Goal: Task Accomplishment & Management: Complete application form

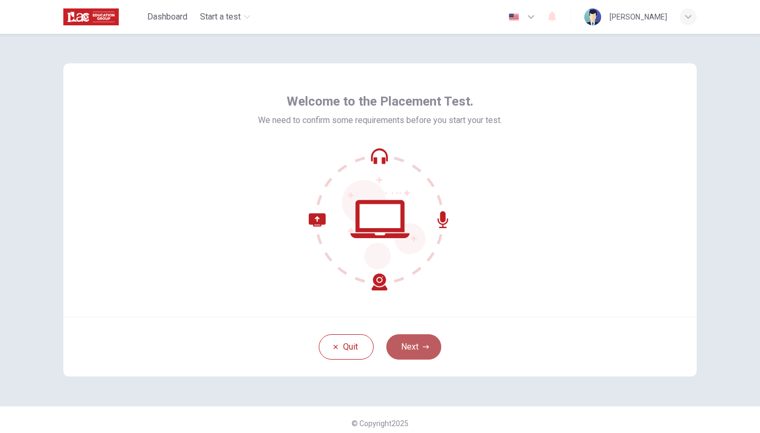
click at [421, 348] on button "Next" at bounding box center [413, 346] width 55 height 25
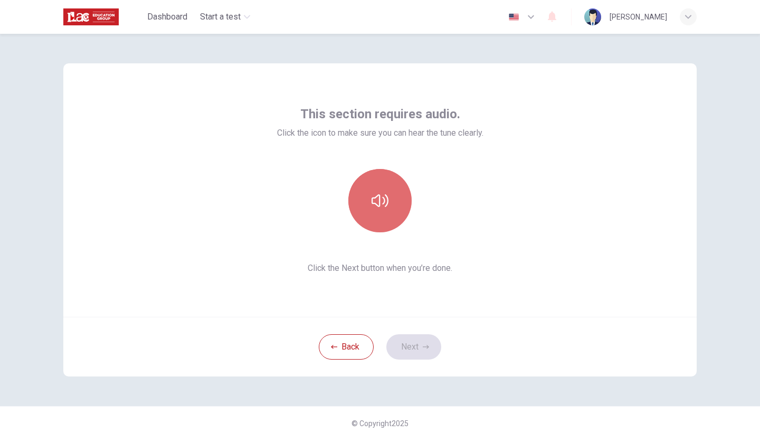
click at [383, 207] on icon "button" at bounding box center [380, 200] width 17 height 17
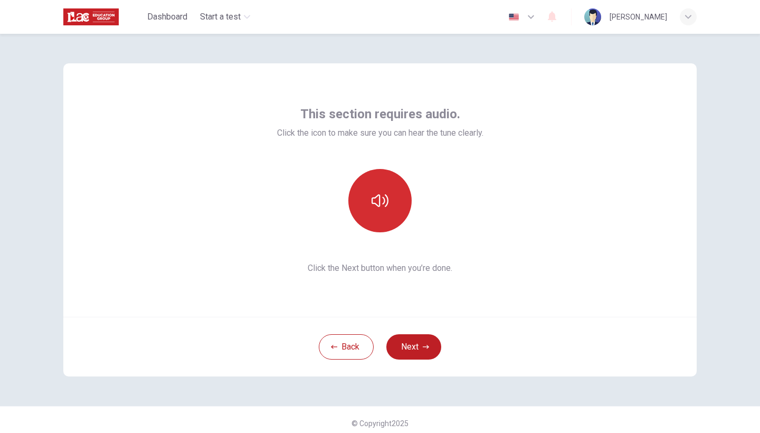
click at [383, 207] on icon "button" at bounding box center [380, 200] width 17 height 17
click at [396, 200] on button "button" at bounding box center [379, 200] width 63 height 63
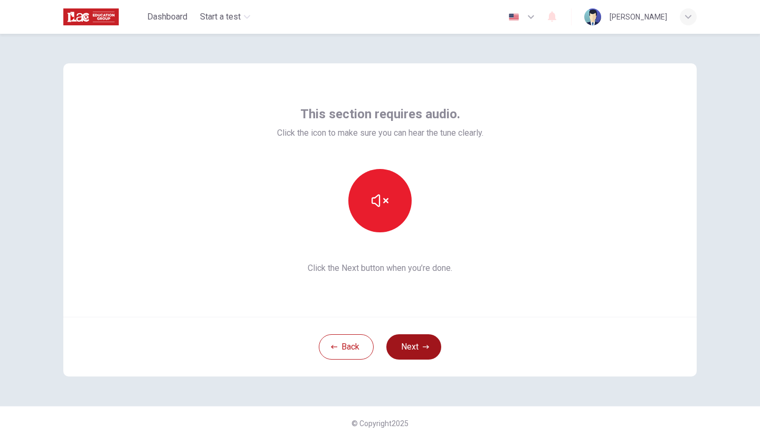
click at [414, 357] on button "Next" at bounding box center [413, 346] width 55 height 25
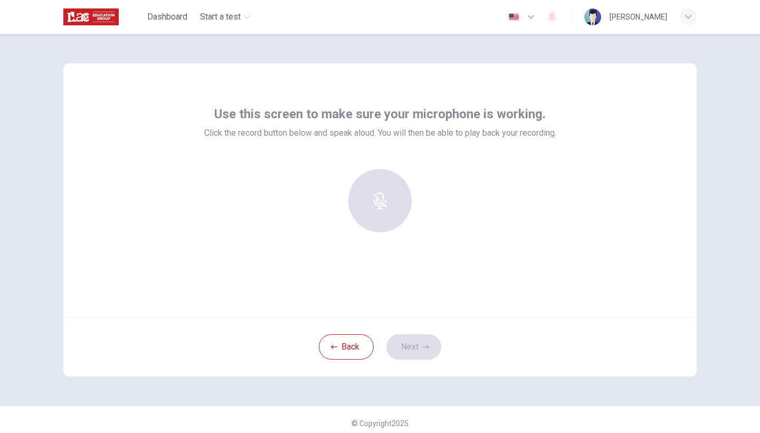
click at [385, 203] on div at bounding box center [380, 200] width 114 height 63
click at [385, 203] on div "button" at bounding box center [379, 200] width 63 height 63
click at [385, 203] on div "Stop" at bounding box center [379, 200] width 63 height 63
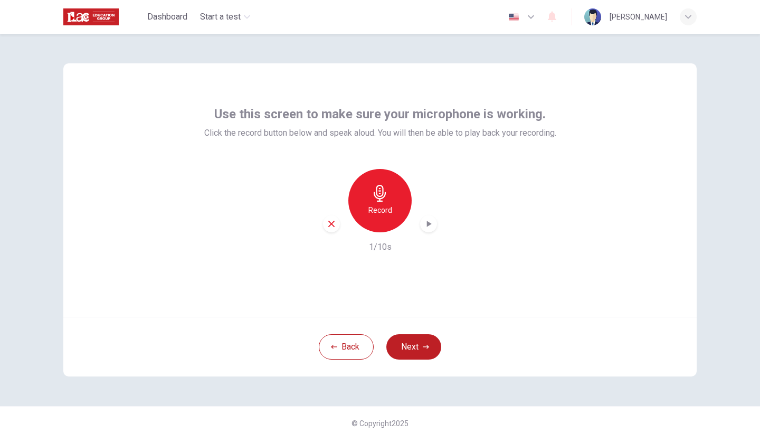
drag, startPoint x: 396, startPoint y: 189, endPoint x: 382, endPoint y: 203, distance: 19.8
click at [396, 189] on div "Record" at bounding box center [379, 200] width 63 height 63
click at [382, 203] on div "Stop" at bounding box center [379, 200] width 63 height 63
click at [384, 195] on icon "button" at bounding box center [380, 193] width 12 height 17
click at [370, 211] on div "Stop" at bounding box center [379, 200] width 63 height 63
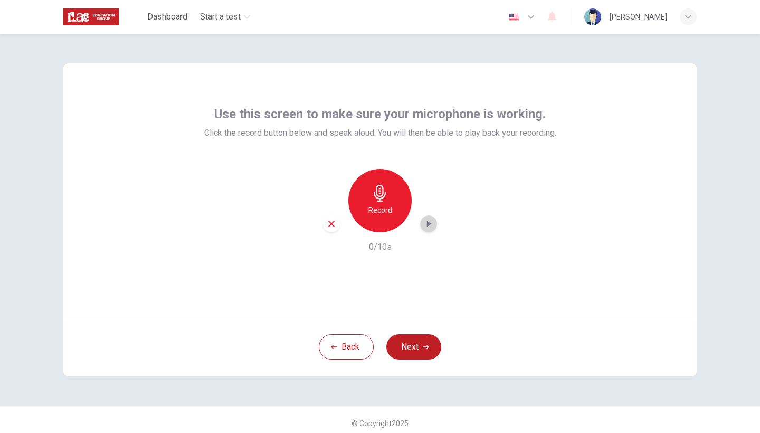
click at [428, 227] on icon "button" at bounding box center [428, 223] width 11 height 11
click at [381, 212] on h6 "Record" at bounding box center [380, 210] width 24 height 13
click at [388, 204] on div "Stop" at bounding box center [379, 200] width 63 height 63
click at [432, 223] on icon "button" at bounding box center [428, 223] width 11 height 11
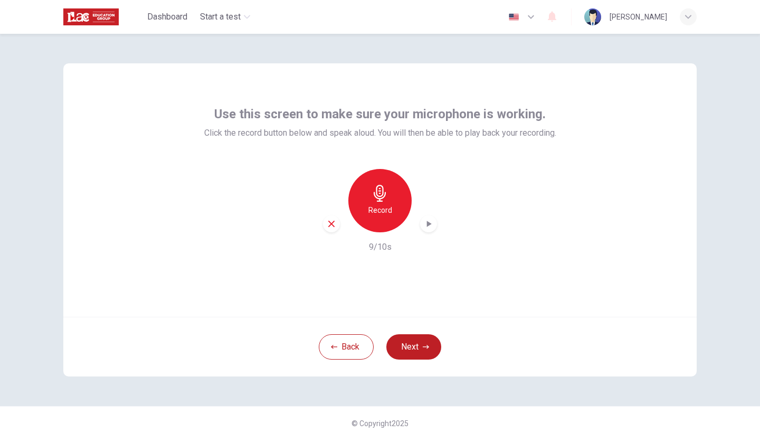
click at [432, 223] on icon "button" at bounding box center [428, 223] width 11 height 11
click at [430, 223] on icon "button" at bounding box center [428, 223] width 11 height 11
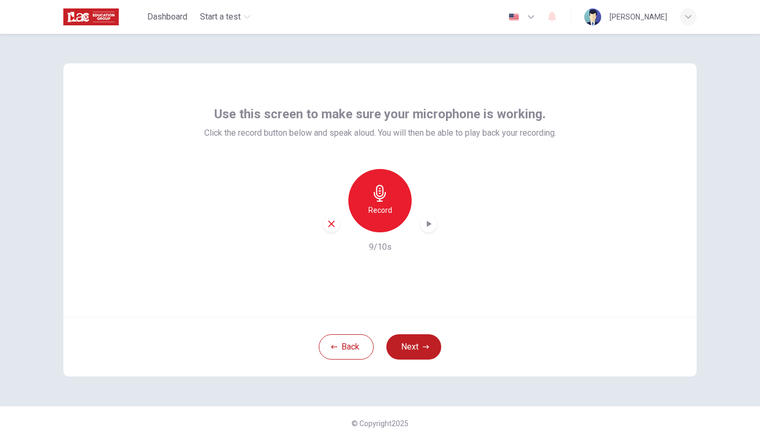
click at [430, 223] on icon "button" at bounding box center [428, 223] width 11 height 11
click at [405, 352] on button "Next" at bounding box center [413, 346] width 55 height 25
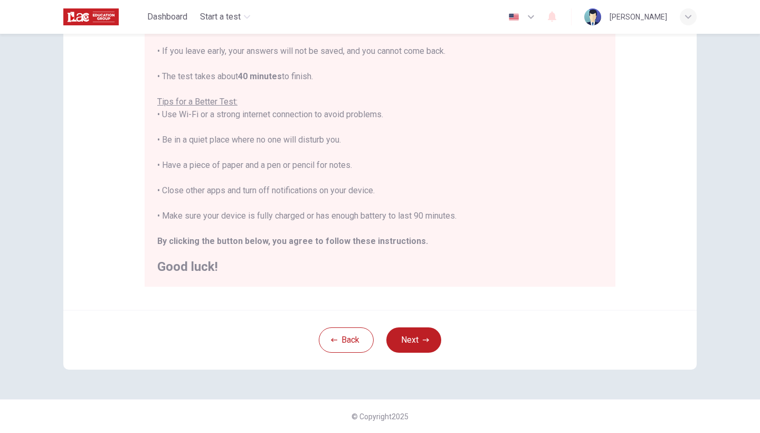
scroll to position [11, 0]
click at [424, 341] on icon "button" at bounding box center [426, 340] width 6 height 6
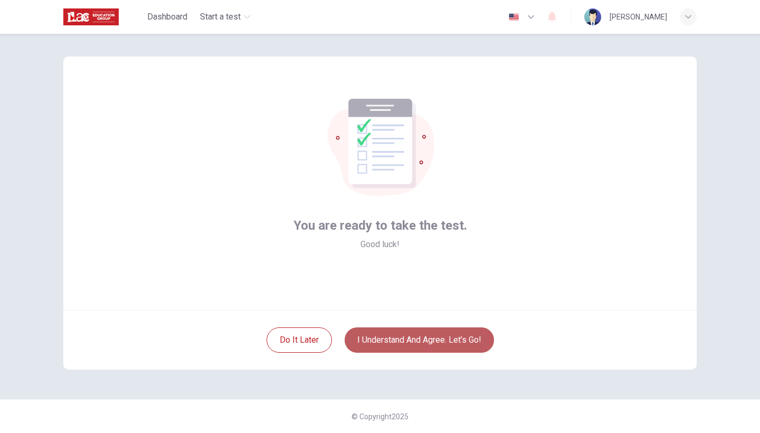
click at [436, 332] on button "I understand and agree. Let’s go!" at bounding box center [419, 339] width 149 height 25
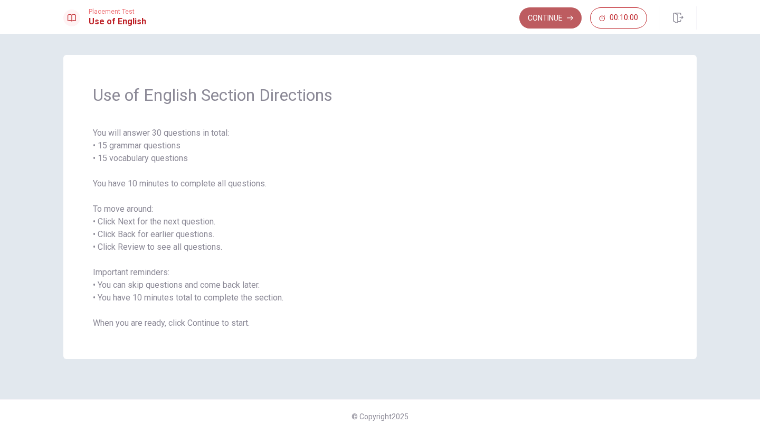
click at [550, 21] on button "Continue" at bounding box center [550, 17] width 62 height 21
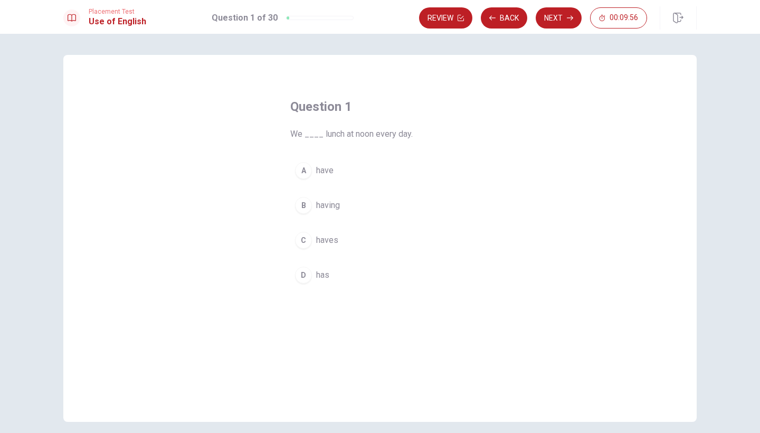
click at [303, 172] on div "A" at bounding box center [303, 170] width 17 height 17
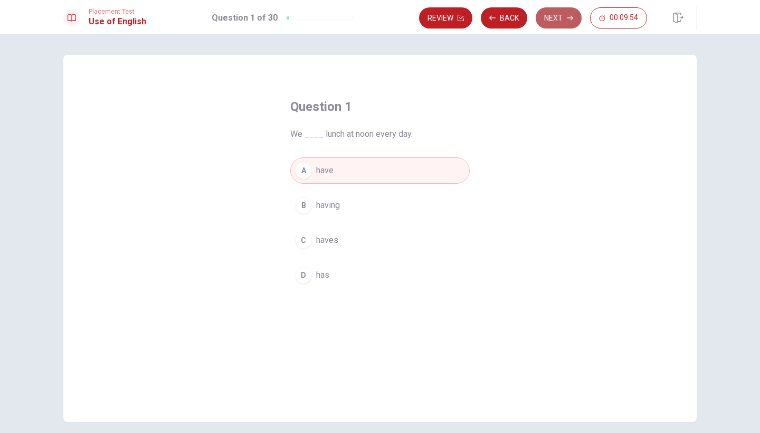
click at [566, 23] on button "Next" at bounding box center [559, 17] width 46 height 21
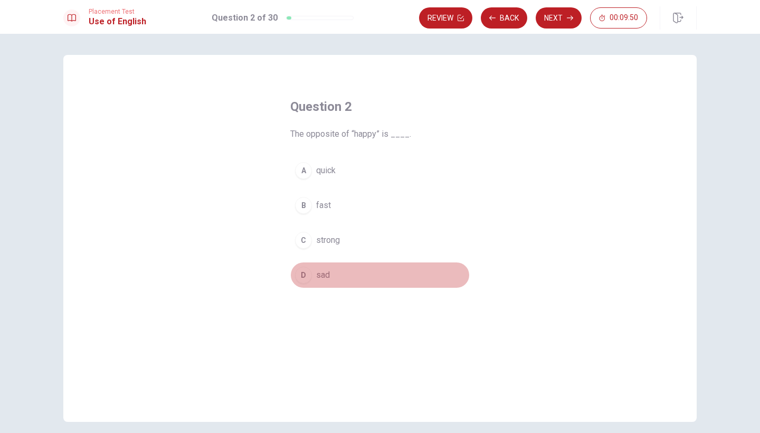
click at [302, 278] on div "D" at bounding box center [303, 274] width 17 height 17
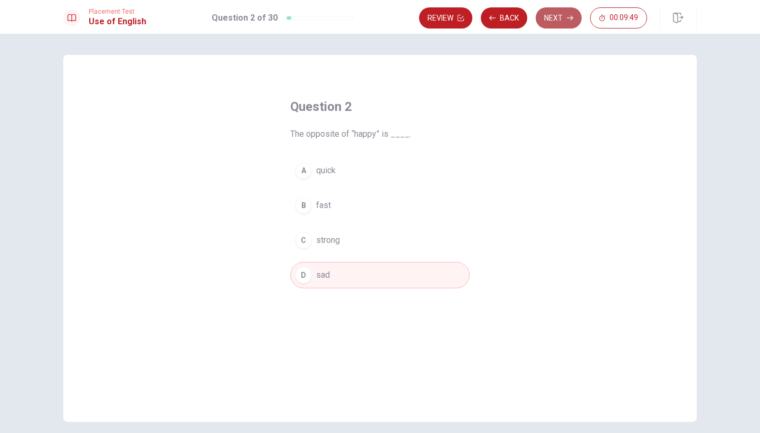
click at [554, 23] on button "Next" at bounding box center [559, 17] width 46 height 21
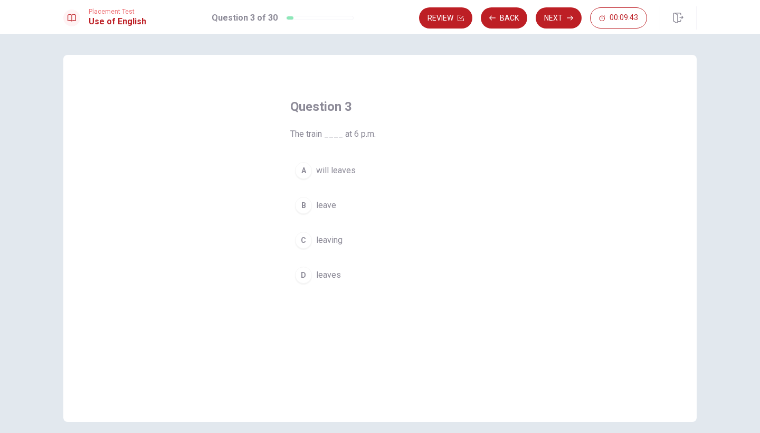
click at [303, 278] on div "D" at bounding box center [303, 274] width 17 height 17
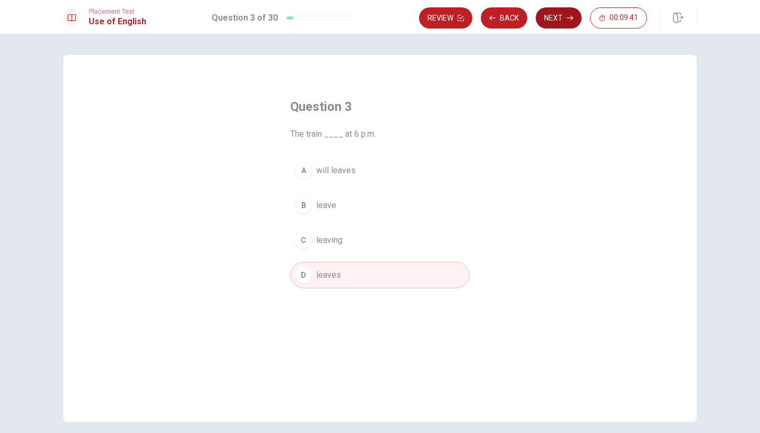
click at [548, 20] on button "Next" at bounding box center [559, 17] width 46 height 21
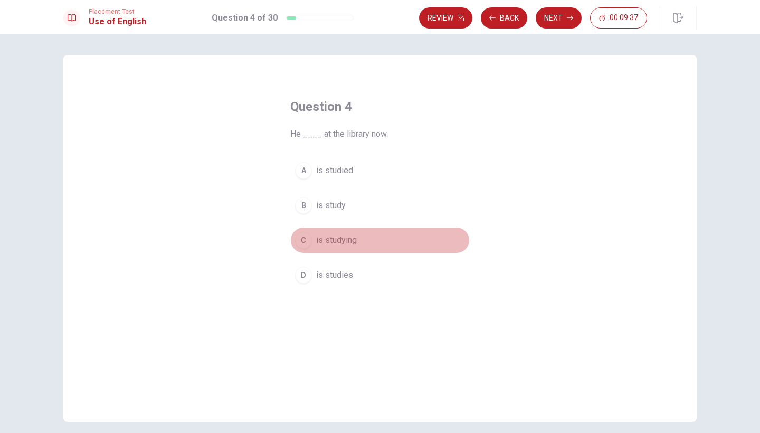
click at [300, 242] on div "C" at bounding box center [303, 240] width 17 height 17
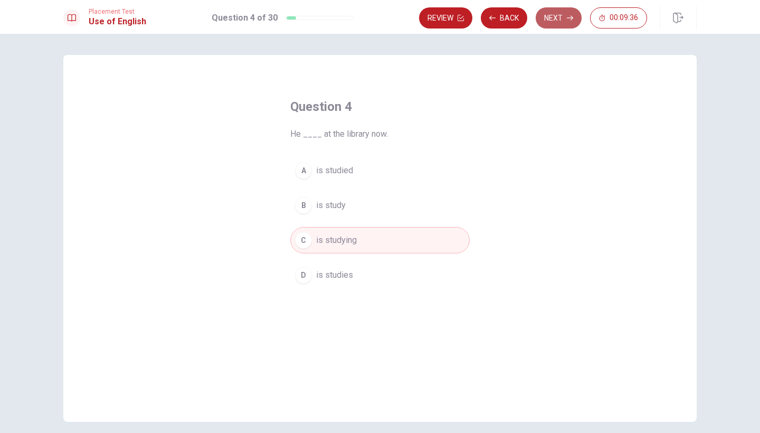
click at [543, 24] on button "Next" at bounding box center [559, 17] width 46 height 21
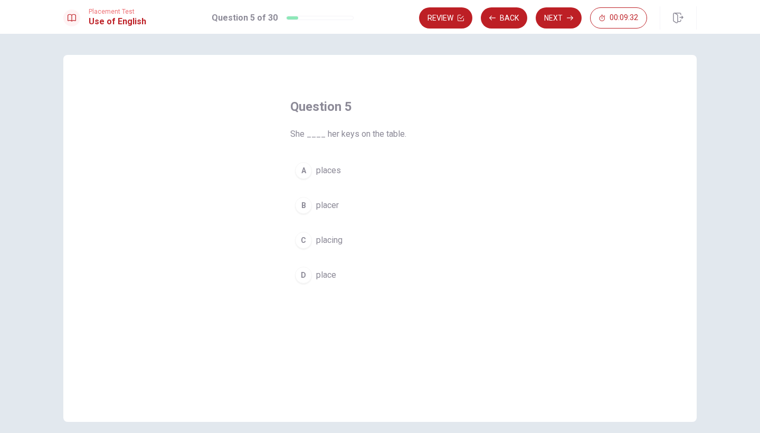
click at [303, 171] on div "A" at bounding box center [303, 170] width 17 height 17
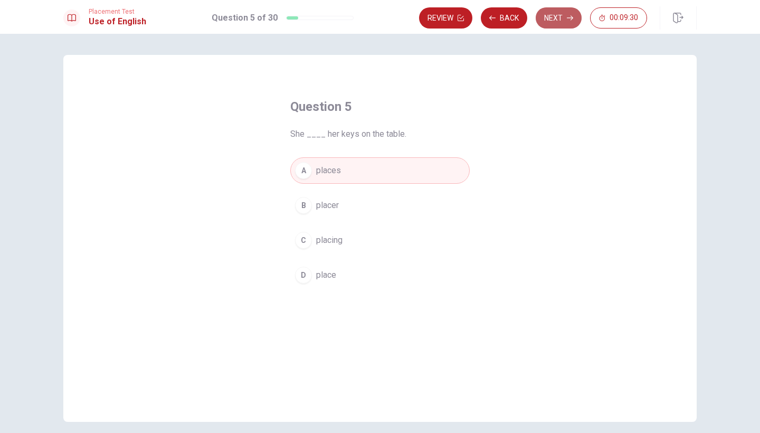
click at [558, 22] on button "Next" at bounding box center [559, 17] width 46 height 21
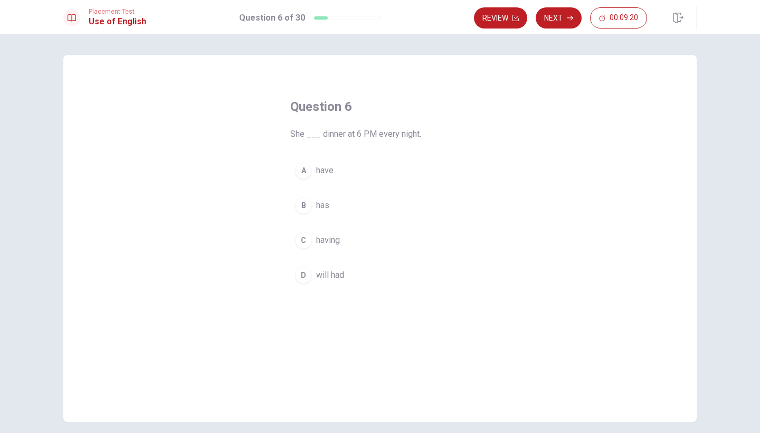
click at [302, 207] on div "B" at bounding box center [303, 205] width 17 height 17
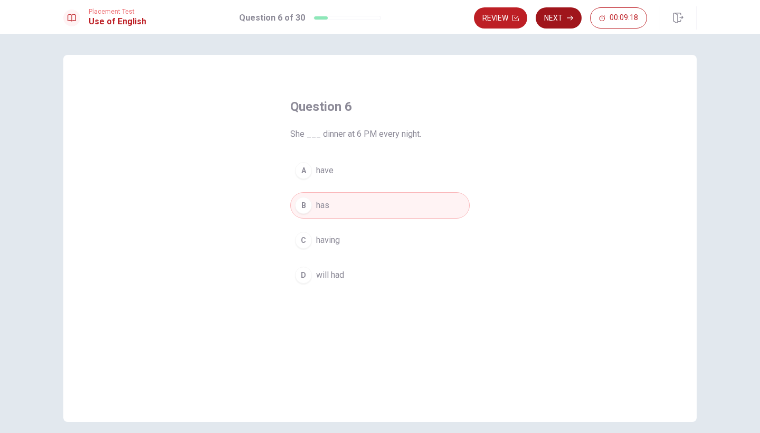
click at [552, 27] on button "Next" at bounding box center [559, 17] width 46 height 21
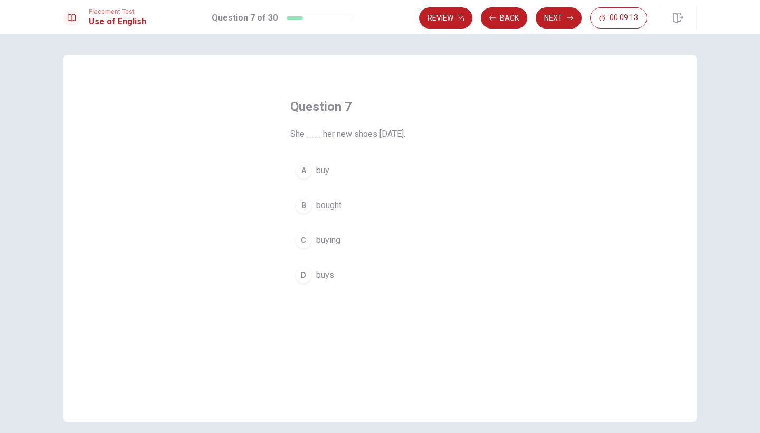
click at [302, 205] on div "B" at bounding box center [303, 205] width 17 height 17
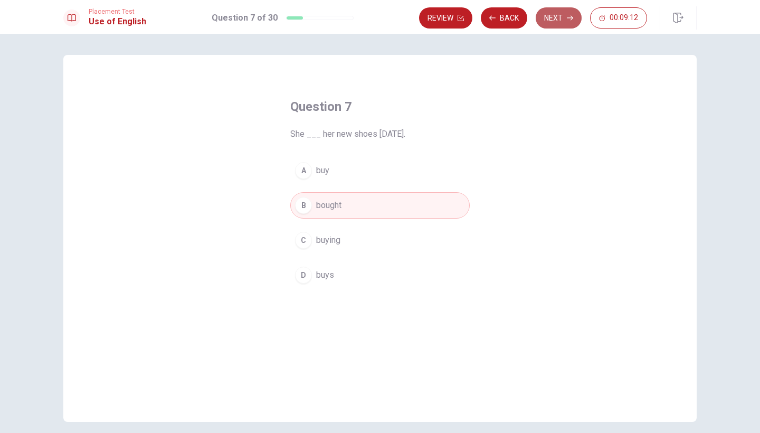
click at [544, 26] on button "Next" at bounding box center [559, 17] width 46 height 21
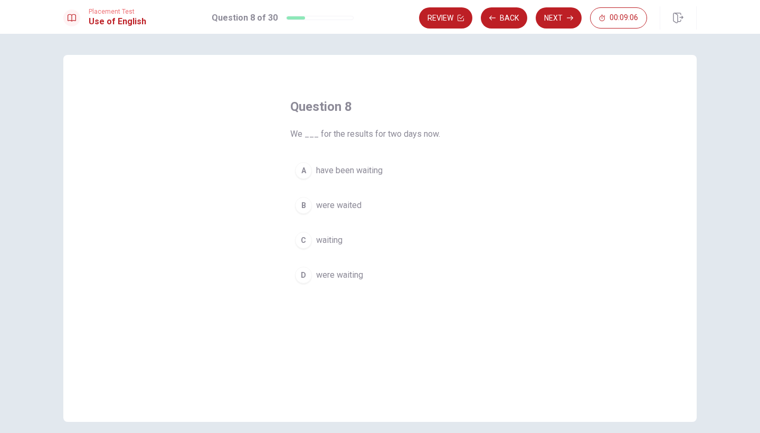
click at [307, 165] on div "A" at bounding box center [303, 170] width 17 height 17
click at [550, 17] on button "Next" at bounding box center [559, 17] width 46 height 21
click at [310, 207] on div "B" at bounding box center [303, 205] width 17 height 17
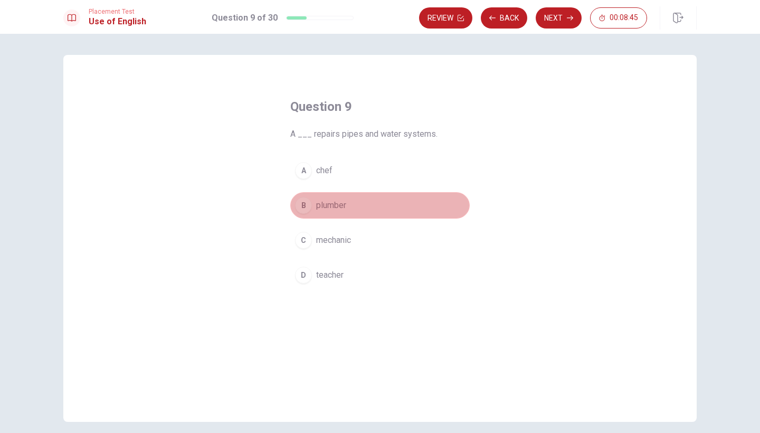
drag, startPoint x: 318, startPoint y: 204, endPoint x: 369, endPoint y: 208, distance: 51.4
click at [369, 208] on button "B plumber" at bounding box center [379, 205] width 179 height 26
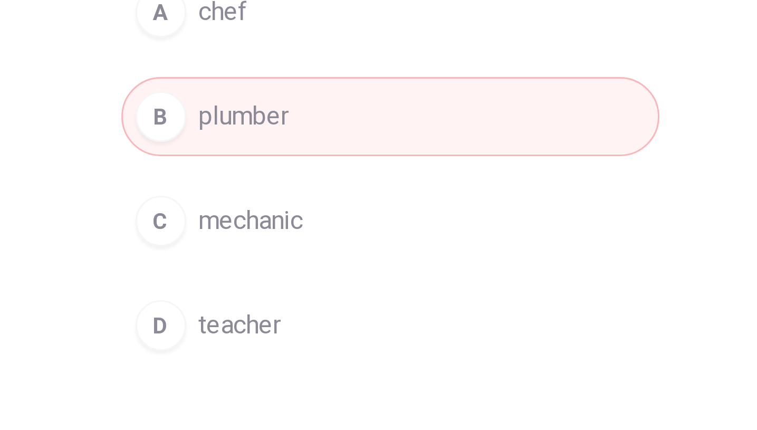
click at [289, 192] on button "B plumber" at bounding box center [378, 205] width 179 height 26
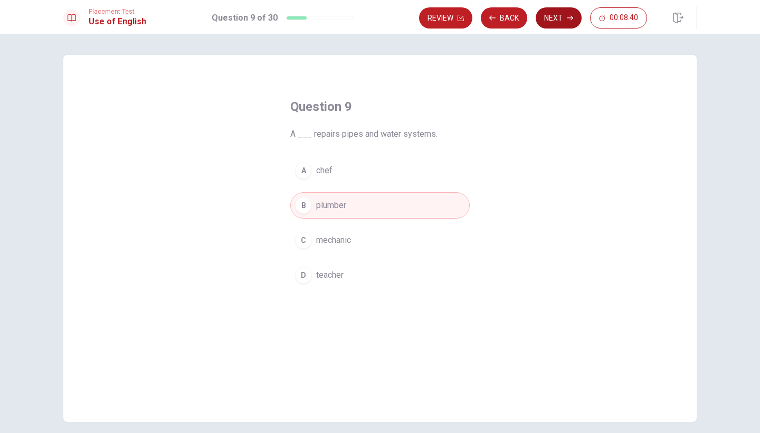
click at [556, 27] on button "Next" at bounding box center [559, 17] width 46 height 21
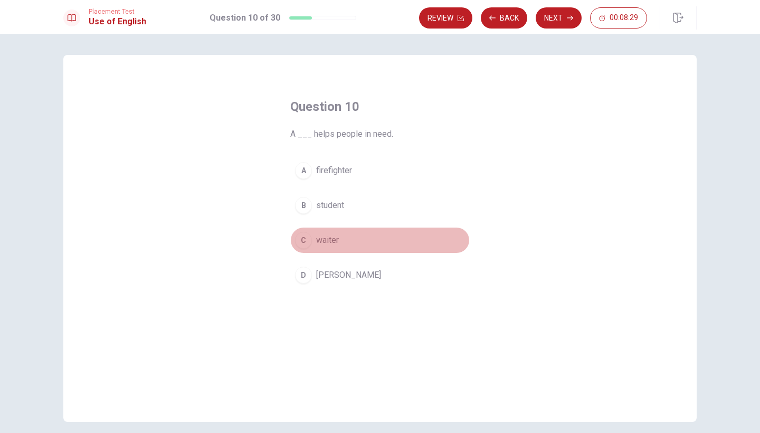
click at [304, 240] on div "C" at bounding box center [303, 240] width 17 height 17
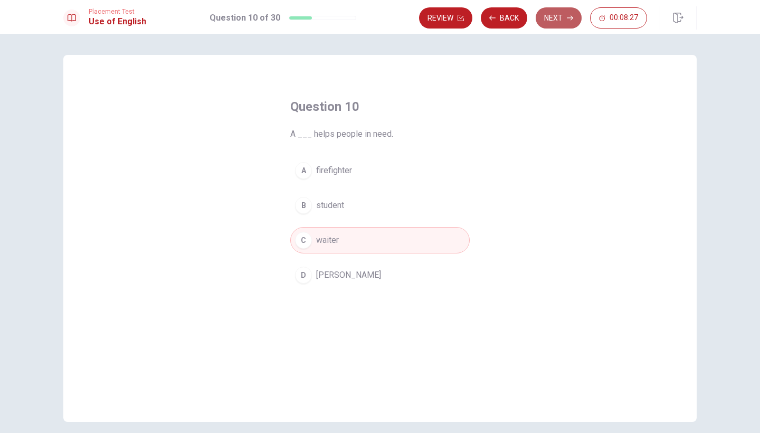
click at [563, 15] on button "Next" at bounding box center [559, 17] width 46 height 21
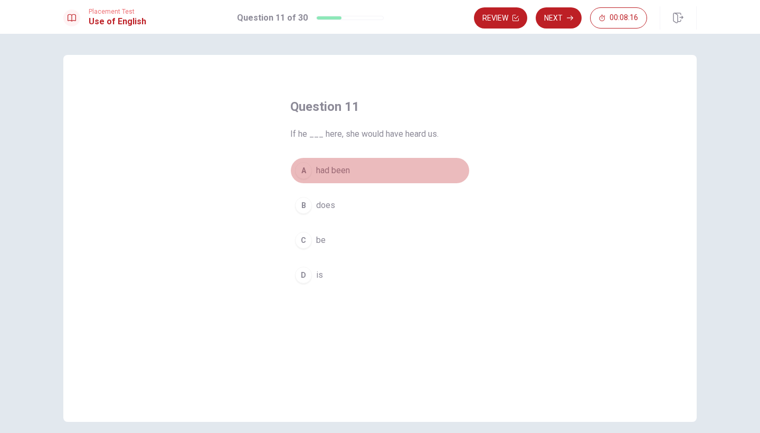
click at [306, 174] on div "A" at bounding box center [303, 170] width 17 height 17
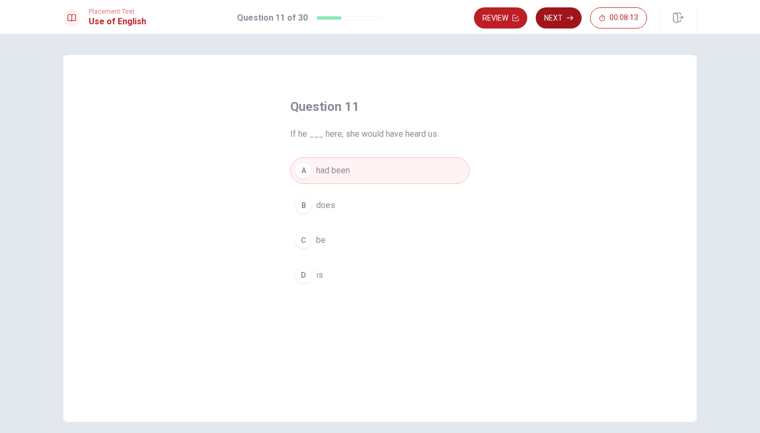
click at [562, 26] on button "Next" at bounding box center [559, 17] width 46 height 21
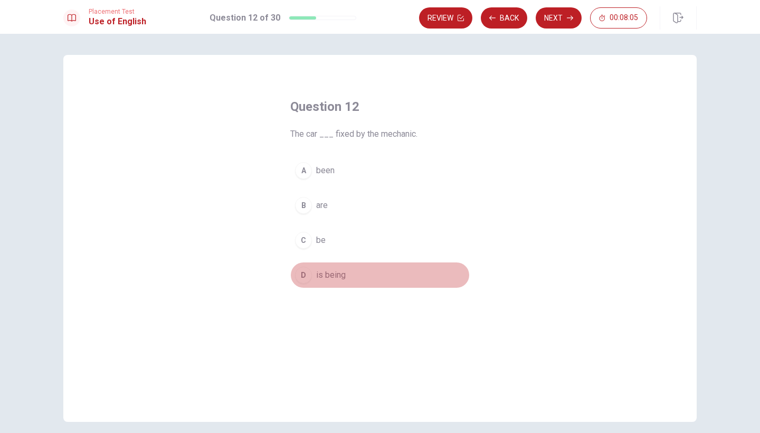
click at [303, 274] on div "D" at bounding box center [303, 274] width 17 height 17
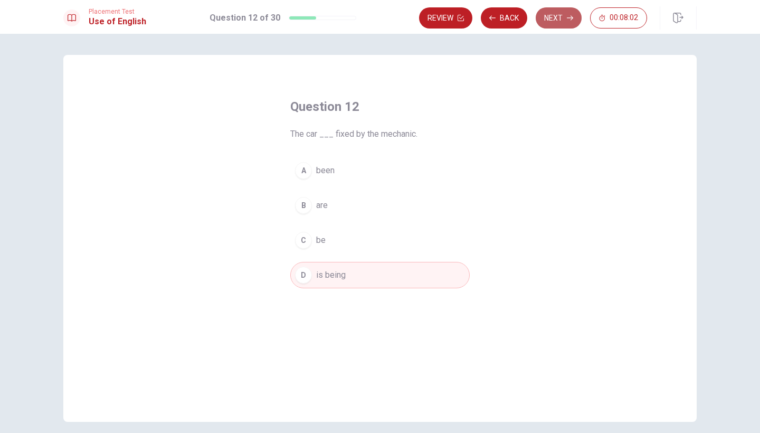
click at [565, 12] on button "Next" at bounding box center [559, 17] width 46 height 21
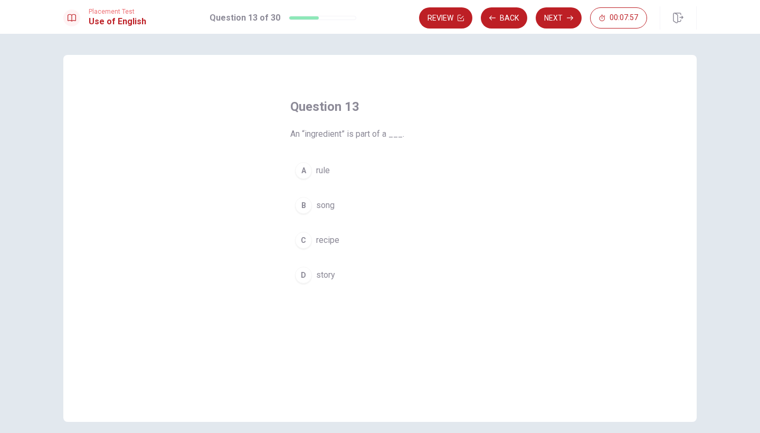
click at [301, 241] on div "C" at bounding box center [303, 240] width 17 height 17
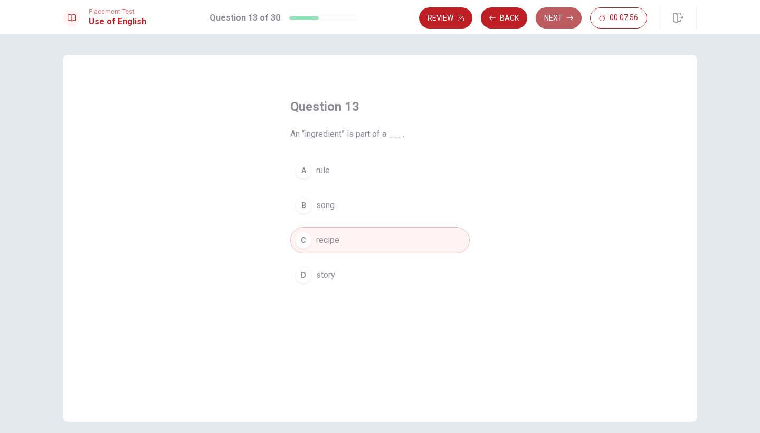
click at [561, 24] on button "Next" at bounding box center [559, 17] width 46 height 21
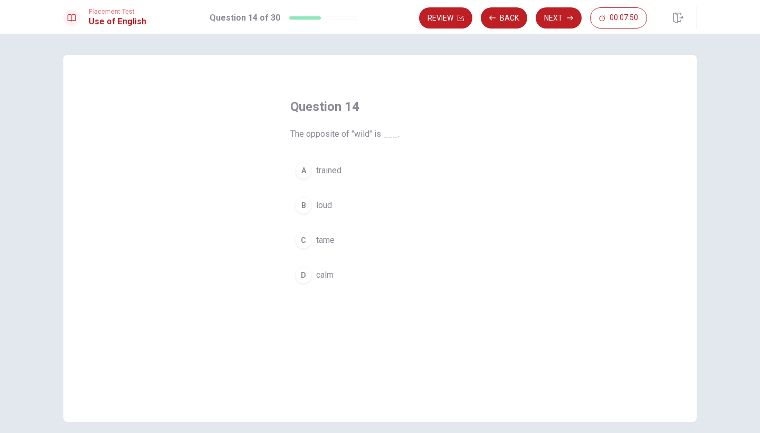
click at [304, 170] on div "A" at bounding box center [303, 170] width 17 height 17
click at [556, 24] on button "Next" at bounding box center [559, 17] width 46 height 21
click at [302, 174] on div "A" at bounding box center [303, 170] width 17 height 17
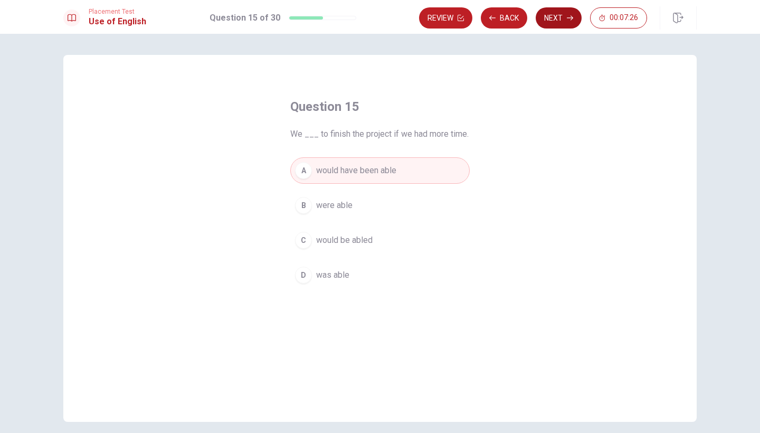
click at [567, 21] on button "Next" at bounding box center [559, 17] width 46 height 21
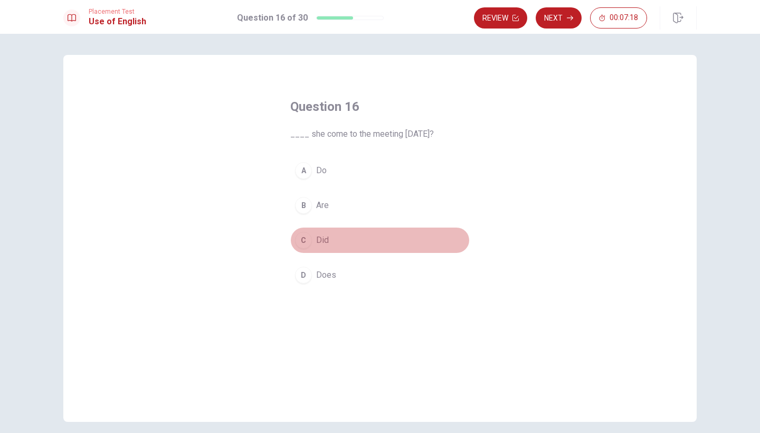
click at [299, 244] on div "C" at bounding box center [303, 240] width 17 height 17
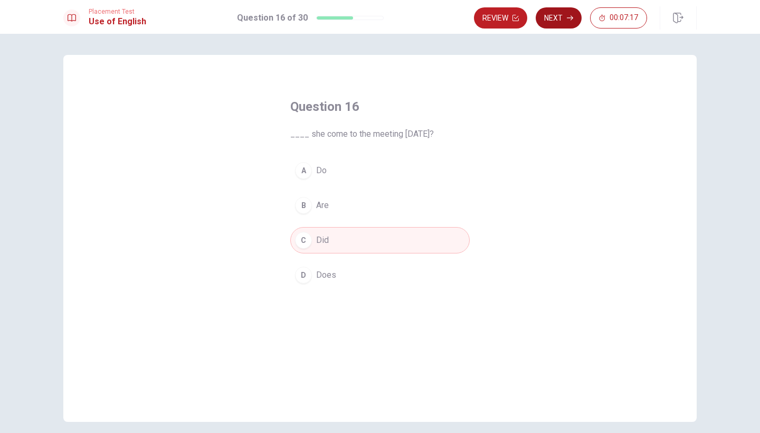
click at [549, 24] on button "Next" at bounding box center [559, 17] width 46 height 21
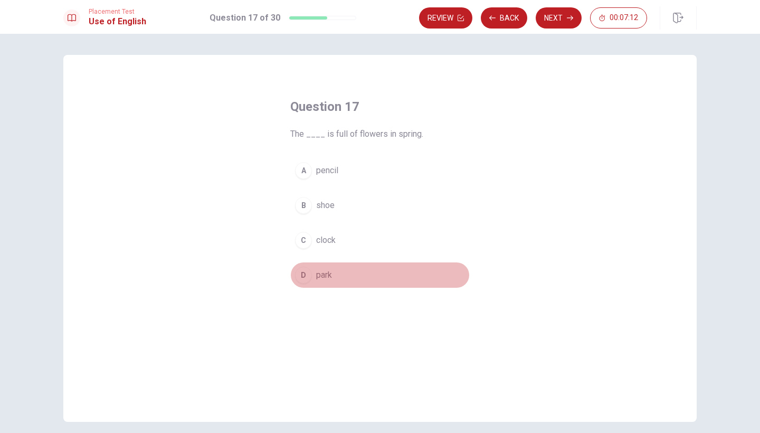
click at [303, 282] on div "D" at bounding box center [303, 274] width 17 height 17
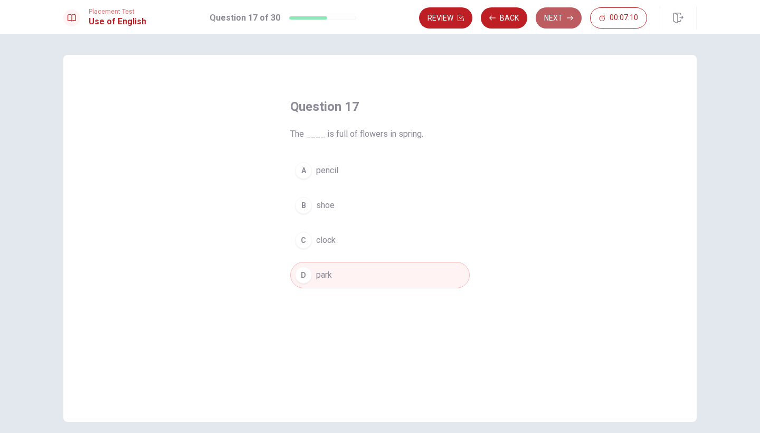
click at [557, 20] on button "Next" at bounding box center [559, 17] width 46 height 21
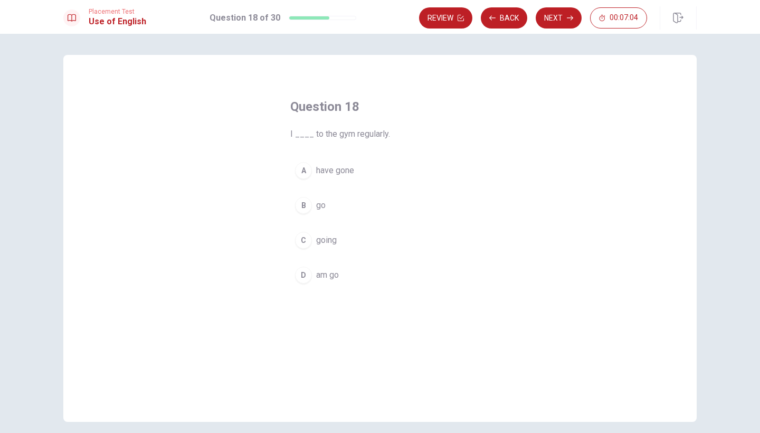
click at [303, 211] on div "B" at bounding box center [303, 205] width 17 height 17
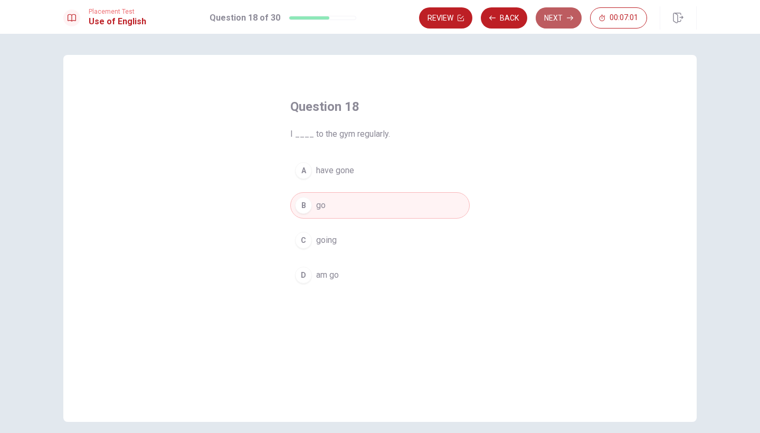
click at [560, 27] on button "Next" at bounding box center [559, 17] width 46 height 21
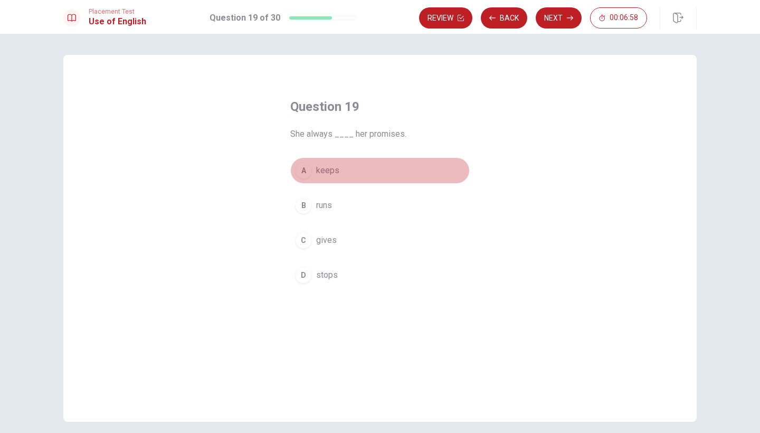
click at [301, 168] on div "A" at bounding box center [303, 170] width 17 height 17
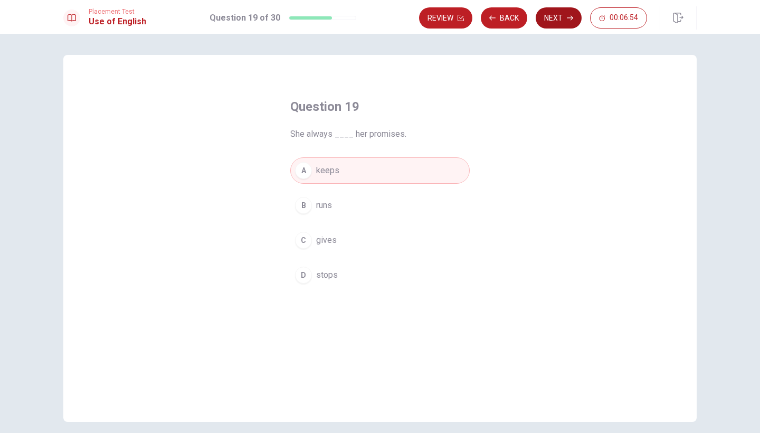
click at [546, 23] on button "Next" at bounding box center [559, 17] width 46 height 21
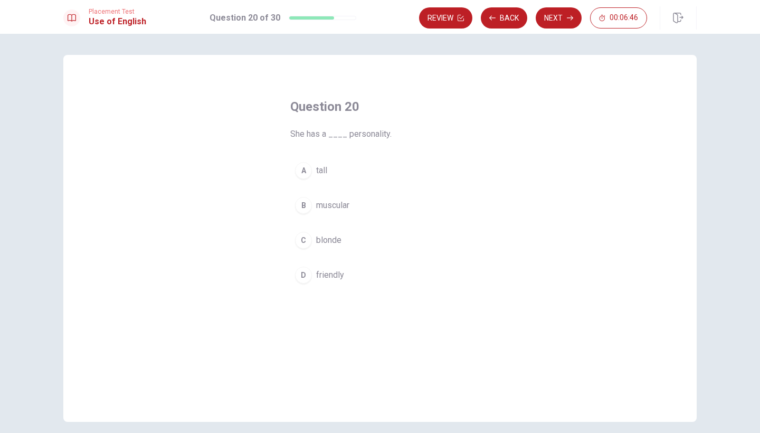
click at [308, 240] on div "C" at bounding box center [303, 240] width 17 height 17
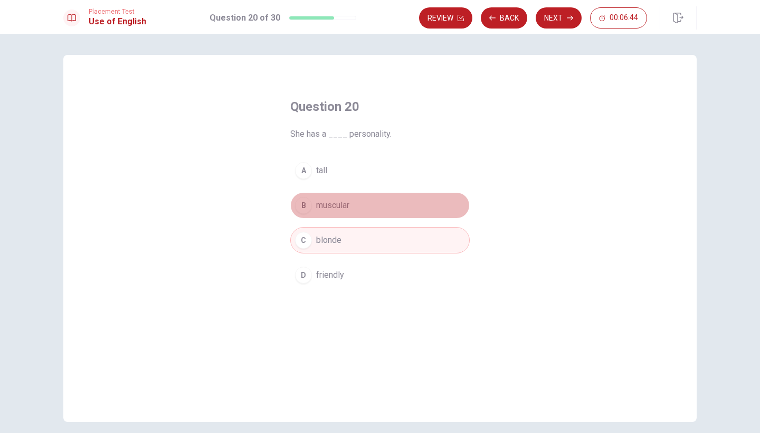
click at [306, 203] on div "B" at bounding box center [303, 205] width 17 height 17
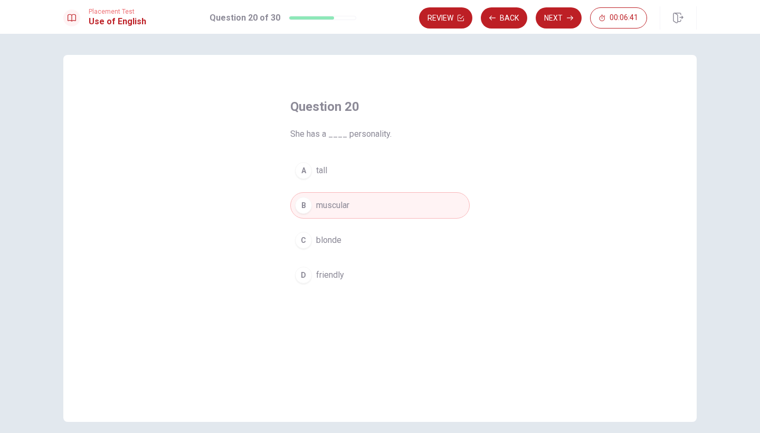
click at [304, 276] on div "D" at bounding box center [303, 274] width 17 height 17
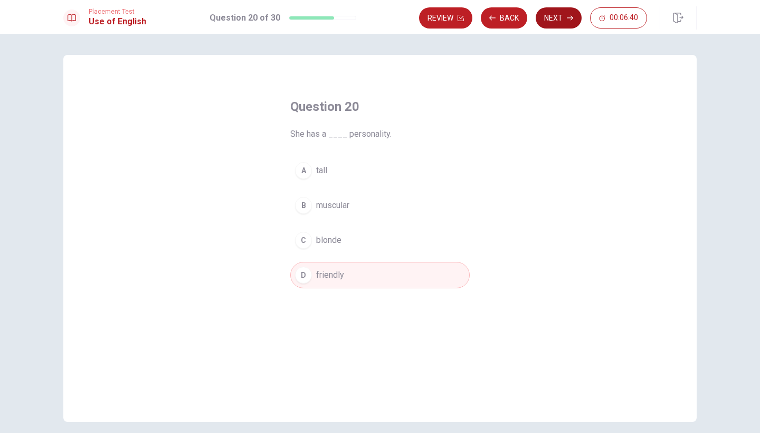
click at [548, 15] on button "Next" at bounding box center [559, 17] width 46 height 21
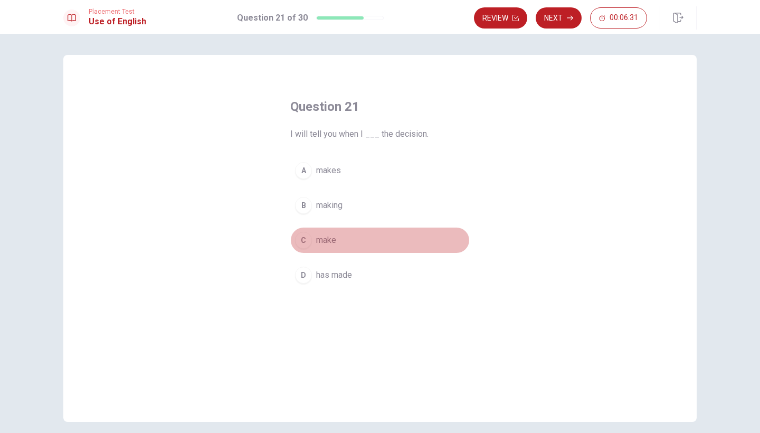
click at [302, 241] on div "C" at bounding box center [303, 240] width 17 height 17
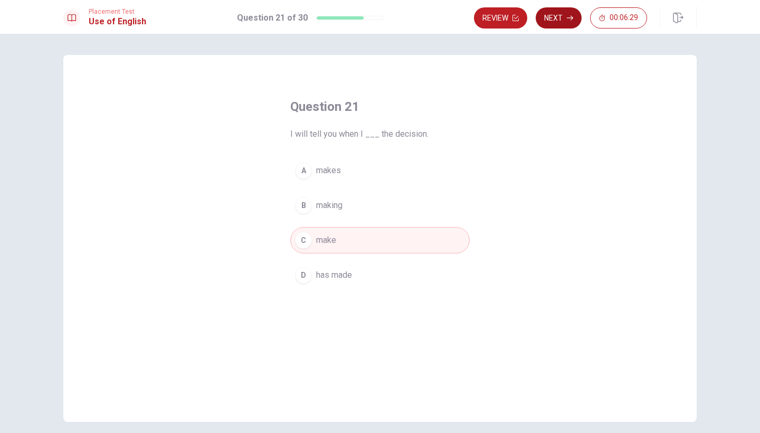
click at [563, 22] on button "Next" at bounding box center [559, 17] width 46 height 21
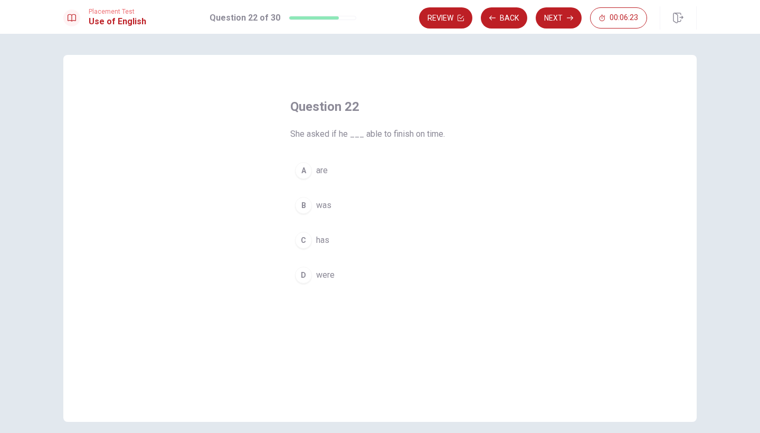
click at [308, 206] on div "B" at bounding box center [303, 205] width 17 height 17
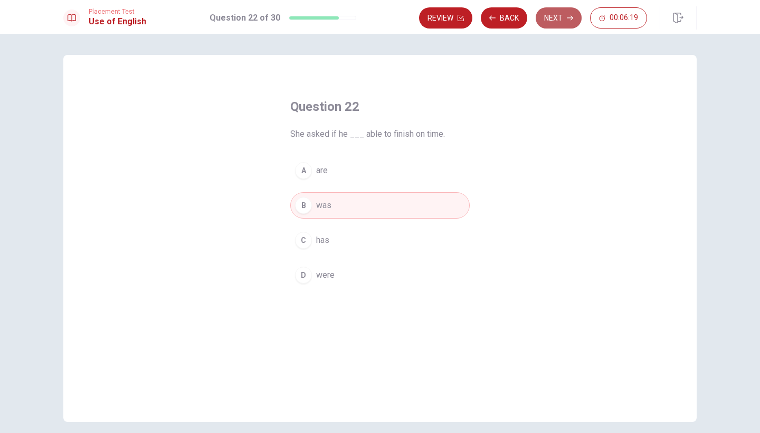
click at [561, 20] on button "Next" at bounding box center [559, 17] width 46 height 21
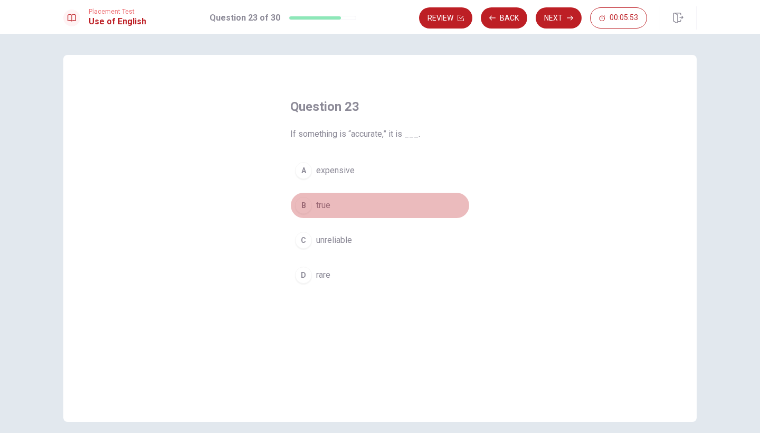
click at [302, 205] on div "B" at bounding box center [303, 205] width 17 height 17
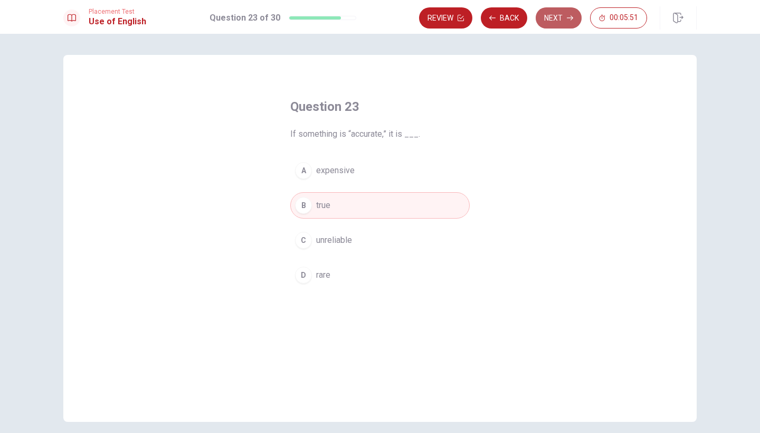
click at [559, 20] on button "Next" at bounding box center [559, 17] width 46 height 21
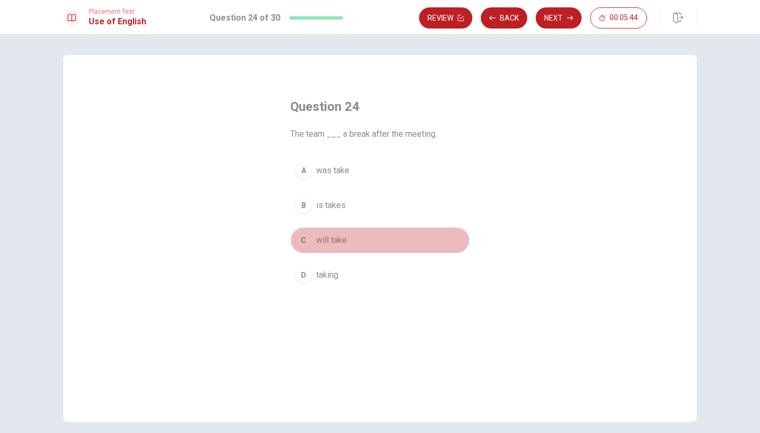
click at [301, 241] on div "C" at bounding box center [303, 240] width 17 height 17
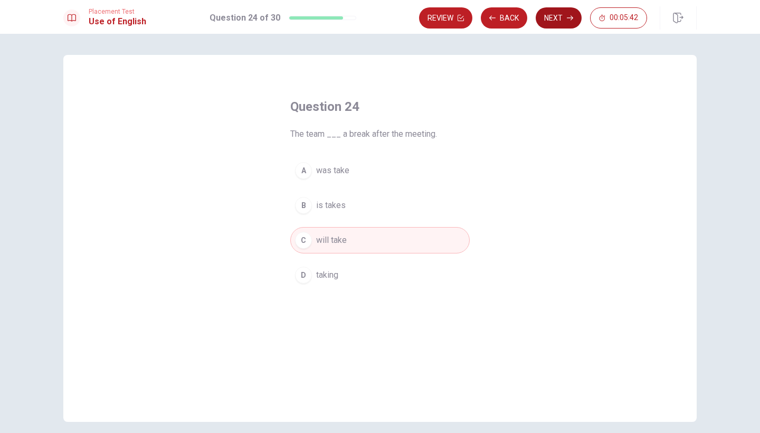
click at [555, 24] on button "Next" at bounding box center [559, 17] width 46 height 21
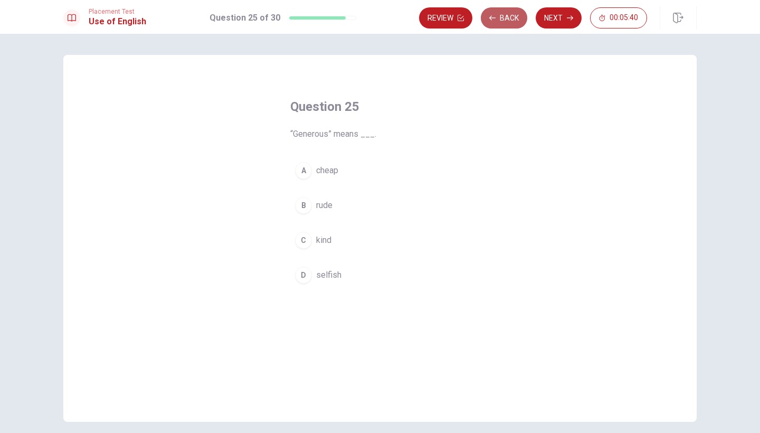
click at [500, 18] on button "Back" at bounding box center [504, 17] width 46 height 21
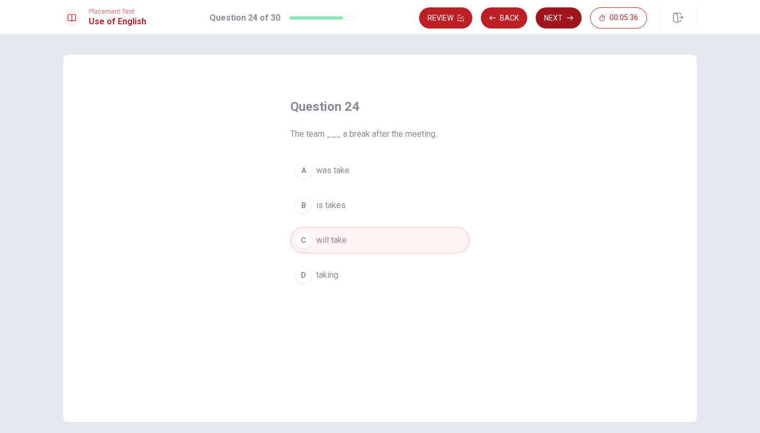
click at [563, 16] on button "Next" at bounding box center [559, 17] width 46 height 21
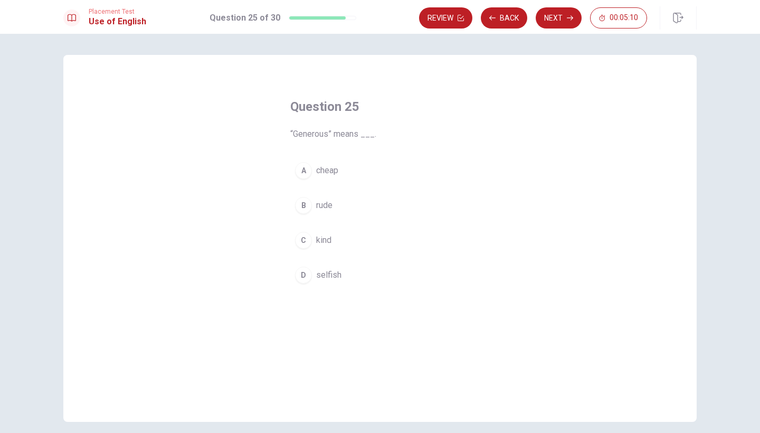
click at [303, 239] on div "C" at bounding box center [303, 240] width 17 height 17
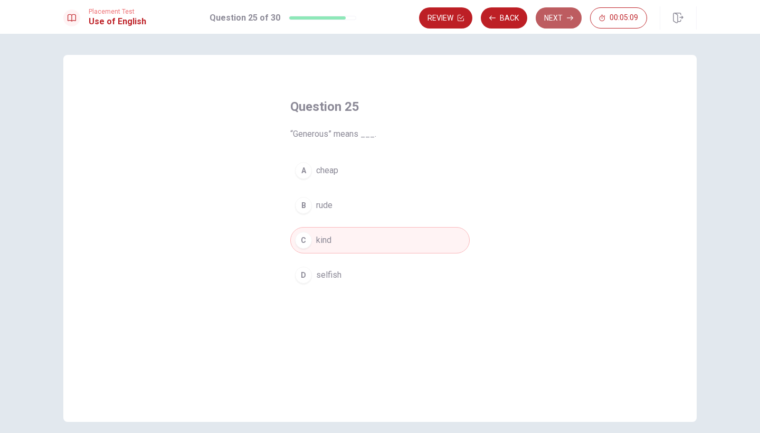
click at [568, 21] on icon "button" at bounding box center [570, 18] width 6 height 6
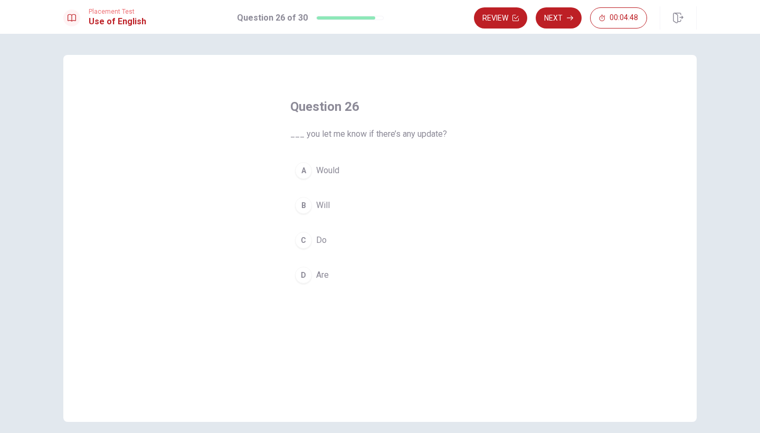
click at [298, 208] on div "B" at bounding box center [303, 205] width 17 height 17
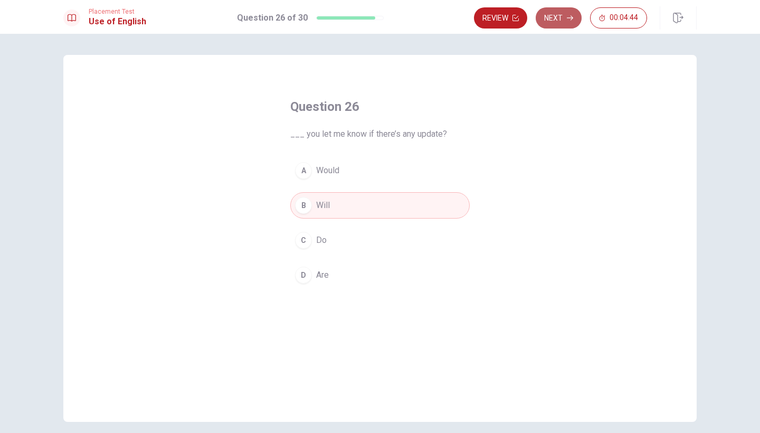
click at [569, 17] on icon "button" at bounding box center [570, 18] width 6 height 6
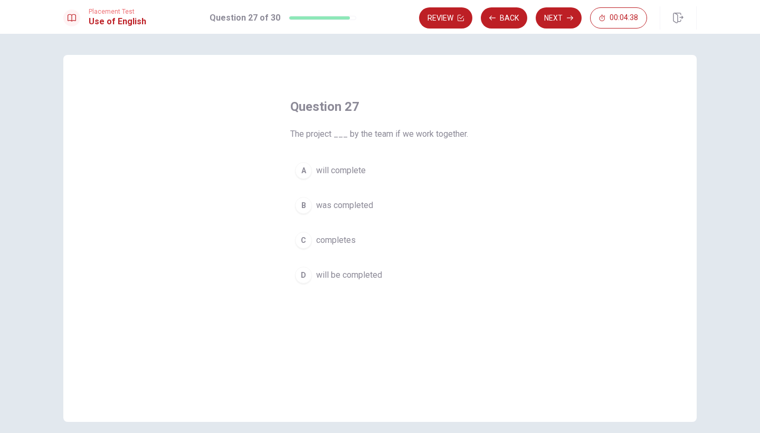
click at [307, 279] on div "D" at bounding box center [303, 274] width 17 height 17
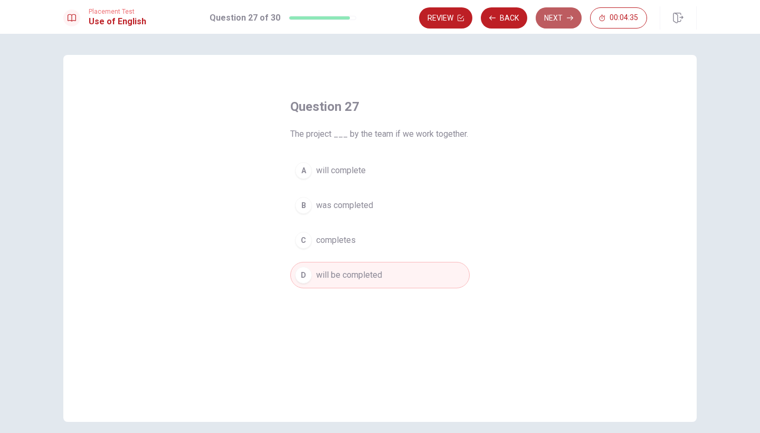
click at [563, 22] on button "Next" at bounding box center [559, 17] width 46 height 21
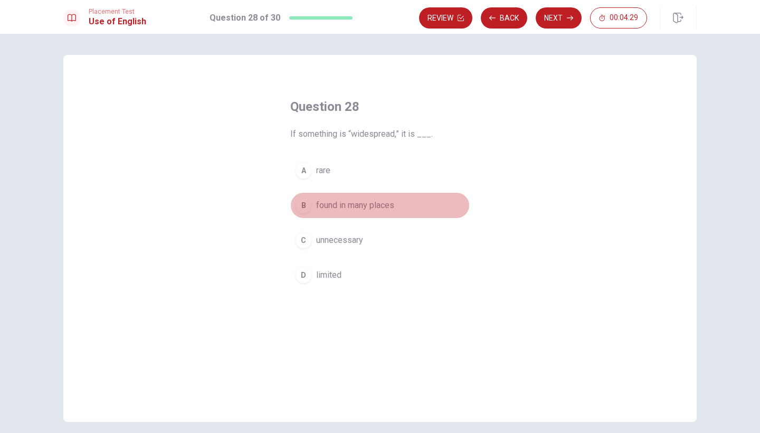
click at [304, 208] on div "B" at bounding box center [303, 205] width 17 height 17
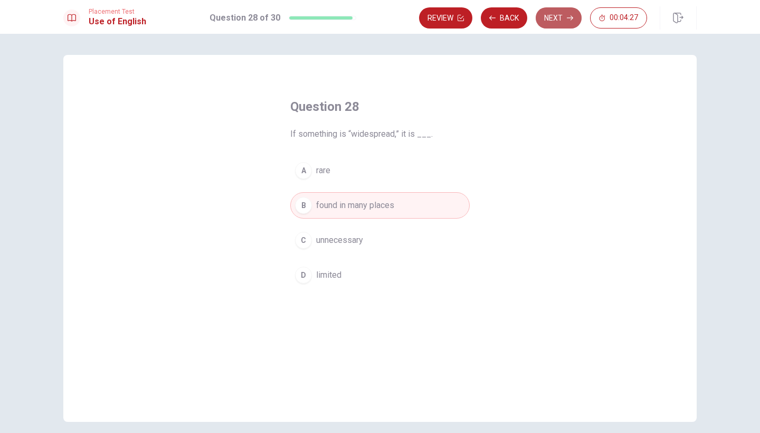
click at [555, 25] on button "Next" at bounding box center [559, 17] width 46 height 21
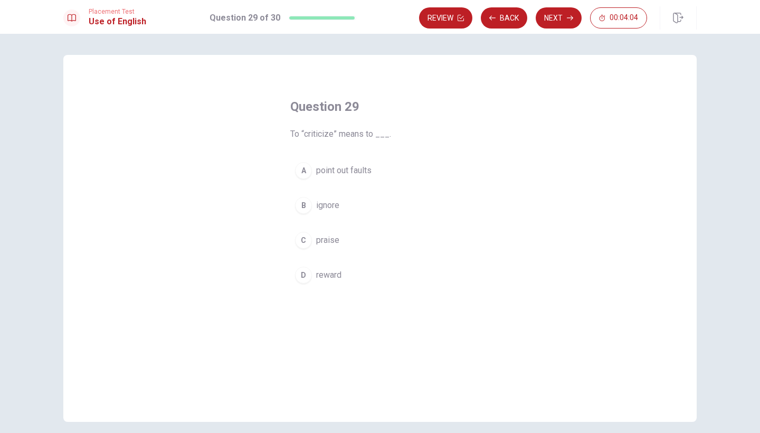
click at [304, 169] on div "A" at bounding box center [303, 170] width 17 height 17
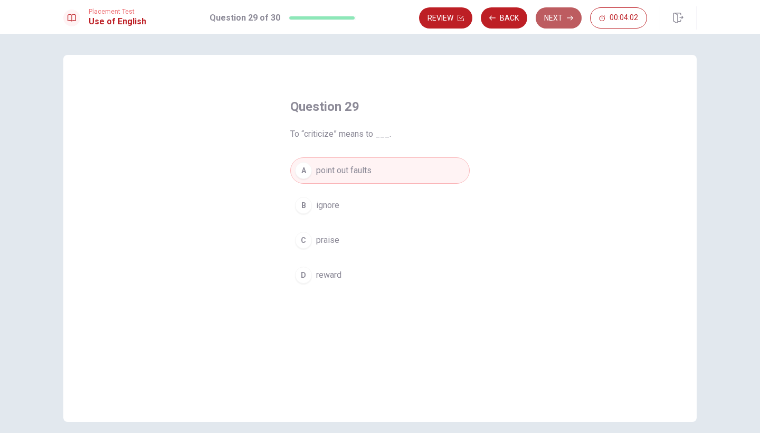
click at [564, 23] on button "Next" at bounding box center [559, 17] width 46 height 21
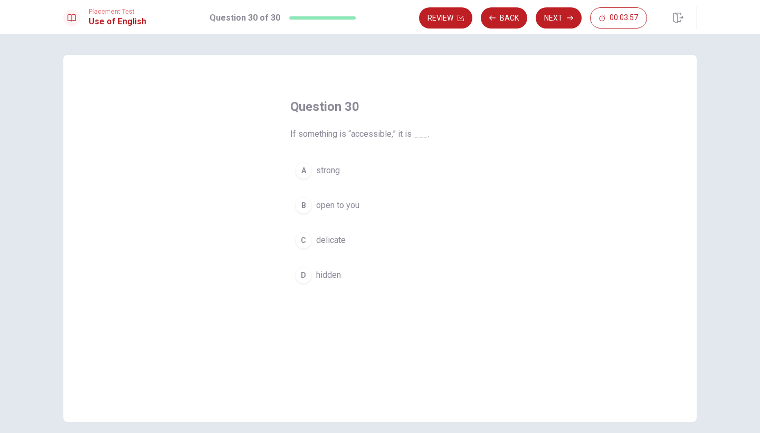
click at [304, 211] on div "B" at bounding box center [303, 205] width 17 height 17
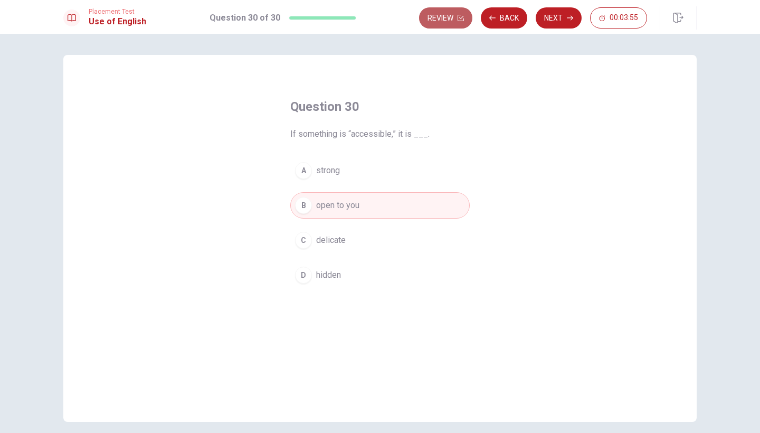
click at [451, 22] on button "Review" at bounding box center [445, 17] width 53 height 21
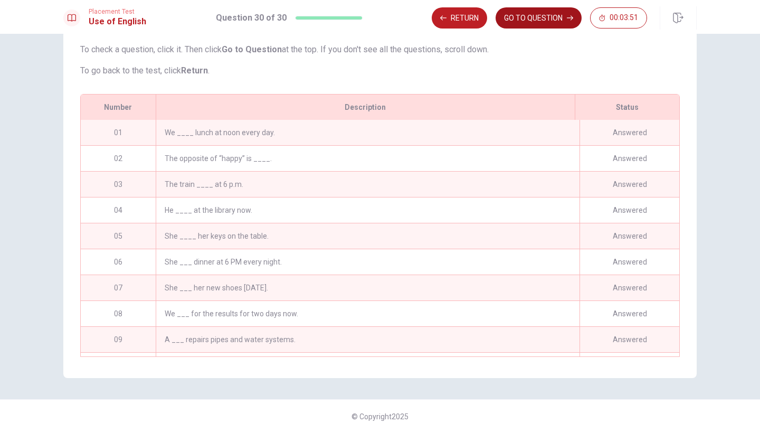
click at [553, 16] on button "GO TO QUESTION" at bounding box center [539, 17] width 86 height 21
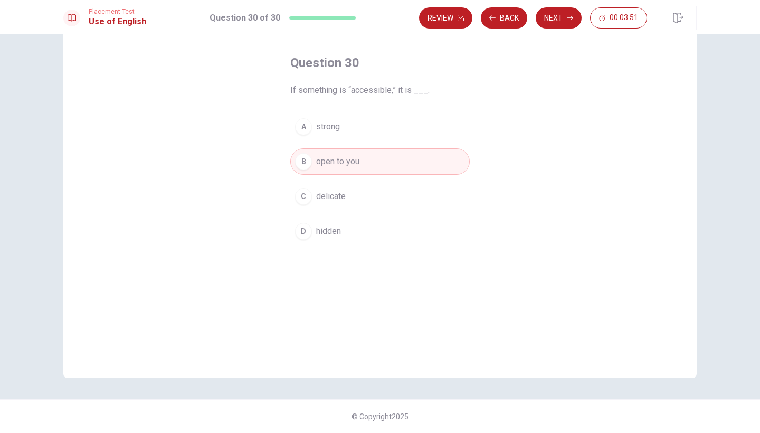
scroll to position [44, 0]
click at [499, 24] on button "Back" at bounding box center [504, 17] width 46 height 21
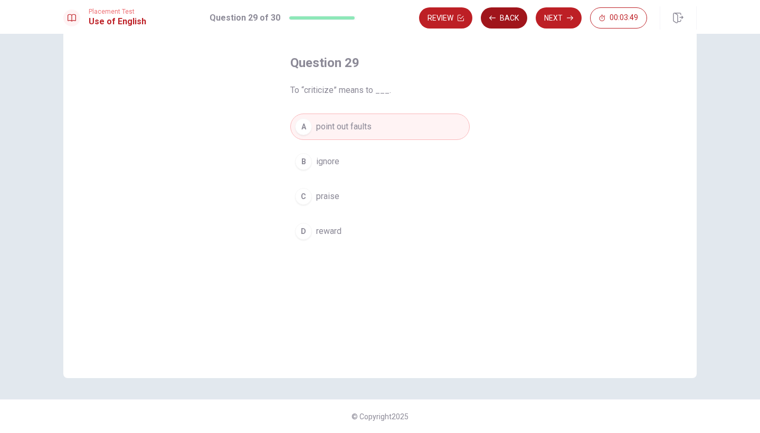
click at [499, 24] on button "Back" at bounding box center [504, 17] width 46 height 21
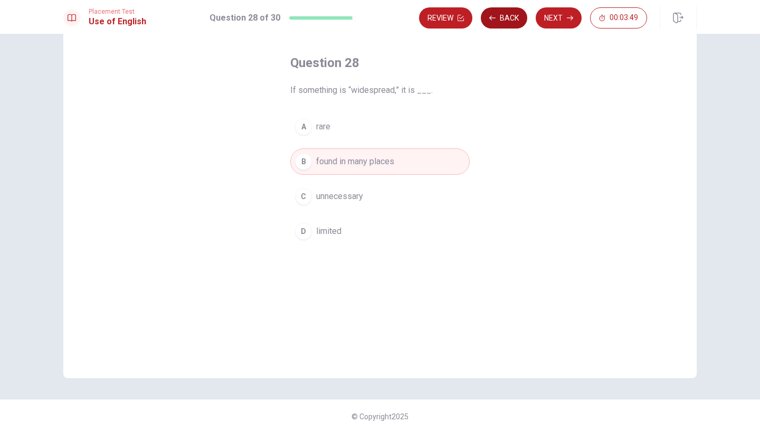
click at [499, 25] on button "Back" at bounding box center [504, 17] width 46 height 21
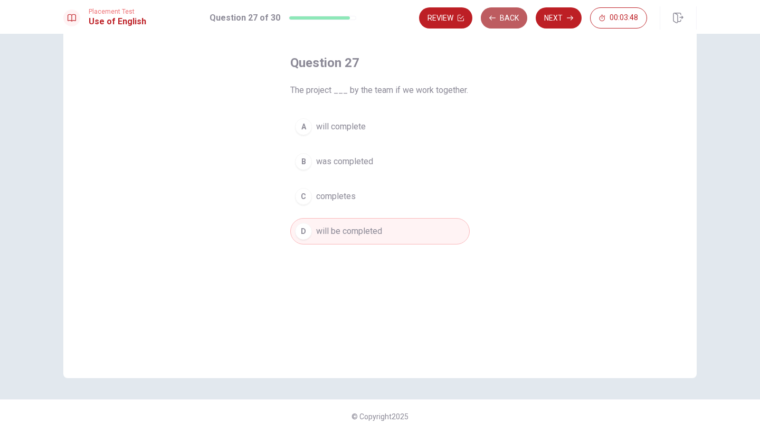
click at [499, 25] on button "Back" at bounding box center [504, 17] width 46 height 21
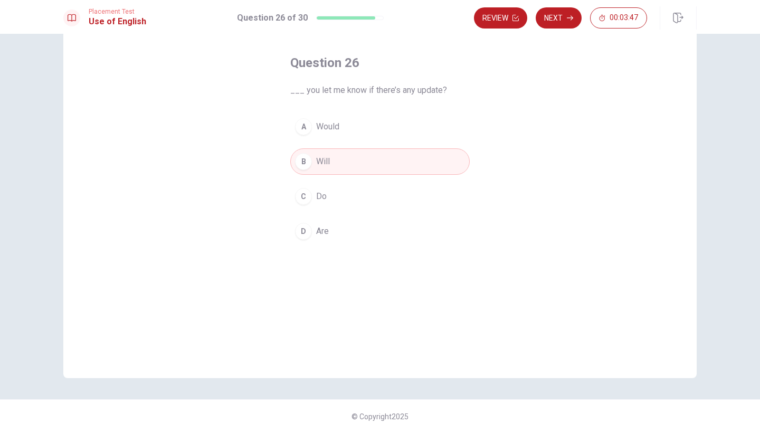
click at [499, 25] on button "Review" at bounding box center [500, 17] width 53 height 21
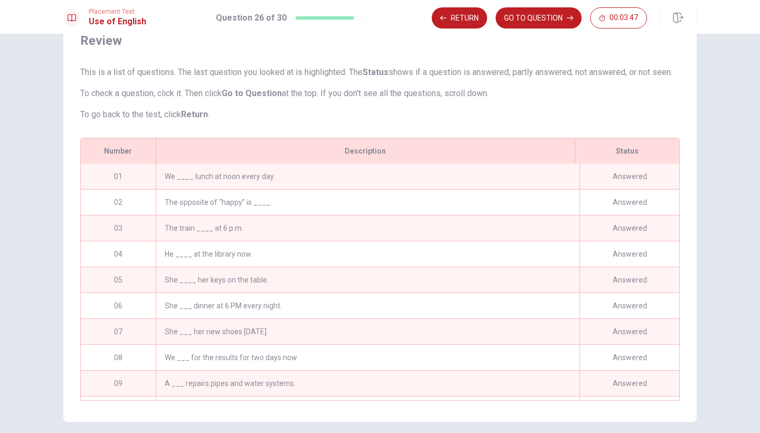
scroll to position [541, 0]
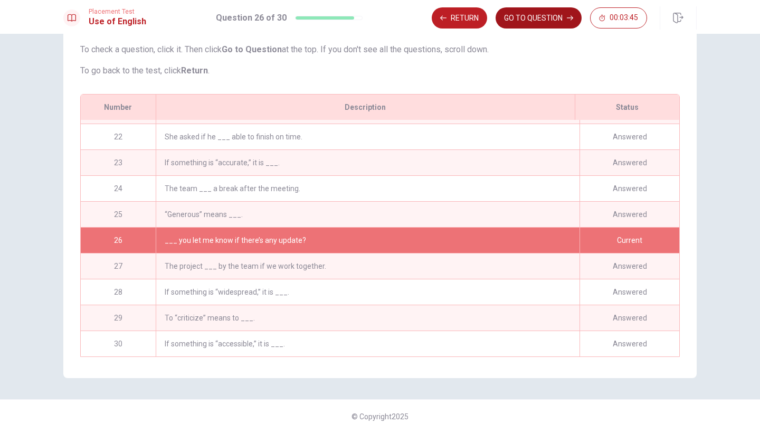
click at [541, 26] on button "GO TO QUESTION" at bounding box center [539, 17] width 86 height 21
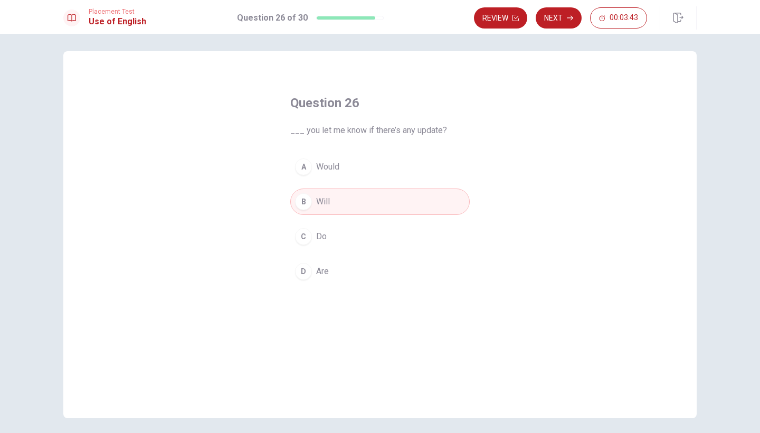
scroll to position [0, 0]
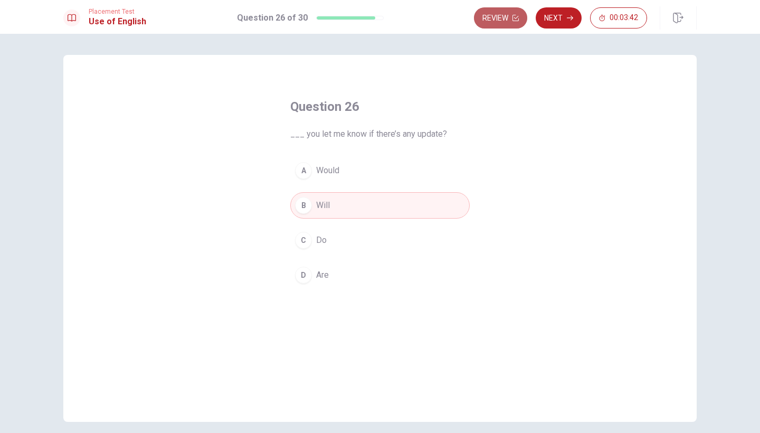
click at [514, 14] on button "Review" at bounding box center [500, 17] width 53 height 21
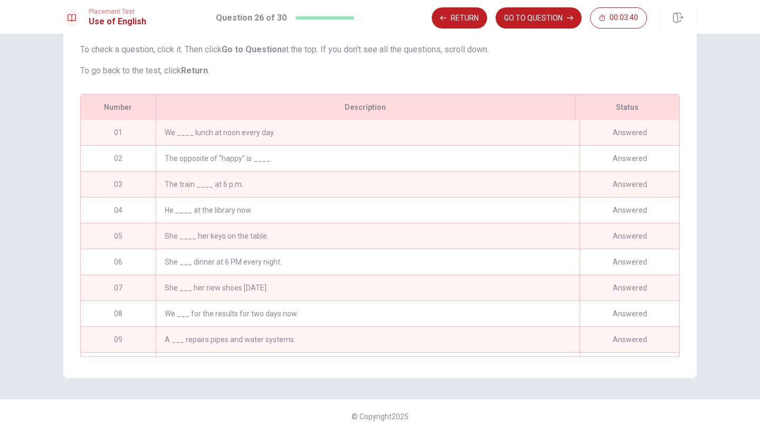
click at [446, 158] on div "The opposite of “happy” is ____." at bounding box center [368, 158] width 424 height 25
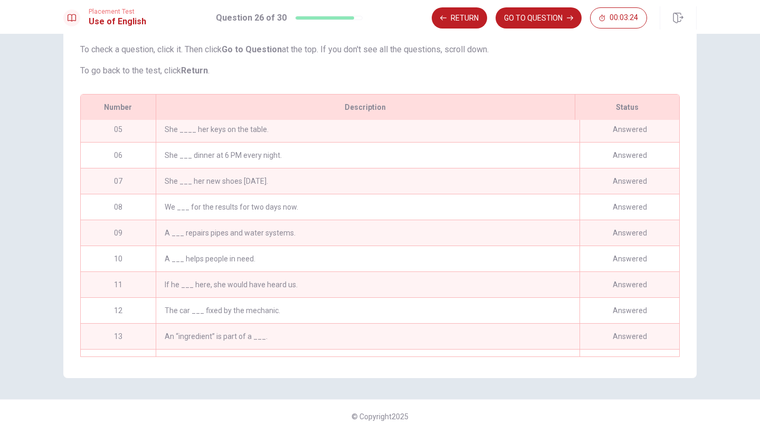
scroll to position [108, 0]
click at [238, 235] on div "A ___ repairs pipes and water systems." at bounding box center [368, 230] width 424 height 25
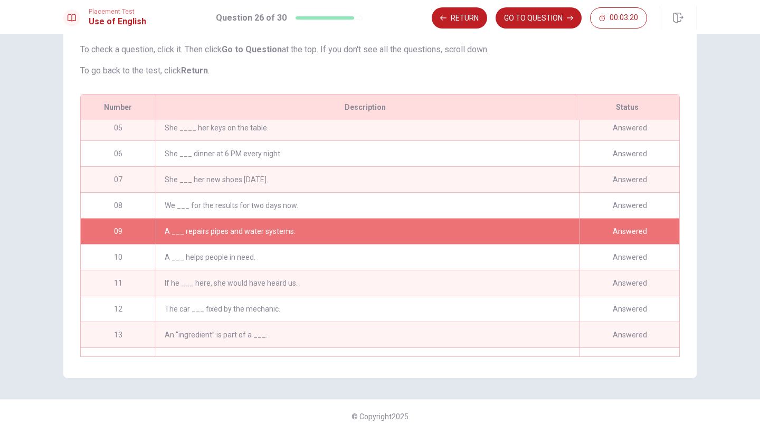
click at [348, 236] on div "A ___ repairs pipes and water systems." at bounding box center [368, 230] width 424 height 25
click at [268, 228] on div "A ___ repairs pipes and water systems." at bounding box center [368, 230] width 424 height 25
click at [466, 15] on button "Return" at bounding box center [459, 17] width 55 height 21
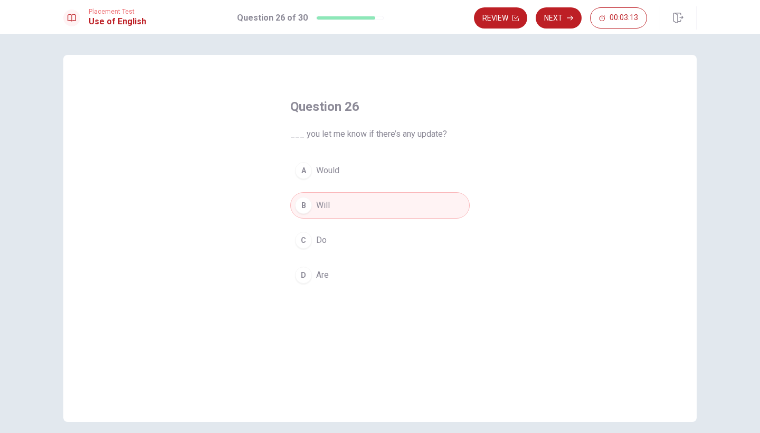
scroll to position [0, 0]
click at [559, 17] on button "Next" at bounding box center [559, 17] width 46 height 21
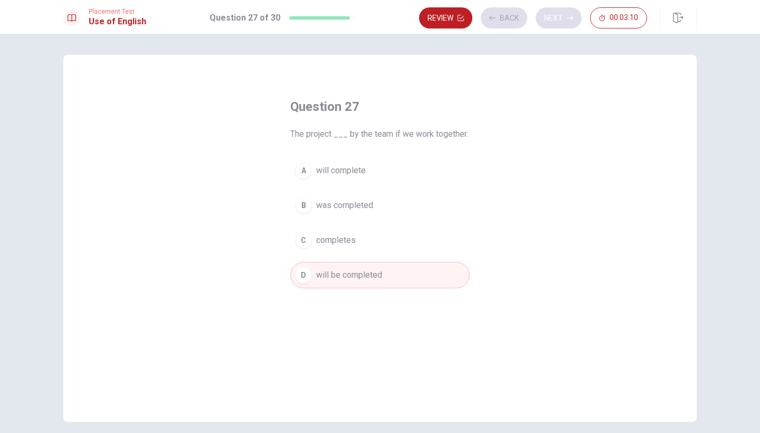
click at [559, 17] on div "Review Back Next 00:03:10" at bounding box center [533, 17] width 228 height 21
click at [557, 19] on button "Next" at bounding box center [559, 17] width 46 height 21
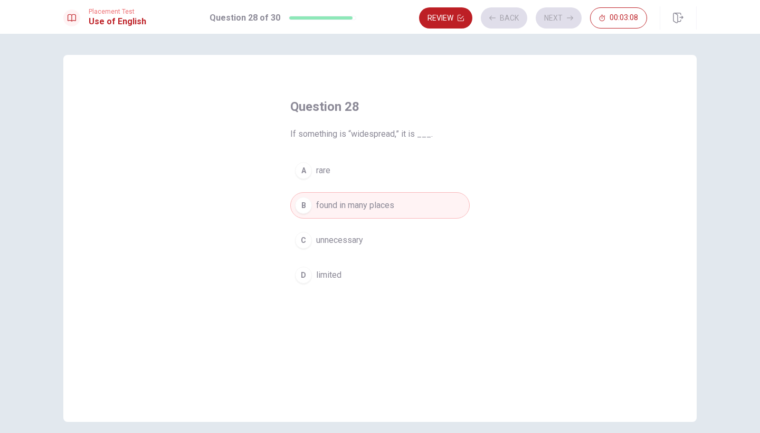
click at [557, 20] on div "Review Back Next 00:03:08" at bounding box center [533, 17] width 228 height 21
click at [557, 20] on button "Next" at bounding box center [559, 17] width 46 height 21
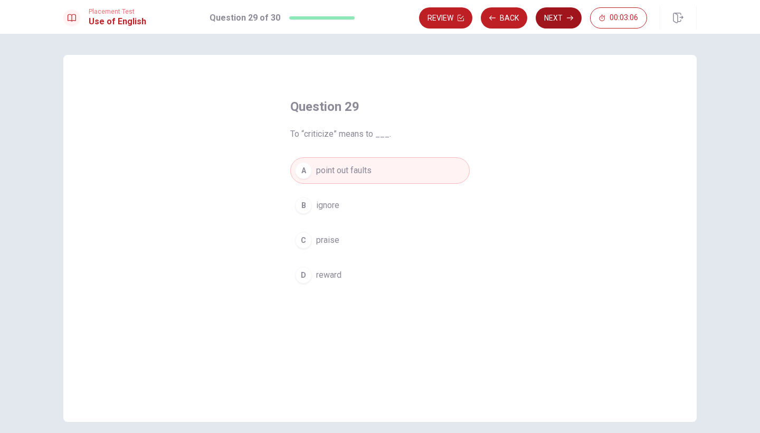
click at [557, 20] on button "Next" at bounding box center [559, 17] width 46 height 21
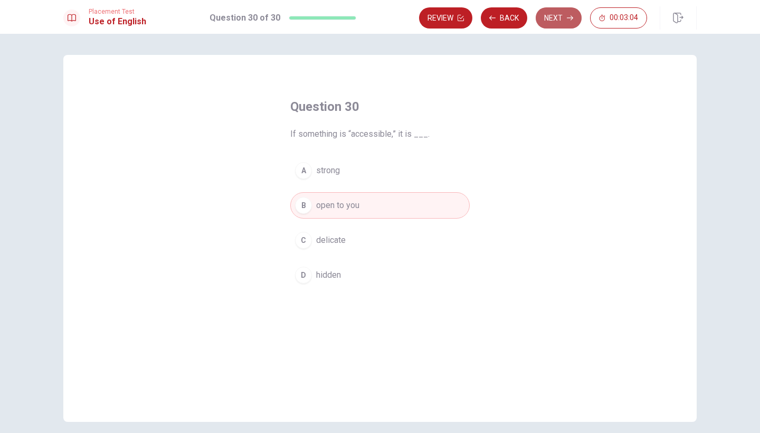
click at [559, 22] on button "Next" at bounding box center [559, 17] width 46 height 21
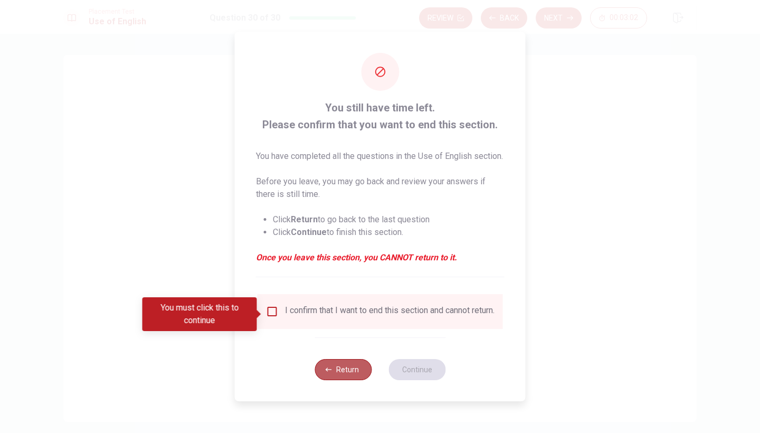
click at [329, 373] on icon "button" at bounding box center [329, 369] width 6 height 6
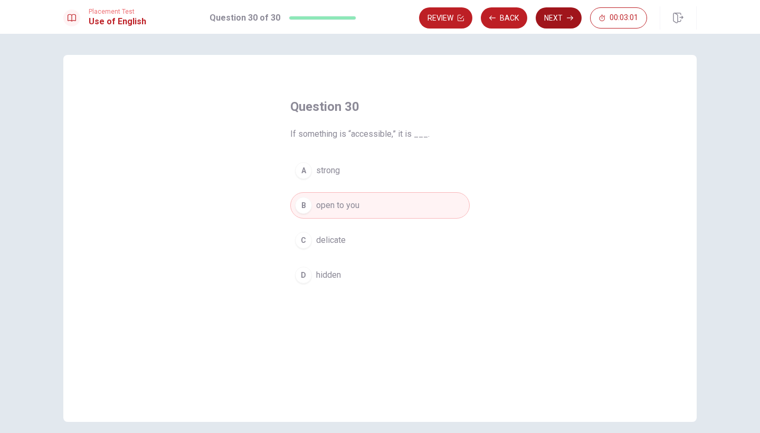
click at [563, 23] on button "Next" at bounding box center [559, 17] width 46 height 21
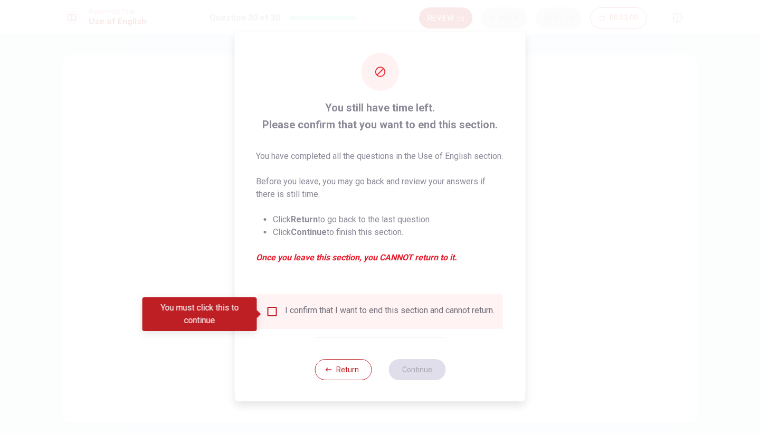
click at [270, 312] on input "You must click this to continue" at bounding box center [272, 311] width 13 height 13
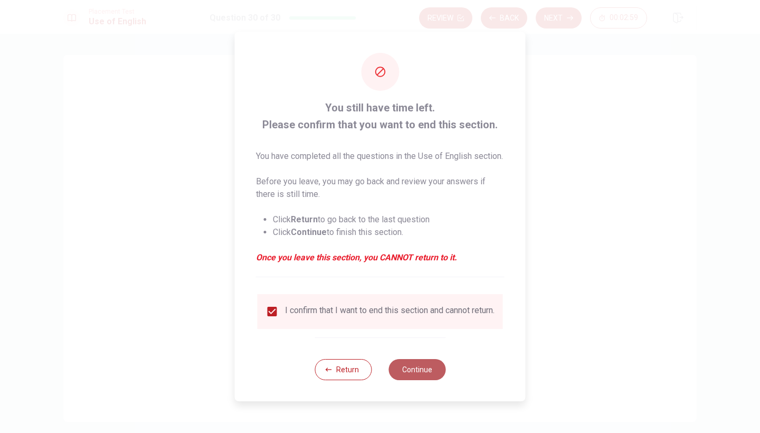
click at [430, 378] on button "Continue" at bounding box center [416, 369] width 57 height 21
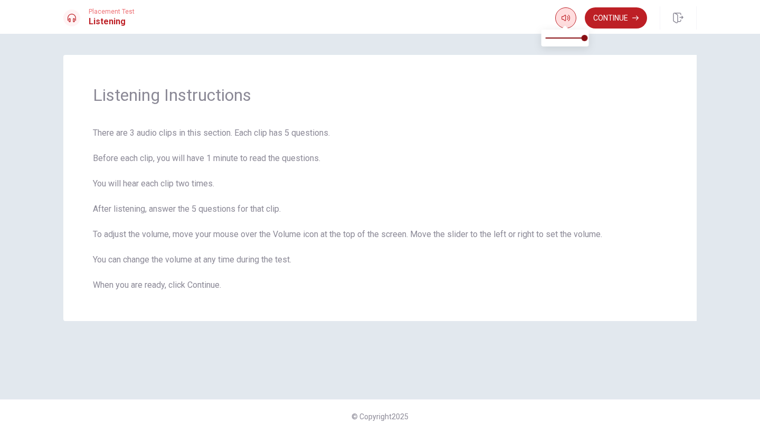
click at [558, 22] on button "button" at bounding box center [565, 17] width 21 height 21
click at [617, 18] on button "Continue" at bounding box center [616, 17] width 62 height 21
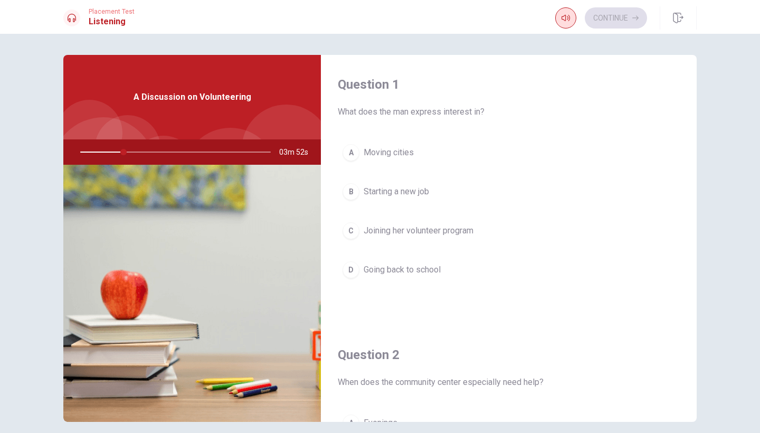
click at [567, 22] on icon "button" at bounding box center [565, 18] width 8 height 8
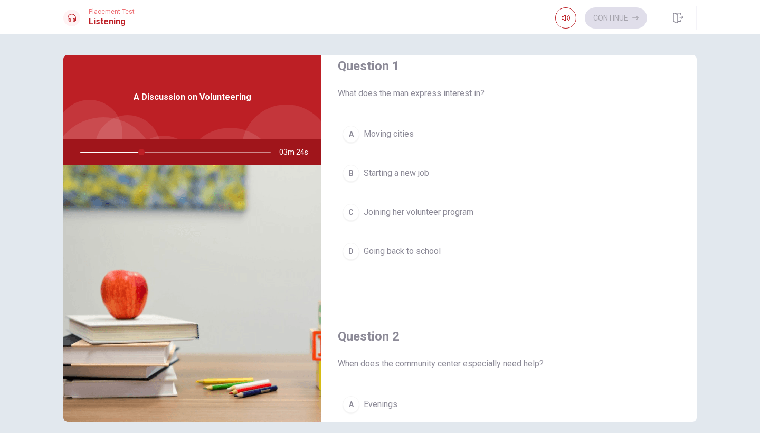
scroll to position [19, 0]
click at [353, 214] on div "C" at bounding box center [350, 211] width 17 height 17
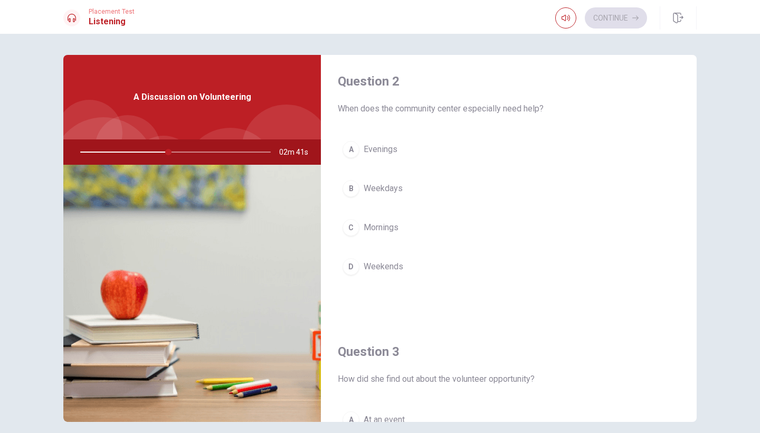
scroll to position [279, 0]
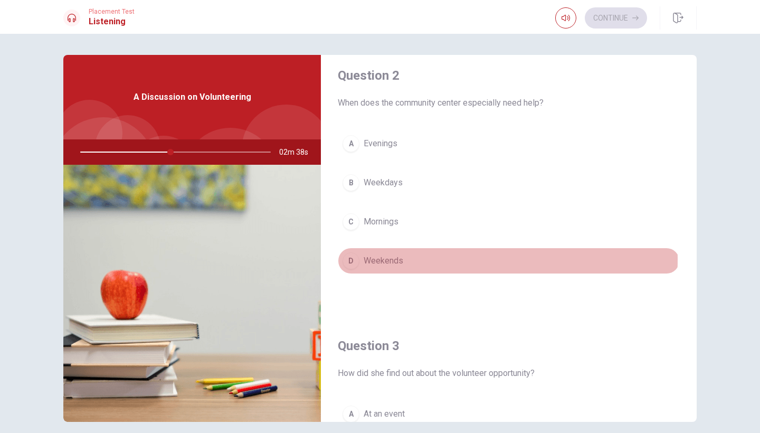
click at [353, 259] on div "D" at bounding box center [350, 260] width 17 height 17
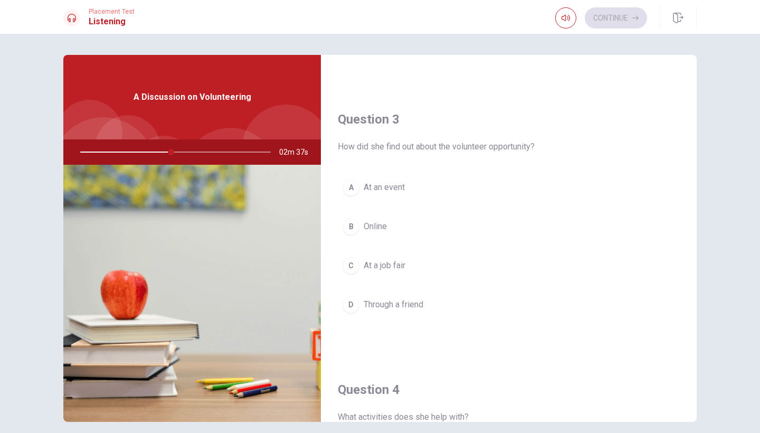
scroll to position [512, 0]
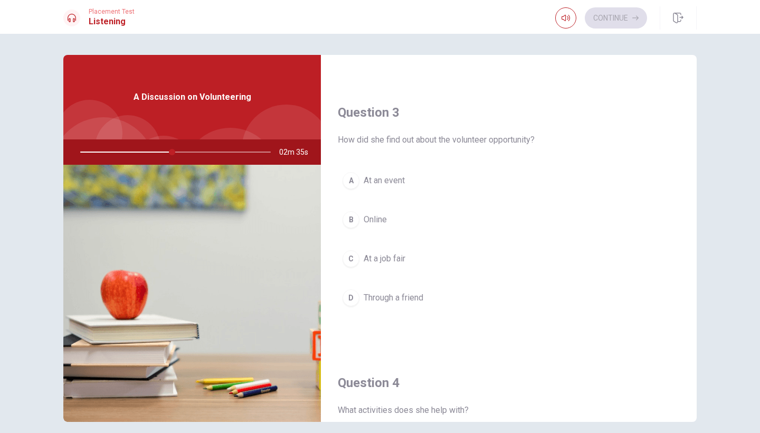
click at [349, 222] on div "B" at bounding box center [350, 219] width 17 height 17
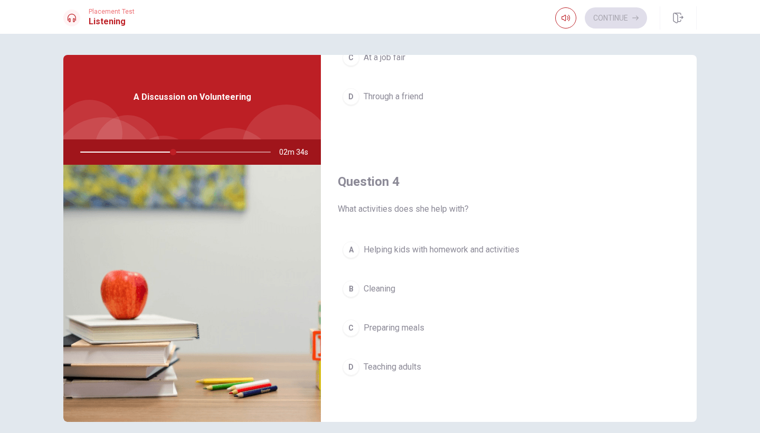
scroll to position [731, 0]
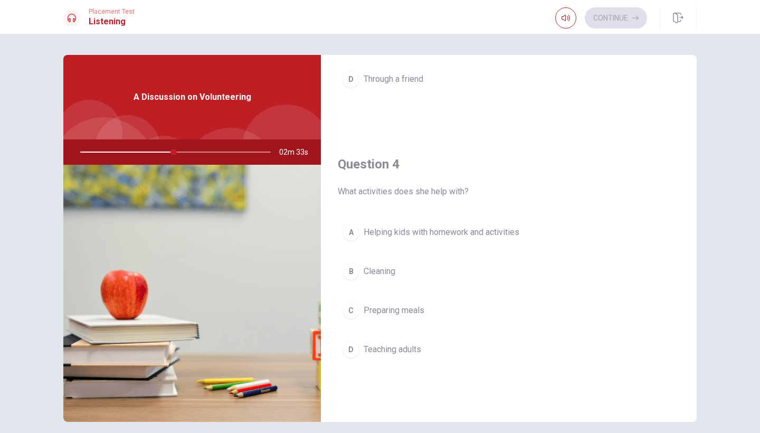
click at [357, 233] on div "A" at bounding box center [350, 232] width 17 height 17
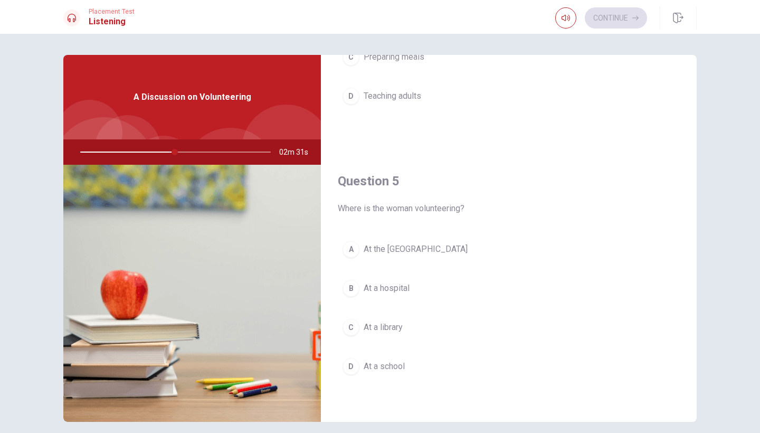
scroll to position [984, 0]
click at [348, 252] on div "A" at bounding box center [350, 249] width 17 height 17
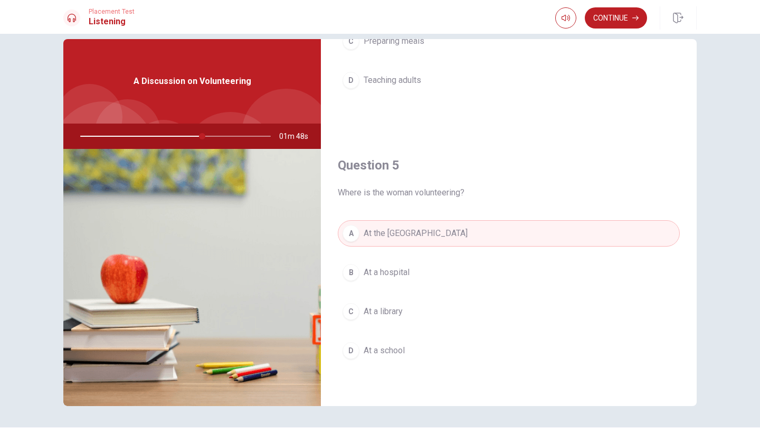
scroll to position [21, 0]
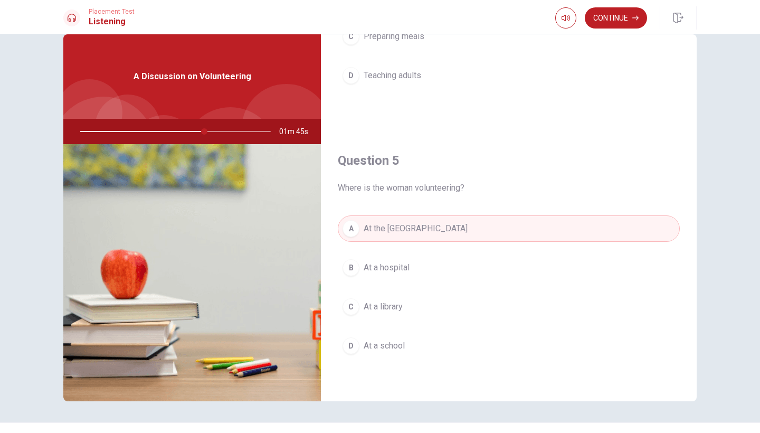
click at [195, 129] on div at bounding box center [174, 131] width 212 height 25
click at [184, 128] on div at bounding box center [174, 131] width 212 height 25
click at [179, 129] on div at bounding box center [174, 131] width 212 height 25
click at [217, 131] on div at bounding box center [174, 131] width 212 height 25
click at [638, 18] on icon "button" at bounding box center [635, 18] width 6 height 5
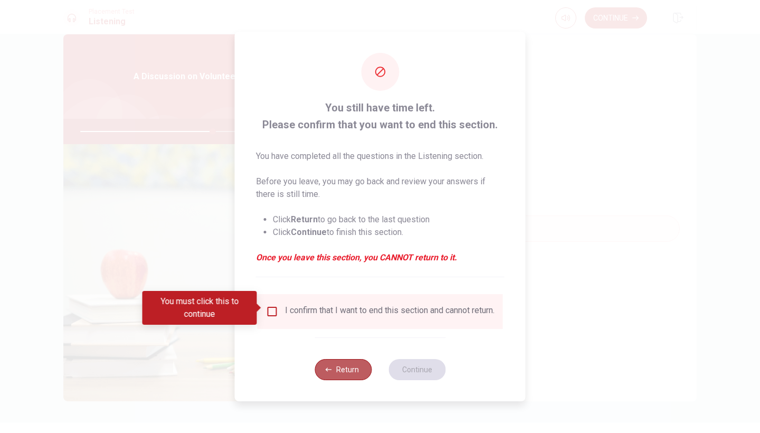
click at [342, 370] on button "Return" at bounding box center [343, 369] width 57 height 21
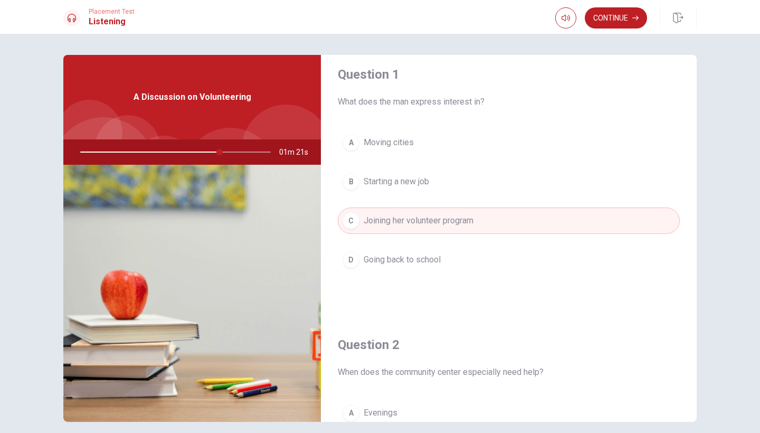
scroll to position [3, 0]
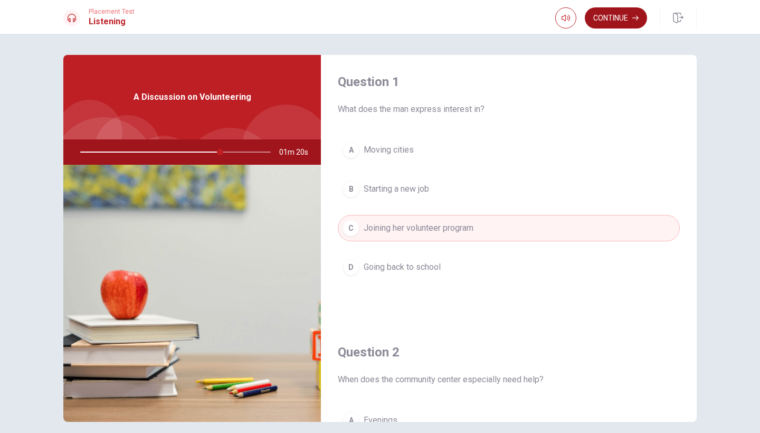
click at [620, 17] on button "Continue" at bounding box center [616, 17] width 62 height 21
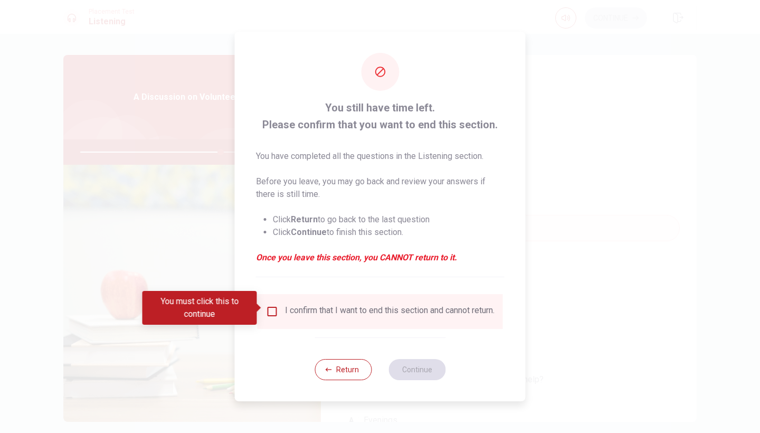
click at [270, 315] on div "I confirm that I want to end this section and cannot return." at bounding box center [380, 311] width 228 height 13
click at [272, 310] on input "You must click this to continue" at bounding box center [272, 311] width 13 height 13
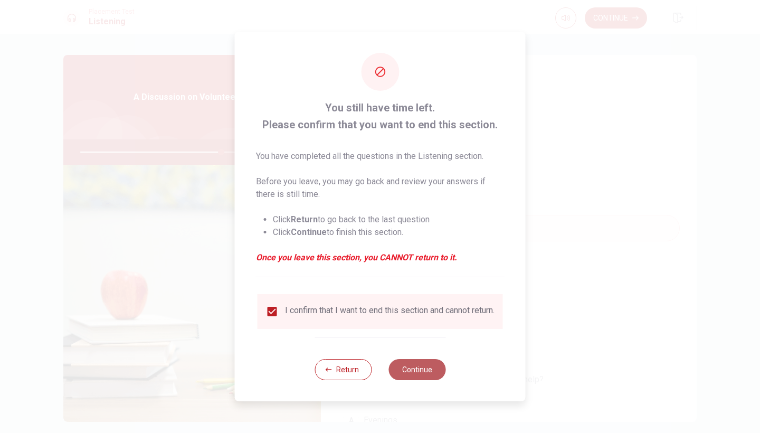
click at [434, 366] on button "Continue" at bounding box center [416, 369] width 57 height 21
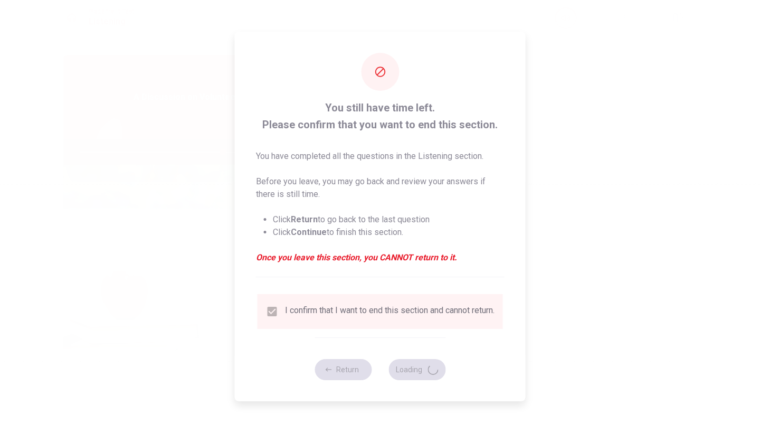
type input "75"
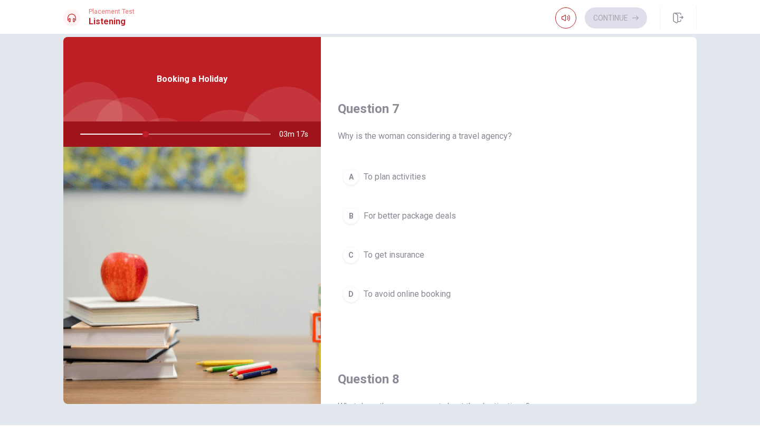
scroll to position [229, 0]
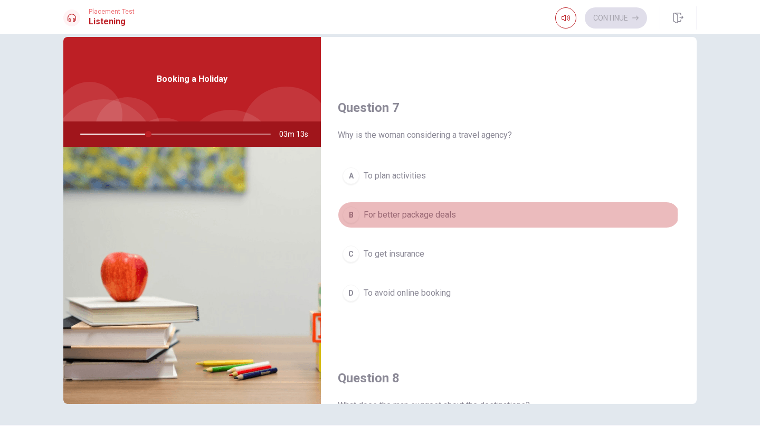
click at [348, 214] on div "B" at bounding box center [350, 214] width 17 height 17
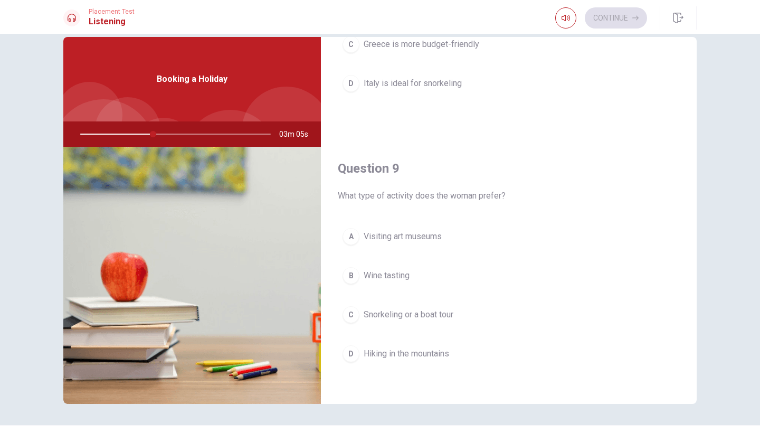
scroll to position [756, 0]
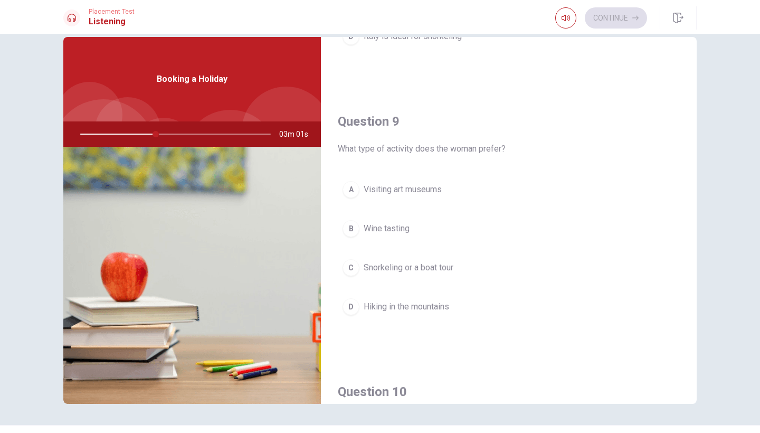
click at [349, 268] on div "C" at bounding box center [350, 267] width 17 height 17
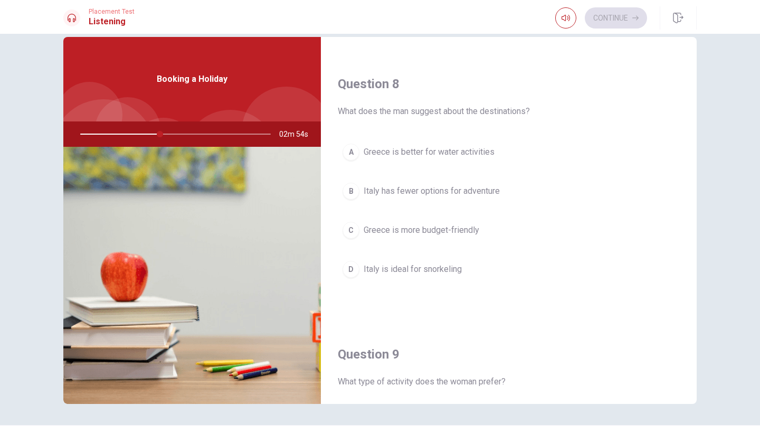
scroll to position [511, 0]
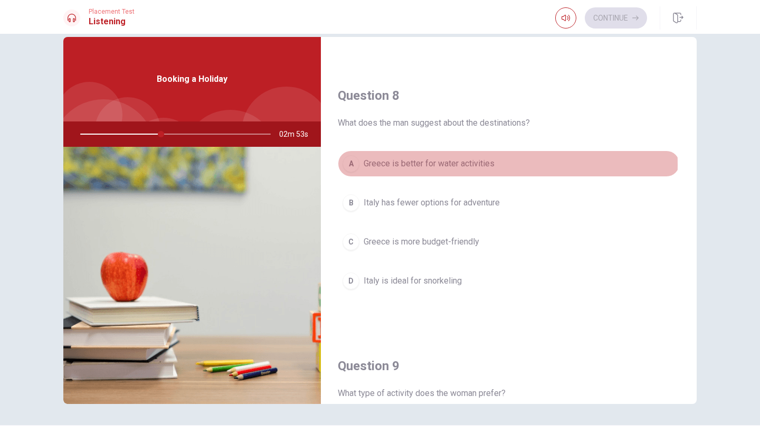
click at [351, 165] on div "A" at bounding box center [350, 163] width 17 height 17
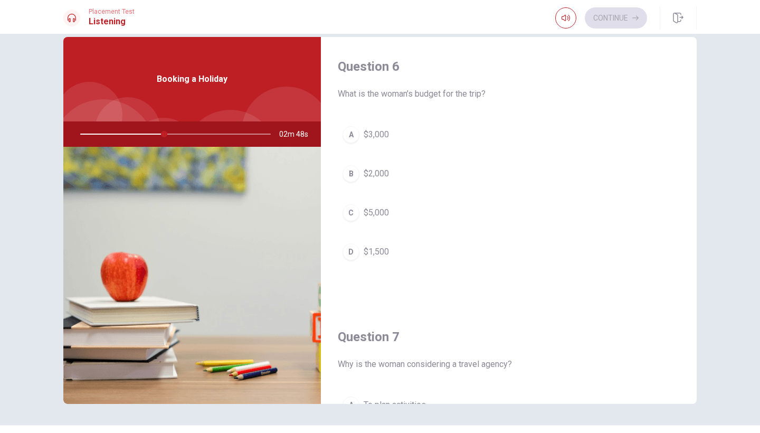
scroll to position [0, 0]
click at [349, 174] on div "B" at bounding box center [350, 173] width 17 height 17
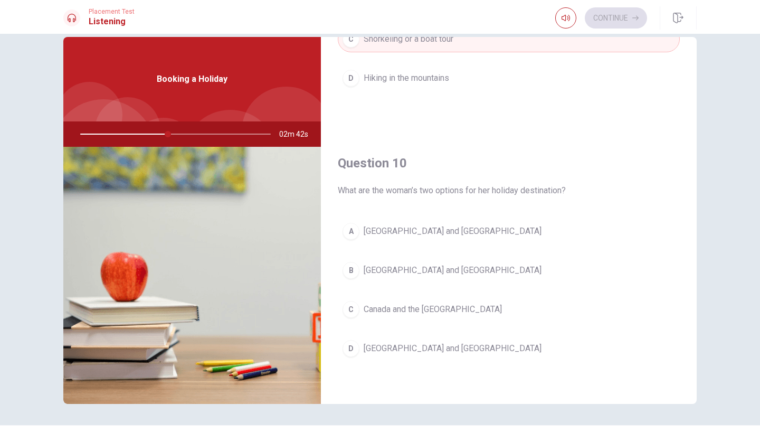
scroll to position [984, 0]
click at [353, 271] on div "B" at bounding box center [350, 270] width 17 height 17
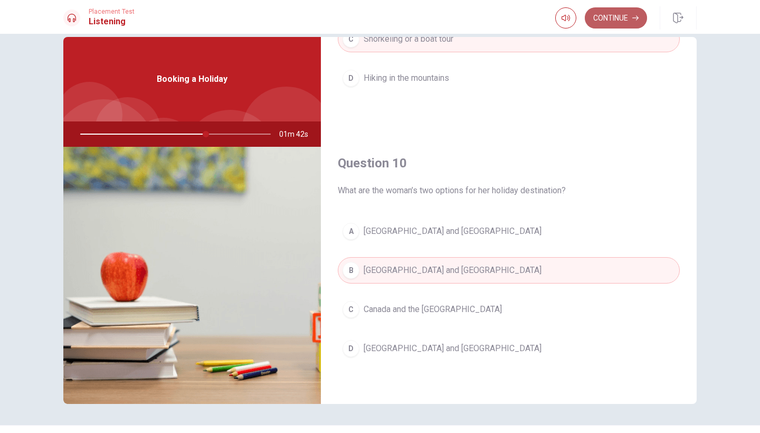
click at [616, 23] on button "Continue" at bounding box center [616, 17] width 62 height 21
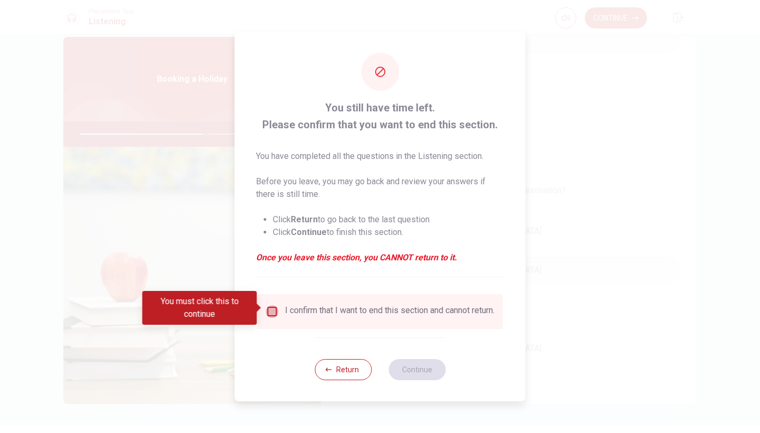
click at [270, 309] on input "You must click this to continue" at bounding box center [272, 311] width 13 height 13
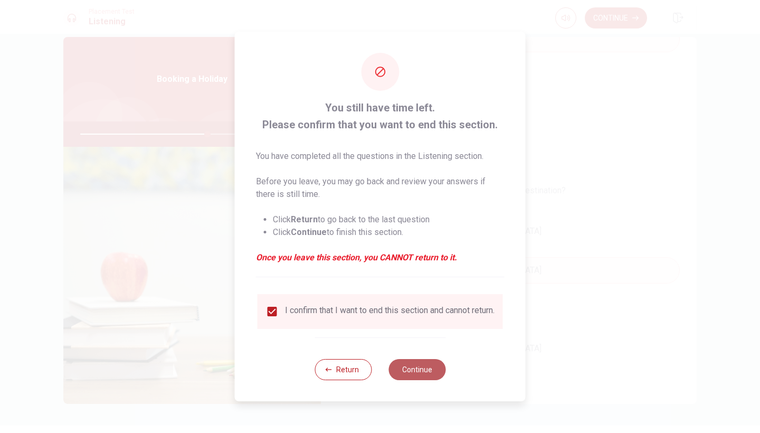
click at [418, 368] on button "Continue" at bounding box center [416, 369] width 57 height 21
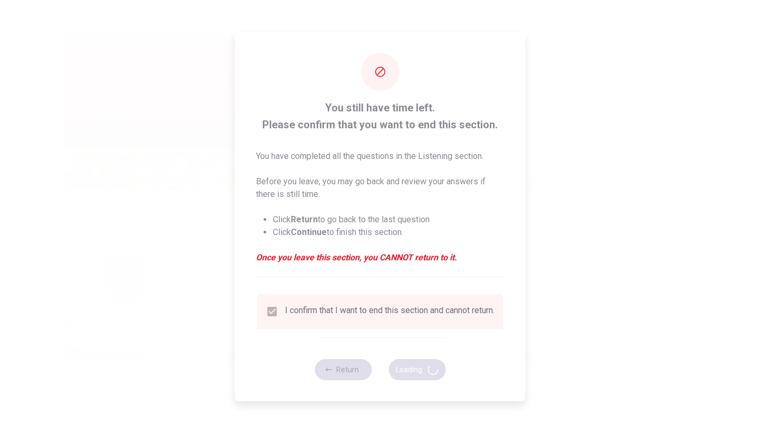
type input "67"
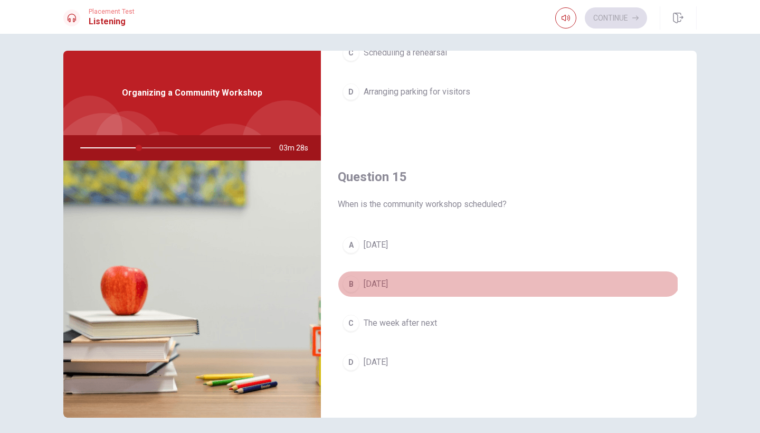
click at [348, 285] on div "B" at bounding box center [350, 283] width 17 height 17
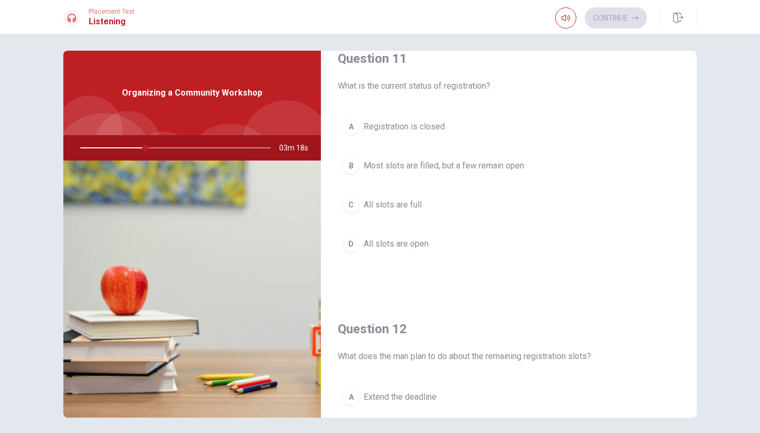
scroll to position [21, 0]
click at [345, 163] on div "B" at bounding box center [350, 166] width 17 height 17
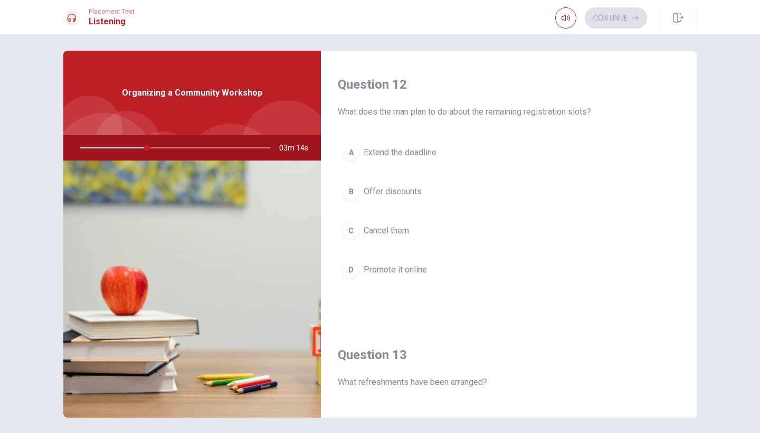
scroll to position [265, 0]
click at [355, 275] on div "D" at bounding box center [350, 270] width 17 height 17
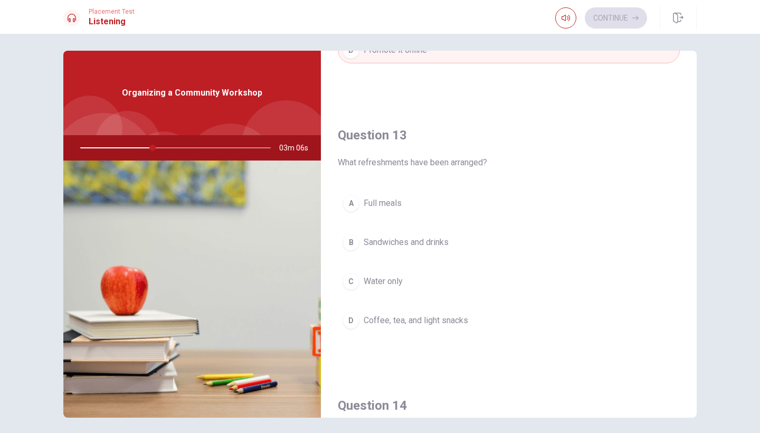
scroll to position [514, 0]
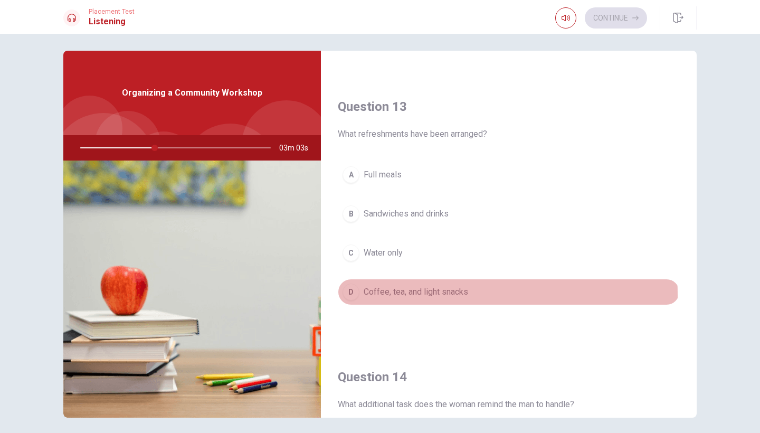
click at [346, 296] on div "D" at bounding box center [350, 291] width 17 height 17
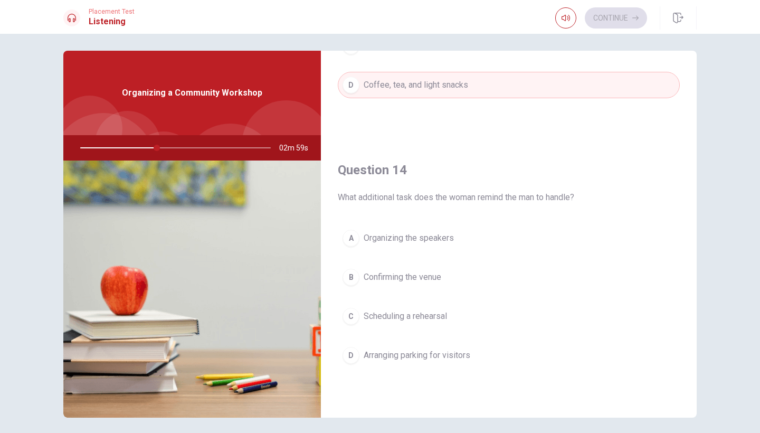
scroll to position [719, 0]
click at [356, 358] on div "D" at bounding box center [350, 356] width 17 height 17
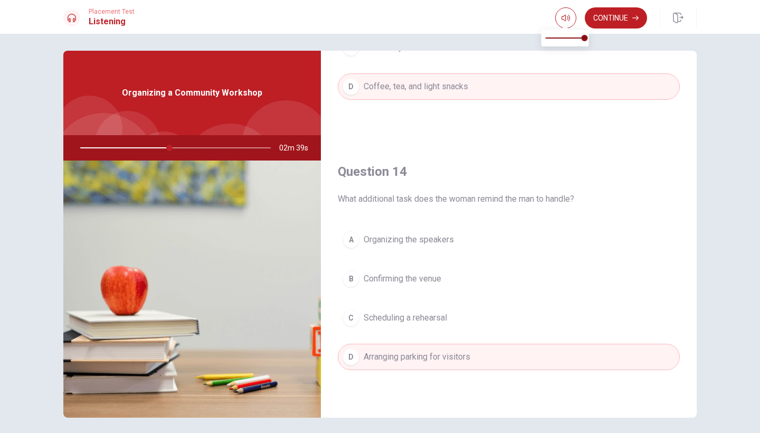
type input "47"
type input "0.6"
click at [569, 37] on span at bounding box center [565, 38] width 39 height 15
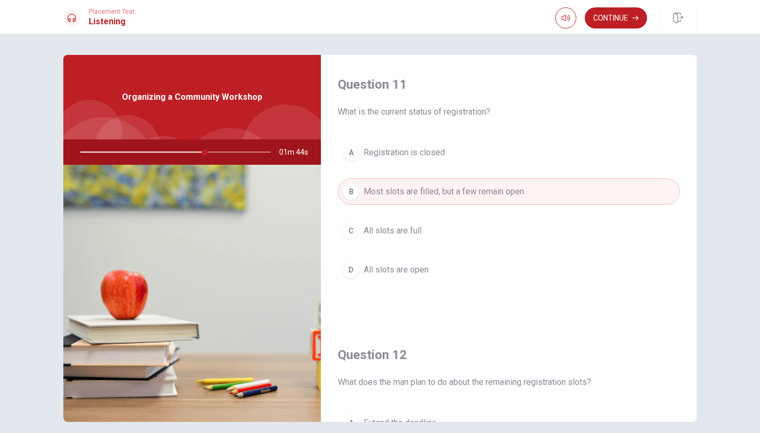
scroll to position [0, 0]
click at [613, 21] on button "Continue" at bounding box center [616, 17] width 62 height 21
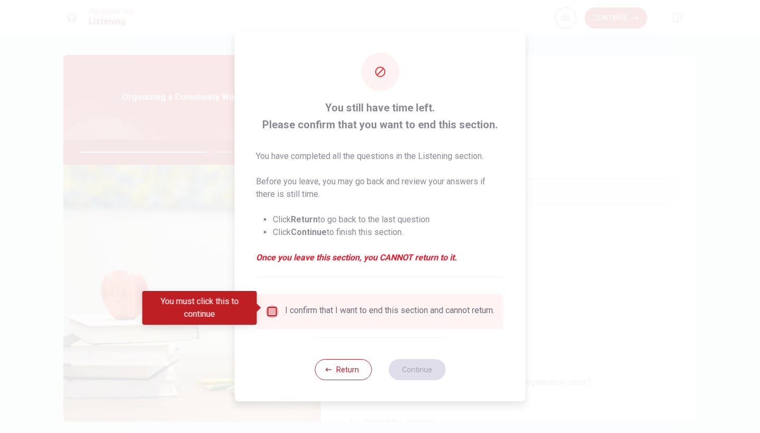
click at [271, 309] on input "You must click this to continue" at bounding box center [272, 311] width 13 height 13
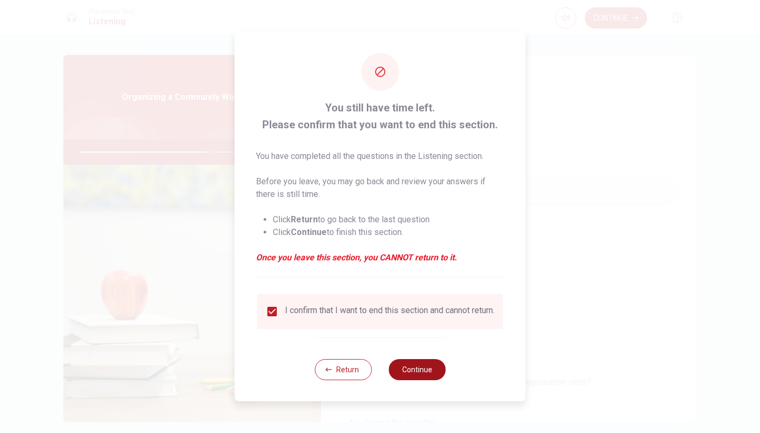
click at [417, 368] on button "Continue" at bounding box center [416, 369] width 57 height 21
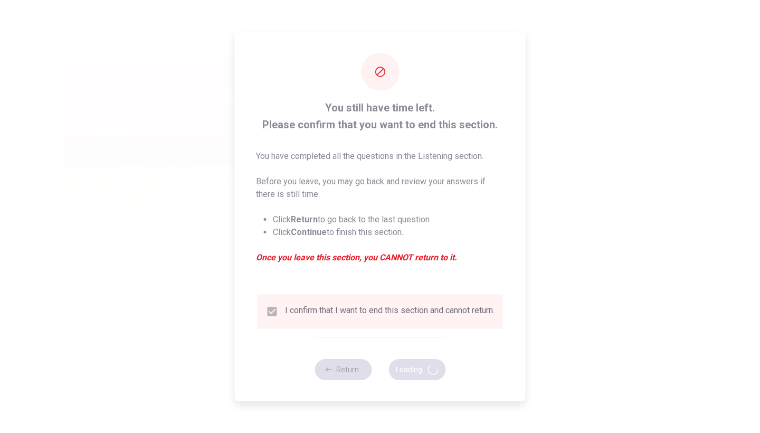
type input "69"
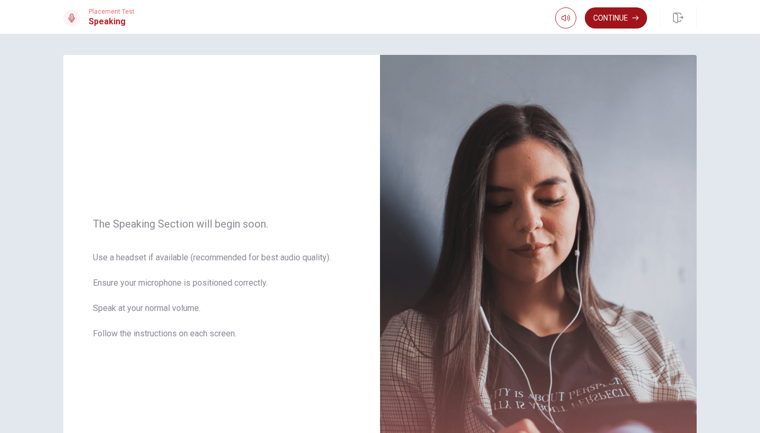
click at [611, 16] on button "Continue" at bounding box center [616, 17] width 62 height 21
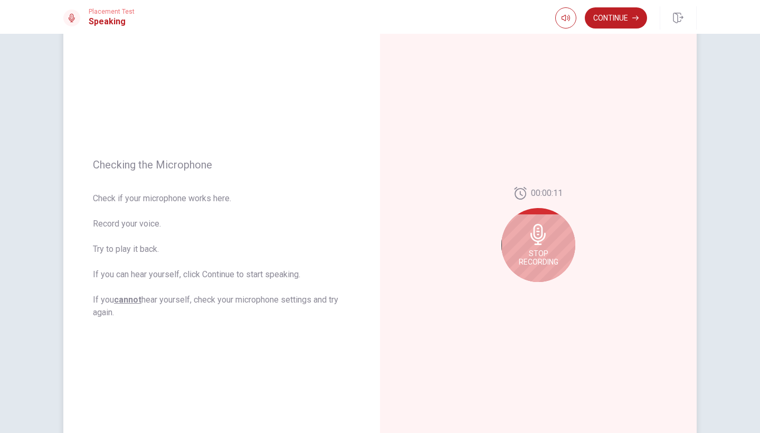
scroll to position [47, 0]
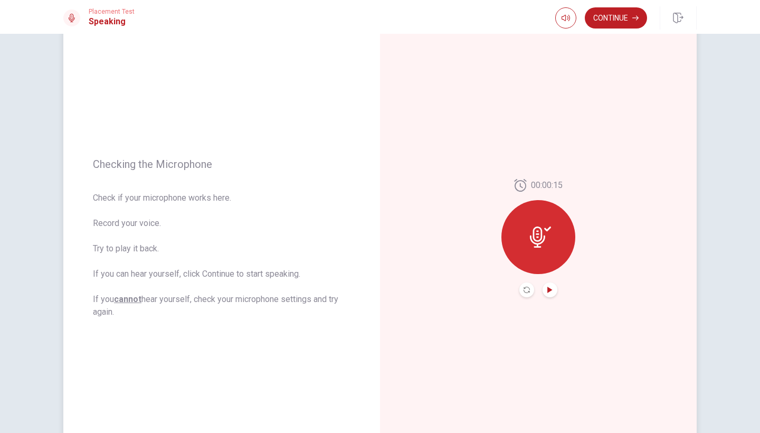
click at [551, 292] on icon "Play Audio" at bounding box center [550, 290] width 6 height 6
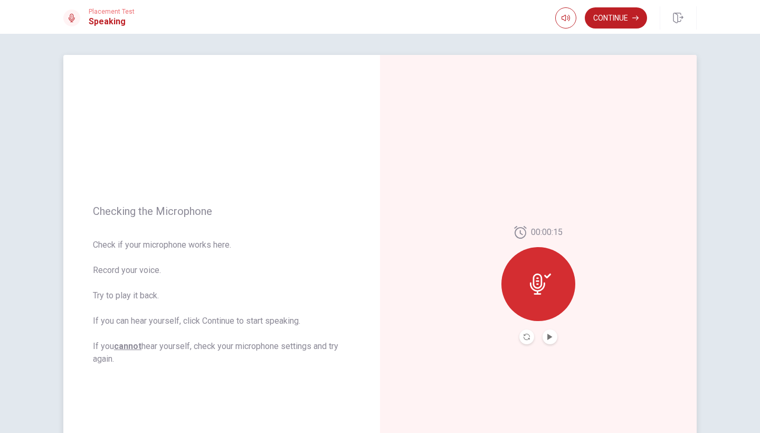
scroll to position [0, 0]
click at [626, 20] on button "Continue" at bounding box center [616, 17] width 62 height 21
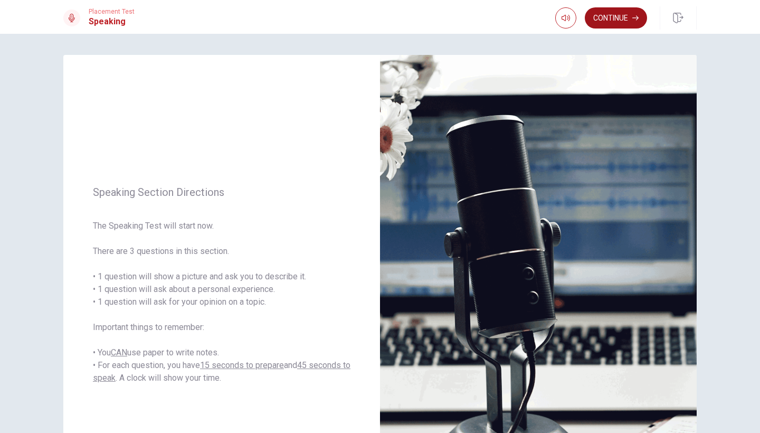
click at [635, 20] on icon "button" at bounding box center [635, 18] width 6 height 6
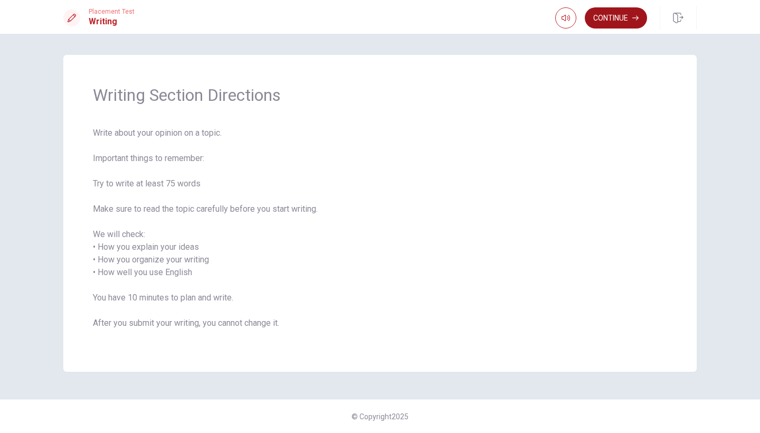
click at [628, 16] on button "Continue" at bounding box center [616, 17] width 62 height 21
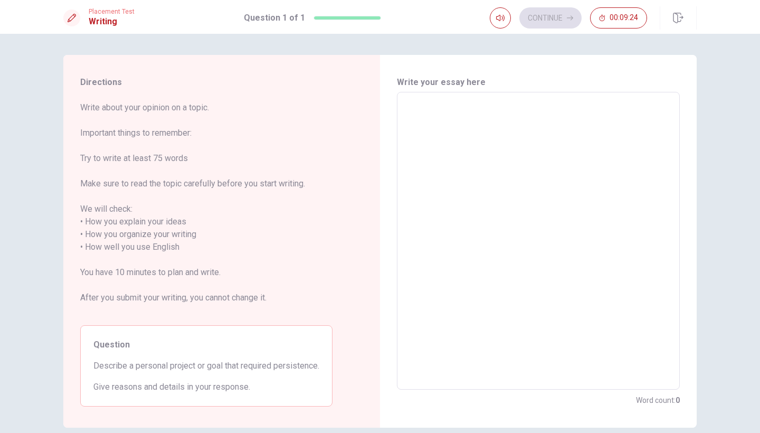
click at [471, 115] on textarea at bounding box center [538, 241] width 268 height 280
type textarea "m"
type textarea "x"
type textarea "my"
type textarea "x"
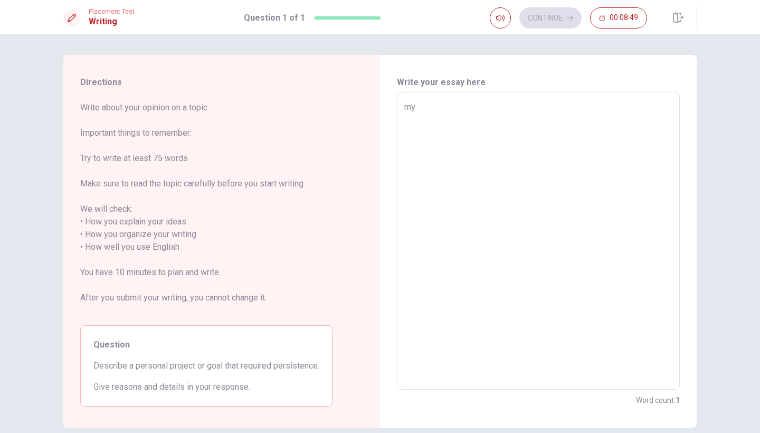
type textarea "my"
type textarea "x"
type textarea "my"
type textarea "x"
type textarea "m"
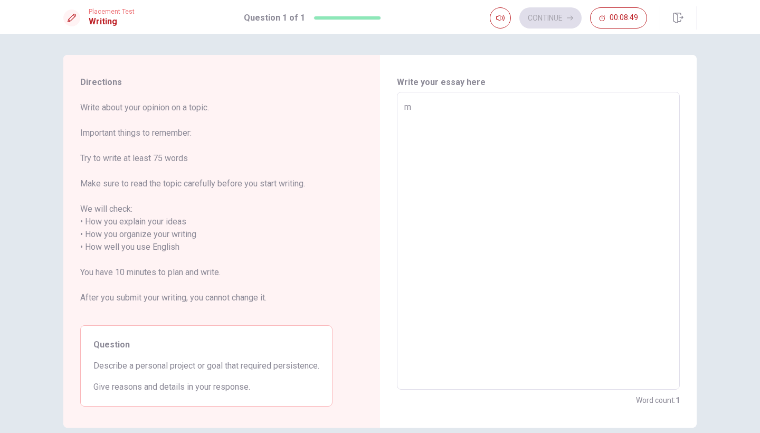
type textarea "x"
type textarea "N"
type textarea "x"
type textarea "M"
type textarea "x"
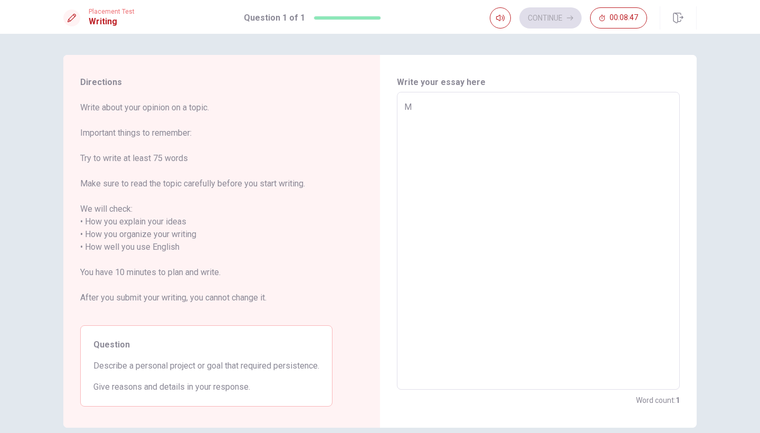
type textarea "MY"
type textarea "x"
type textarea "MY"
type textarea "x"
type textarea "MY"
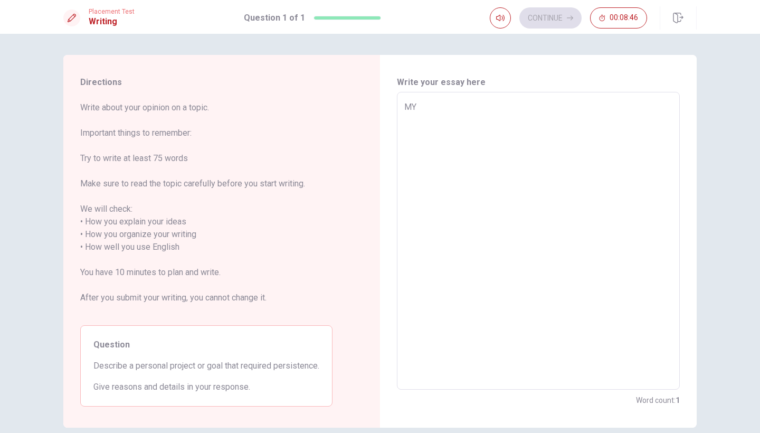
type textarea "x"
type textarea "M"
type textarea "x"
type textarea "My"
type textarea "x"
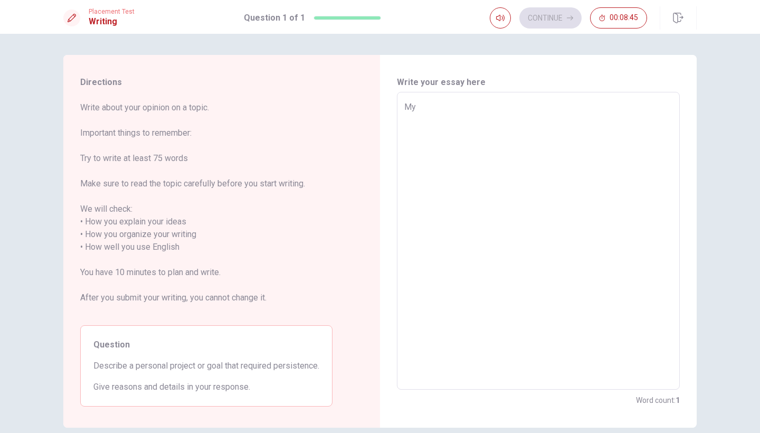
type textarea "My"
type textarea "x"
type textarea "My p"
type textarea "x"
type textarea "My pe"
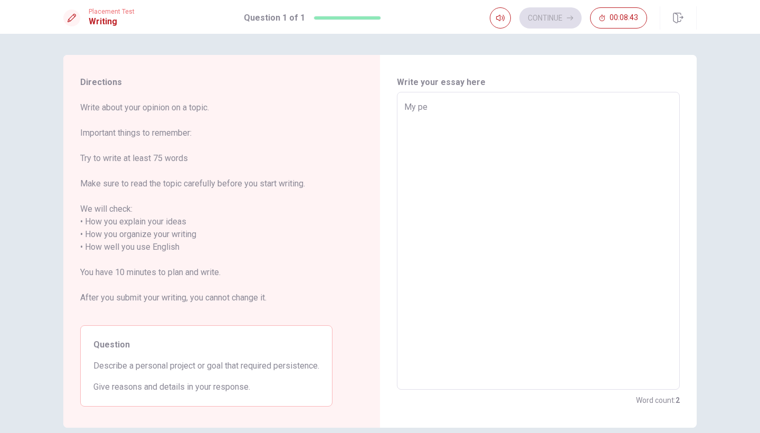
type textarea "x"
type textarea "My per"
type textarea "x"
type textarea "My pers"
type textarea "x"
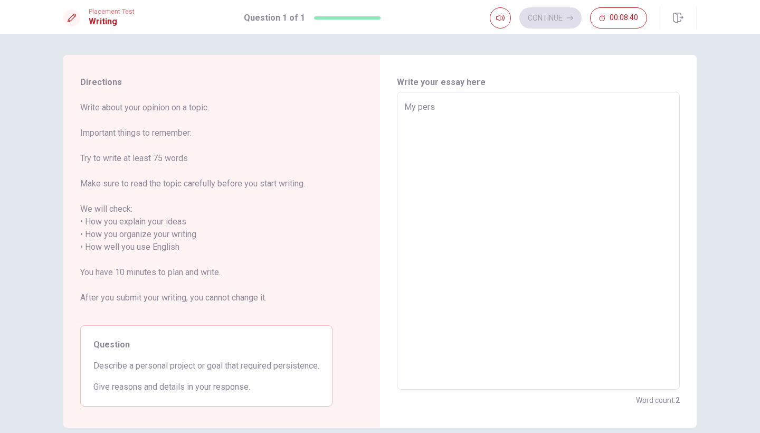
type textarea "My perso"
type textarea "x"
type textarea "My person"
type textarea "x"
type textarea "My persona"
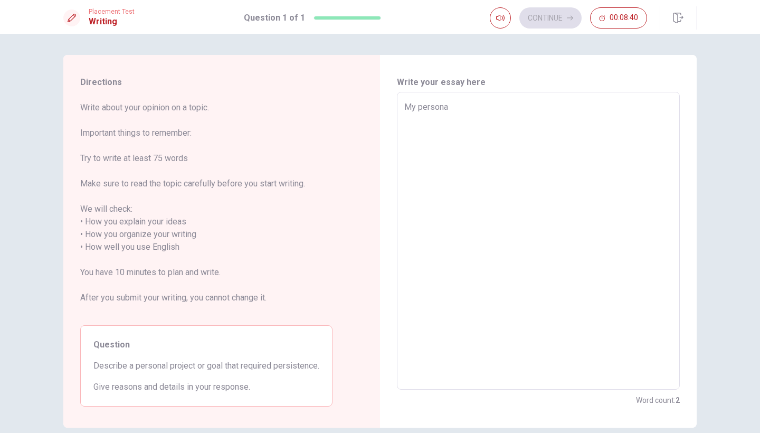
type textarea "x"
type textarea "My personal"
type textarea "x"
type textarea "My personal"
type textarea "x"
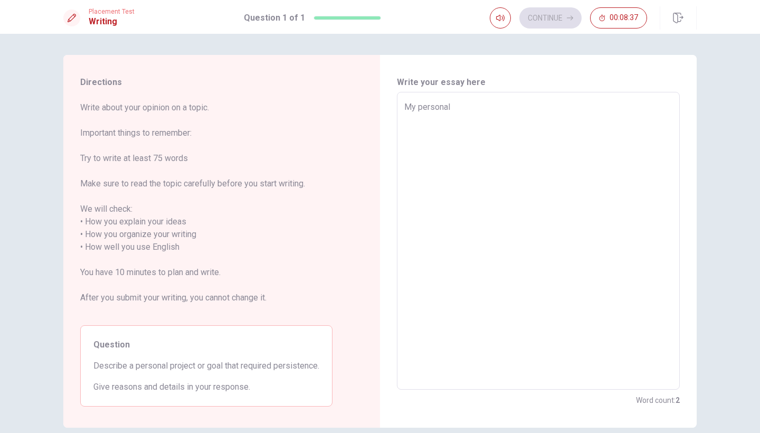
type textarea "My personal g"
type textarea "x"
type textarea "My personal go"
type textarea "x"
type textarea "My personal goa"
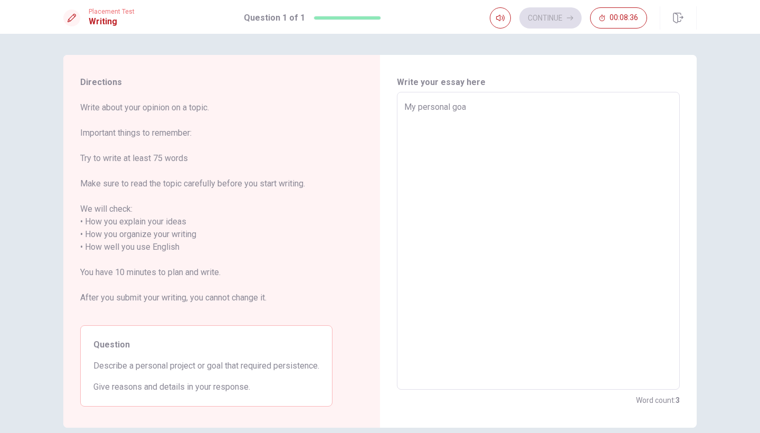
type textarea "x"
type textarea "My personal goal"
type textarea "x"
type textarea "My personal goal"
type textarea "x"
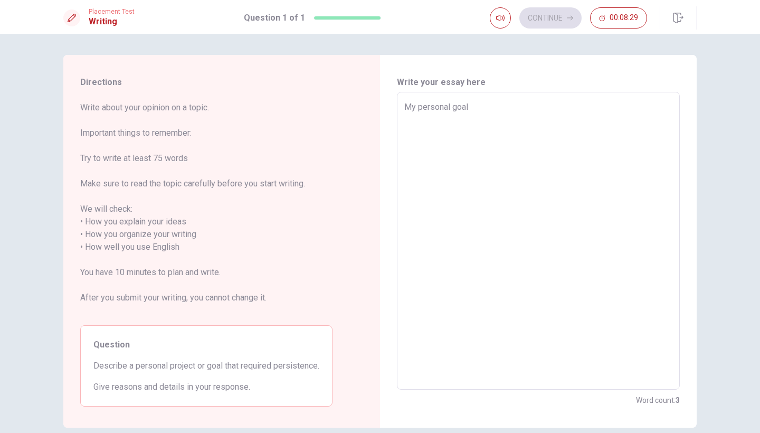
type textarea "My personal goal i"
type textarea "x"
type textarea "My personal goal is"
type textarea "x"
type textarea "My personal goal is"
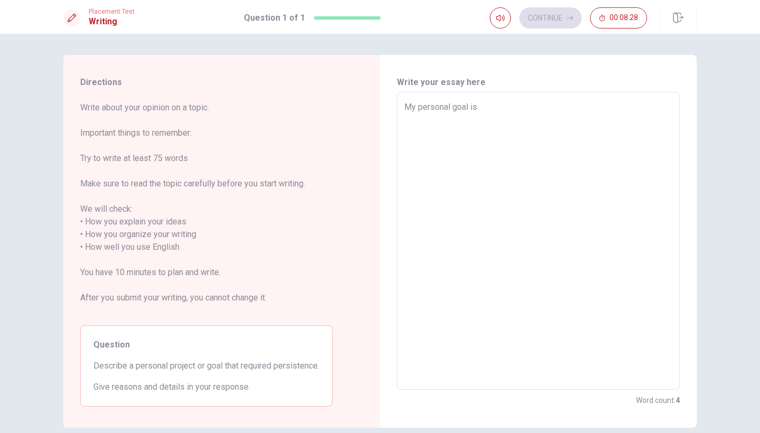
type textarea "x"
type textarea "My personal goal is c"
type textarea "x"
type textarea "My personal goal is cr"
type textarea "x"
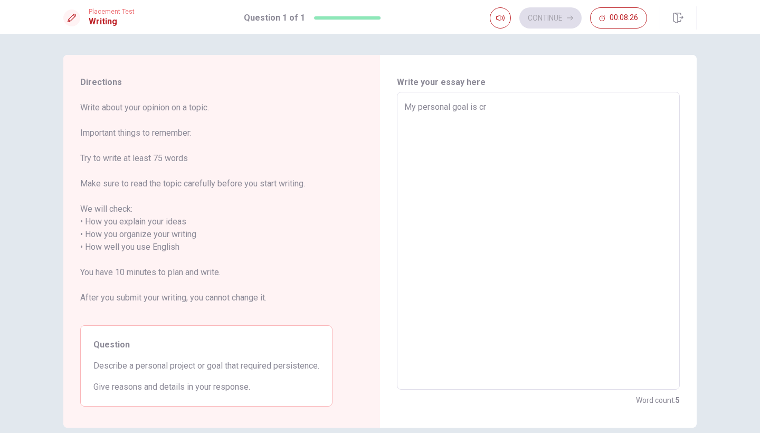
type textarea "My personal goal is cre"
type textarea "x"
type textarea "My personal goal is crea"
type textarea "x"
type textarea "My personal goal is creat"
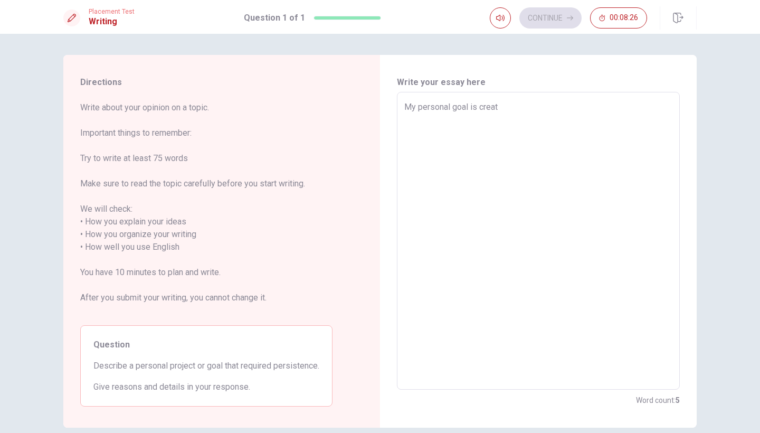
type textarea "x"
type textarea "My personal goal is creati"
type textarea "x"
type textarea "My personal goal is creatin"
type textarea "x"
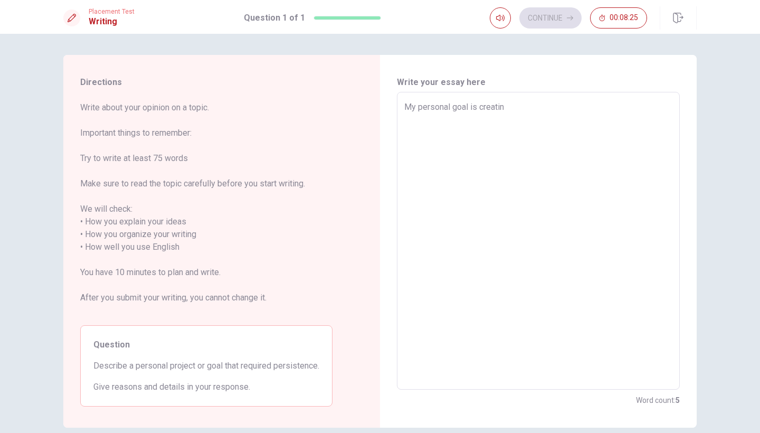
type textarea "My personal goal is creating"
type textarea "x"
type textarea "My personal goal is creating"
type textarea "x"
type textarea "My personal goal is creating a"
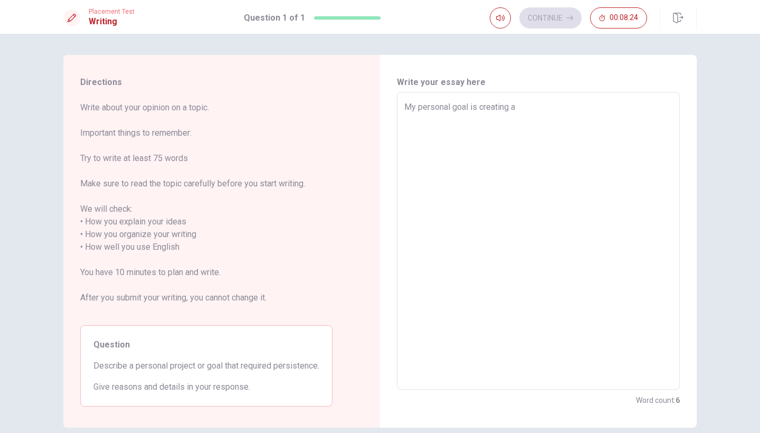
type textarea "x"
type textarea "My personal goal is creating a"
type textarea "x"
type textarea "My personal goal is creating a k"
type textarea "x"
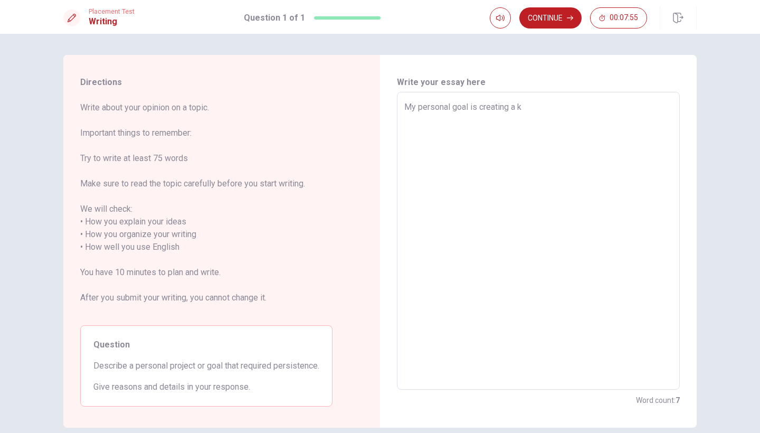
type textarea "My personal goal is creating a ki"
type textarea "x"
type textarea "My personal goal is creating a kin"
type textarea "x"
type textarea "My personal goal is creating a kind"
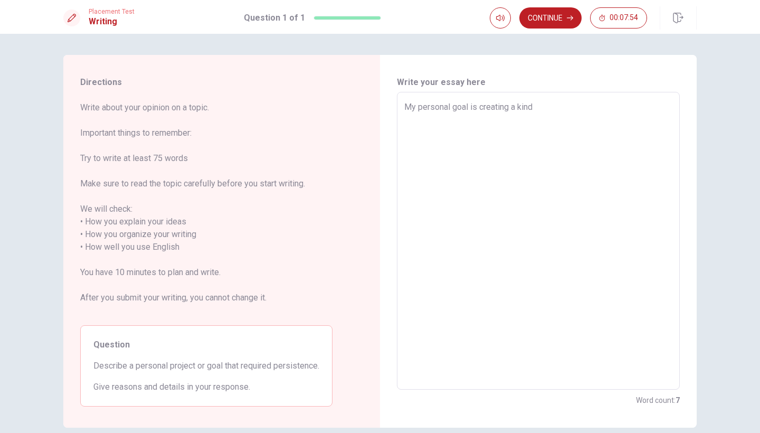
type textarea "x"
type textarea "My personal goal is creating a kinde"
type textarea "x"
type textarea "My personal goal is creating a kinder"
type textarea "x"
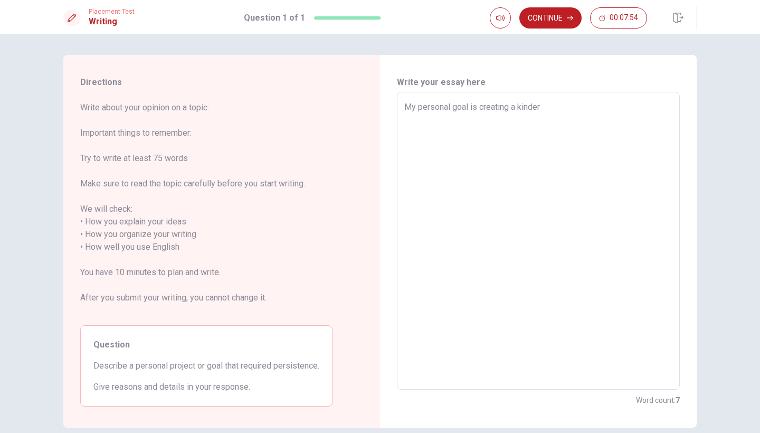
type textarea "My personal goal is creating a kinder"
type textarea "x"
type textarea "My personal goal is creating a kinder"
type textarea "x"
type textarea "My personal goal is creating a kinde"
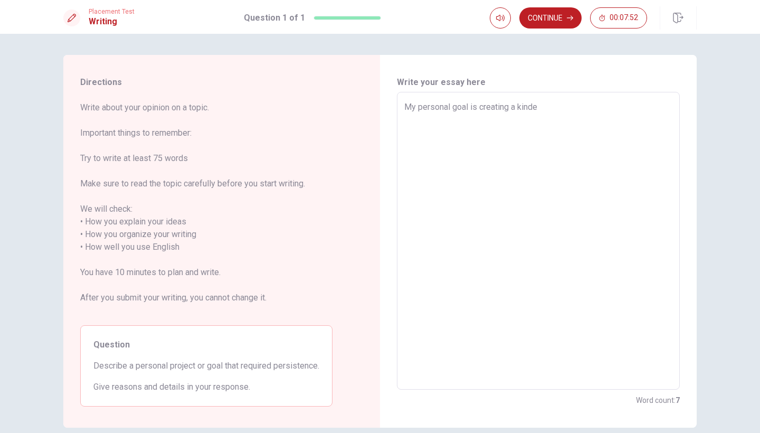
type textarea "x"
type textarea "My personal goal is creating a kind"
type textarea "x"
type textarea "My personal goal is creating a kin"
type textarea "x"
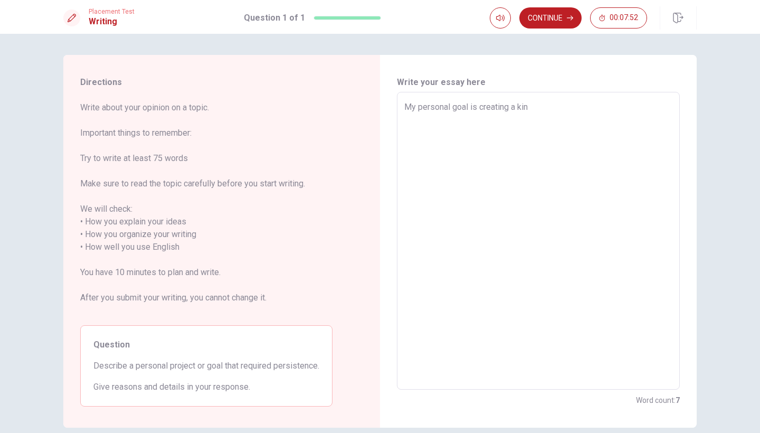
type textarea "My personal goal is creating a ki"
type textarea "x"
type textarea "My personal goal is creating a k"
type textarea "x"
type textarea "My personal goal is creating a"
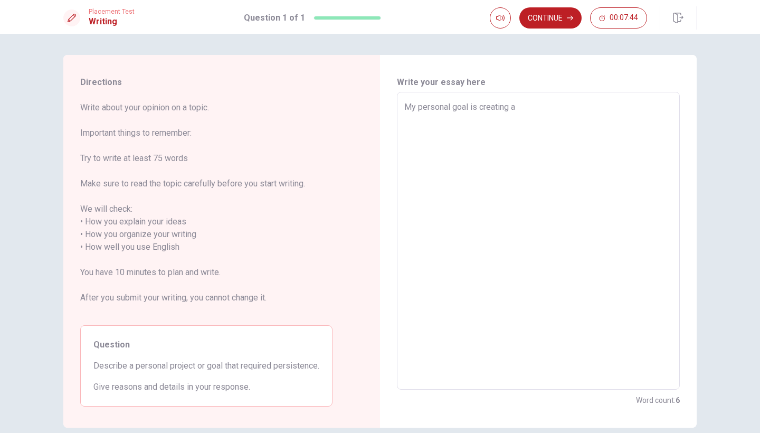
type textarea "x"
type textarea "My personal goal is creating a f"
type textarea "x"
type textarea "My personal goal is creating a"
type textarea "x"
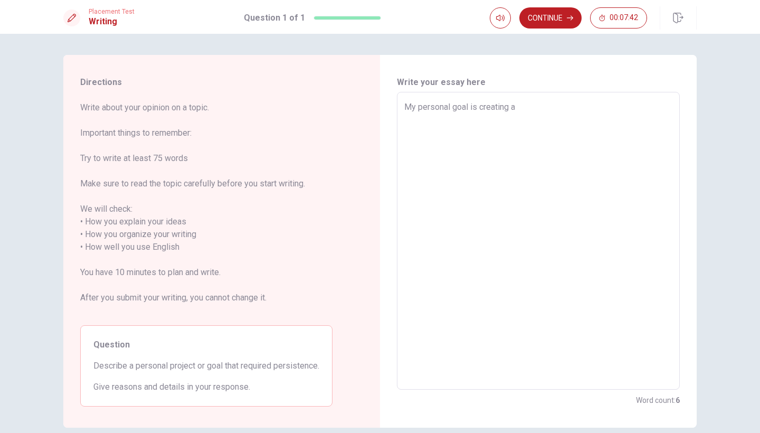
type textarea "My personal goal is creating a F"
type textarea "x"
type textarea "My personal goal is creating a"
type textarea "x"
type textarea "My personal goal is creating a F"
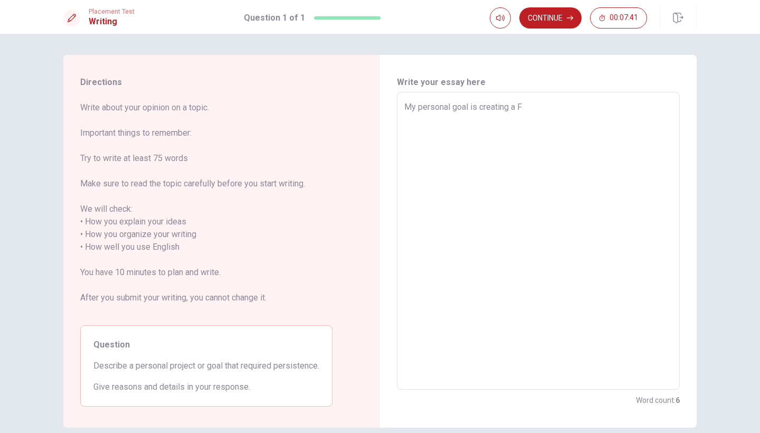
type textarea "x"
type textarea "My personal goal is creating a Fr"
type textarea "x"
type textarea "My personal goal is creating a Fre"
type textarea "x"
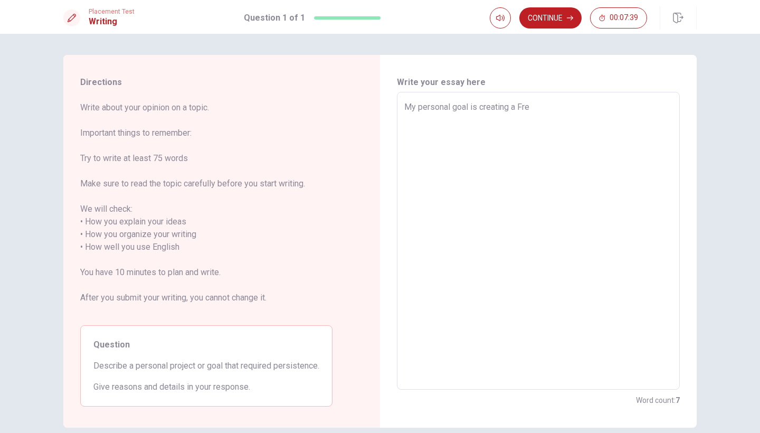
type textarea "My personal goal is creating a Fr"
type textarea "x"
type textarea "My personal goal is creating a Fri"
type textarea "x"
type textarea "My personal goal is creating a Frie"
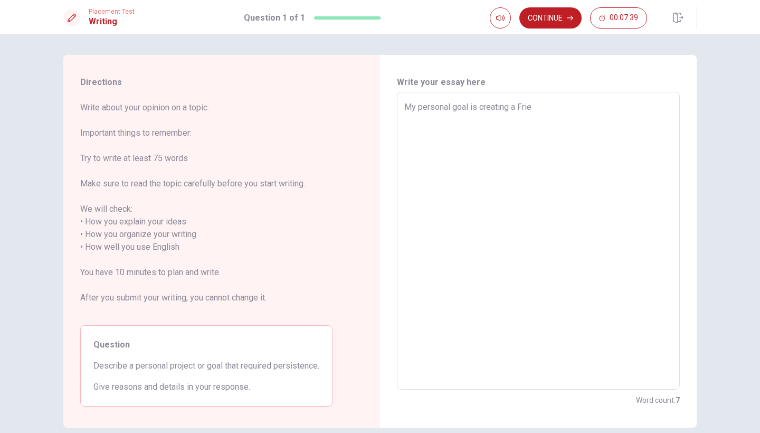
type textarea "x"
type textarea "My personal goal is creating a Frien"
type textarea "x"
type textarea "My personal goal is creating a Friend"
type textarea "x"
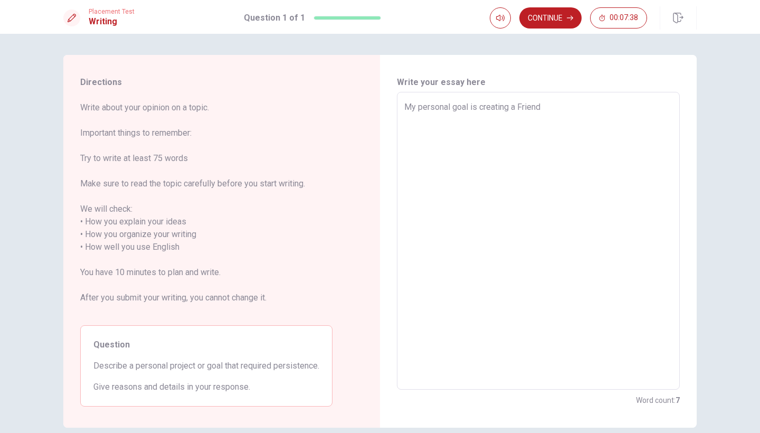
type textarea "My personal goal is creating a Friendl"
type textarea "x"
type textarea "My personal goal is creating a Friendlr"
type textarea "x"
type textarea "My personal goal is creating a Friendlr"
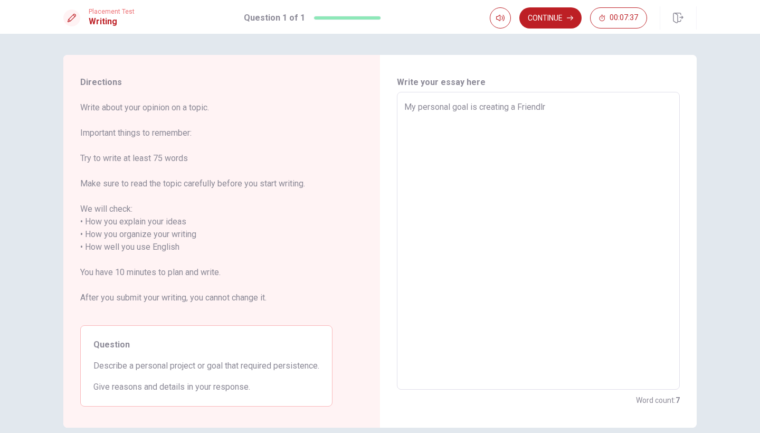
type textarea "x"
type textarea "My personal goal is creating a Friendlr"
type textarea "x"
type textarea "My personal goal is creating a Friendl"
type textarea "x"
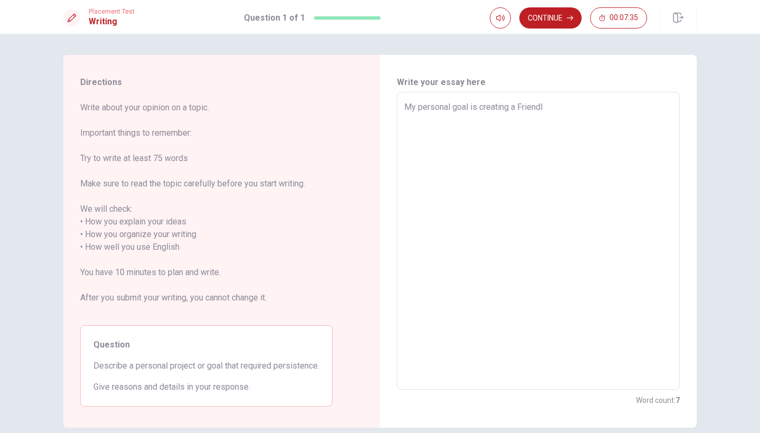
type textarea "My personal goal is creating a Friendly"
type textarea "x"
type textarea "My personal goal is creating a Friendly"
type textarea "x"
type textarea "My personal goal is creating a Friendly f"
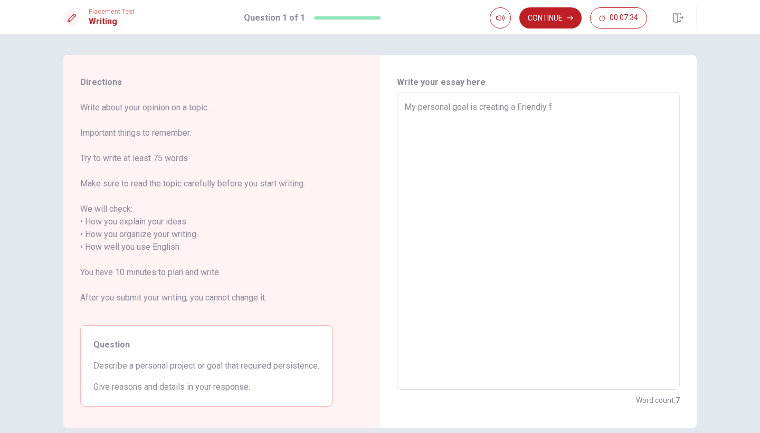
type textarea "x"
type textarea "My personal goal is creating a Friendly fo"
type textarea "x"
type textarea "My personal goal is creating a Friendly for"
type textarea "x"
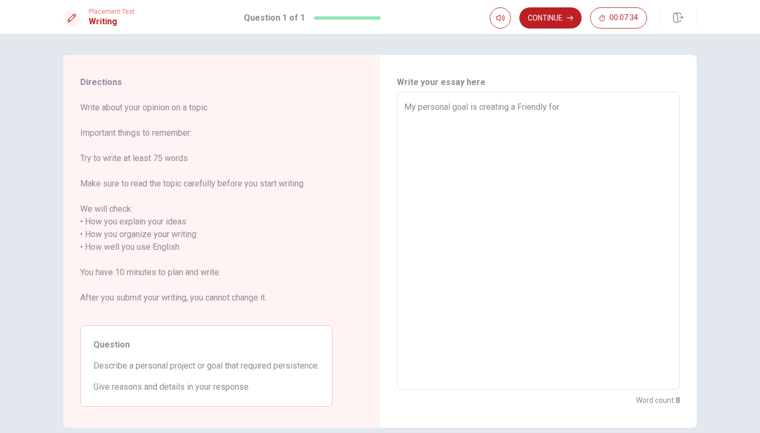
type textarea "My personal goal is creating a Friendly for"
type textarea "x"
type textarea "My personal goal is creating a Friendly for E"
type textarea "x"
type textarea "My personal goal is creating a Friendly for"
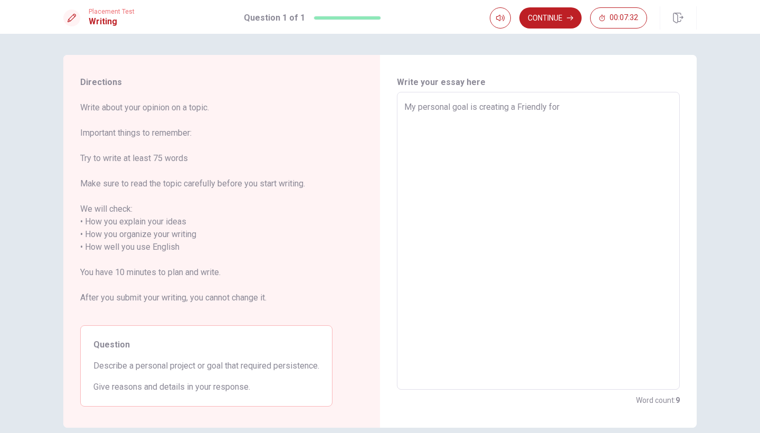
type textarea "x"
type textarea "My personal goal is creating a Friendly for e"
type textarea "x"
type textarea "My personal goal is creating a Friendly for ev"
type textarea "x"
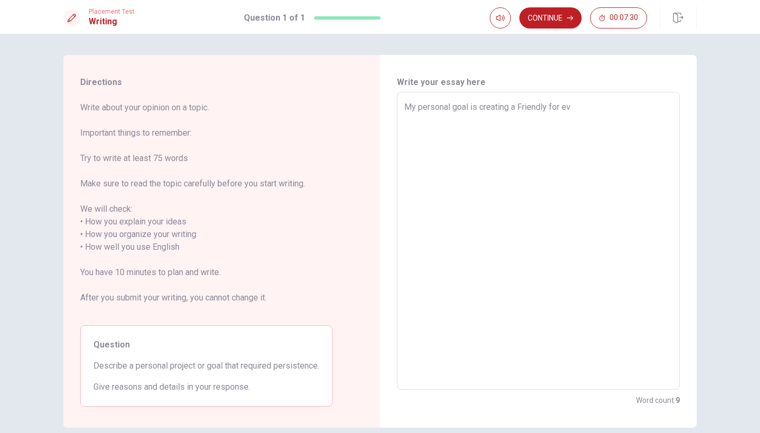
type textarea "My personal goal is creating a Friendly for eve"
type textarea "x"
type textarea "My personal goal is creating a Friendly for ever"
type textarea "x"
type textarea "My personal goal is creating a Friendly for every"
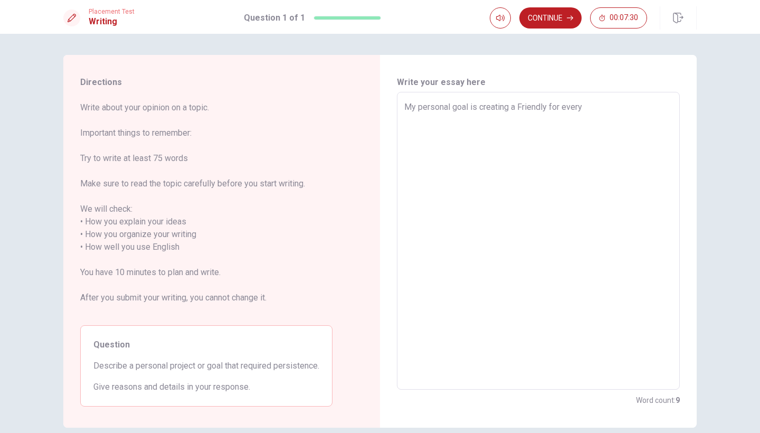
type textarea "x"
type textarea "My personal goal is creating a Friendly for everyo"
type textarea "x"
type textarea "My personal goal is creating a Friendly for everyon"
type textarea "x"
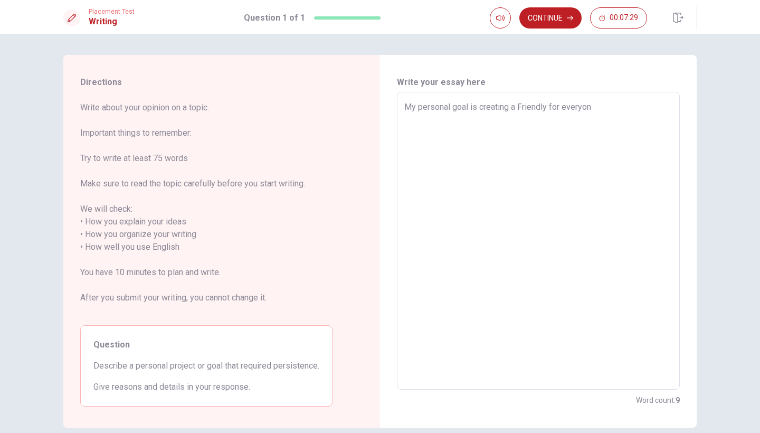
type textarea "My personal goal is creating a Friendly for everyone"
type textarea "x"
type textarea "My personal goal is creating a Friendly for everyone"
type textarea "x"
type textarea "My personal goal is creating a Friendly for everyone s"
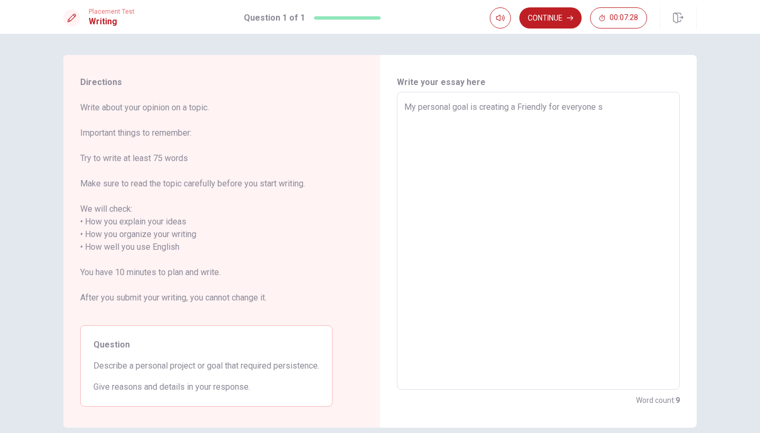
type textarea "x"
type textarea "My personal goal is creating a Friendly for everyone so"
type textarea "x"
type textarea "My personal goal is creating a Friendly for everyone soc"
type textarea "x"
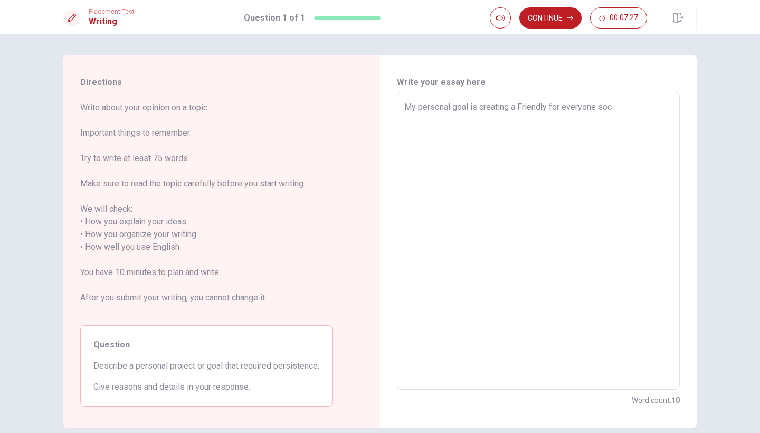
type textarea "My personal goal is creating a Friendly for everyone soci"
type textarea "x"
type textarea "My personal goal is creating a Friendly for everyone socie"
type textarea "x"
type textarea "My personal goal is creating a Friendly for everyone societ"
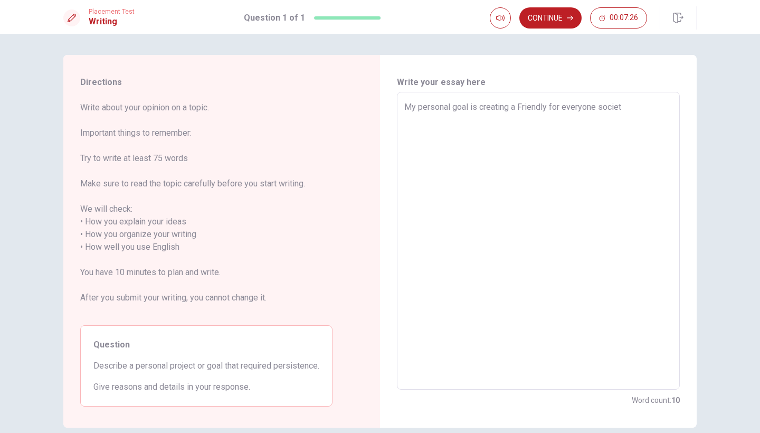
type textarea "x"
type textarea "My personal goal is creating a Friendly for everyone society"
type textarea "x"
type textarea "My personal goal is creating a Friendly for everyone society."
click at [477, 111] on textarea "My personal goal is creating a Friendly for everyone society." at bounding box center [538, 241] width 268 height 280
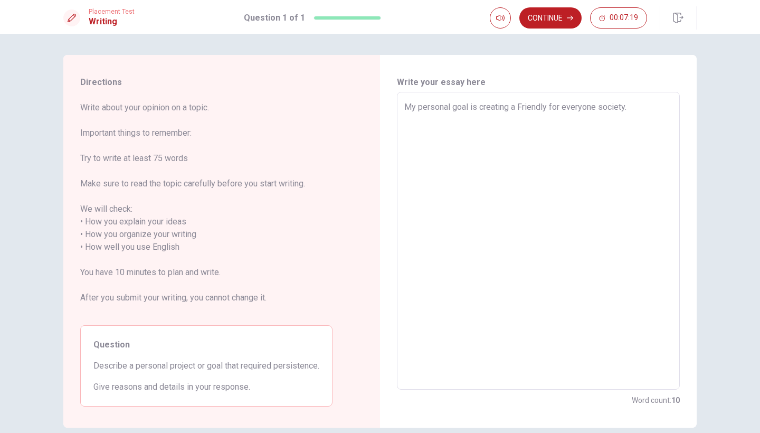
click at [474, 110] on textarea "My personal goal is creating a Friendly for everyone society." at bounding box center [538, 241] width 268 height 280
click at [478, 109] on textarea "My personal goal is creating a Friendly for everyone society." at bounding box center [538, 241] width 268 height 280
type textarea "x"
type textarea "My personal goal is vcreating a Friendly for everyone society."
click at [491, 121] on textarea "My personal goal is very unrealistic but if I say honestly, that is creating a …" at bounding box center [538, 241] width 268 height 280
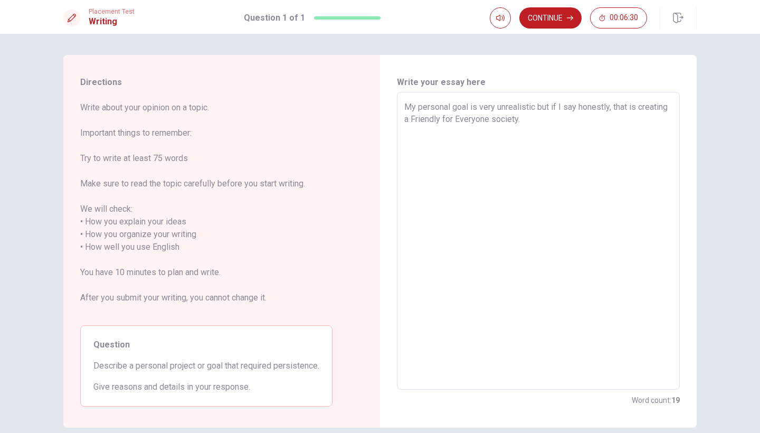
click at [525, 116] on textarea "My personal goal is very unrealistic but if I say honestly, that is creating a …" at bounding box center [538, 241] width 268 height 280
click at [571, 119] on textarea "My personal goal is very unrealistic but if I say honestly, that is creating a …" at bounding box center [538, 241] width 268 height 280
click at [634, 134] on textarea "My personal goal is very unrealistic but if I say honestly, that is creating a …" at bounding box center [538, 241] width 268 height 280
click at [512, 149] on textarea "My personal goal is very unrealistic but if I say honestly, that is creating a …" at bounding box center [538, 241] width 268 height 280
click at [471, 143] on textarea "My personal goal is very unrealistic but if I say honestly, that is creating a …" at bounding box center [538, 241] width 268 height 280
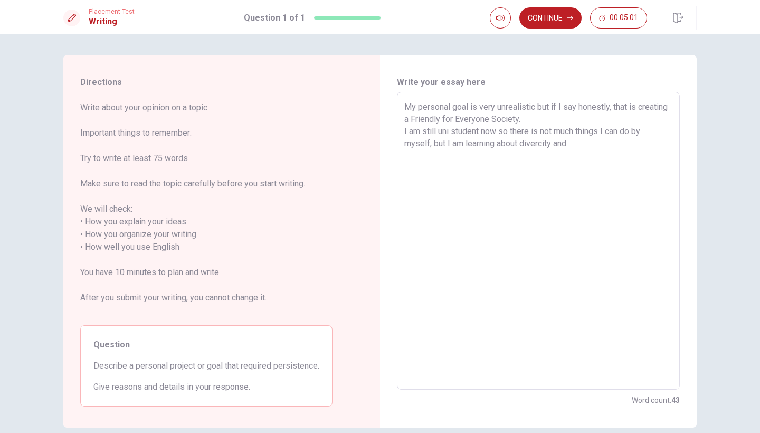
click at [466, 146] on textarea "My personal goal is very unrealistic but if I say honestly, that is creating a …" at bounding box center [538, 241] width 268 height 280
click at [475, 146] on textarea "My personal goal is very unrealistic but if I say honestly, that is creating a …" at bounding box center [538, 241] width 268 height 280
click at [622, 142] on textarea "My personal goal is very unrealistic but if I say honestly, that is creating a …" at bounding box center [538, 241] width 268 height 280
click at [496, 147] on textarea "My personal goal is very unrealistic but if I say honestly, that is creating a …" at bounding box center [538, 241] width 268 height 280
click at [518, 159] on textarea "My personal goal is very unrealistic but if I say honestly, that is creating a …" at bounding box center [538, 241] width 268 height 280
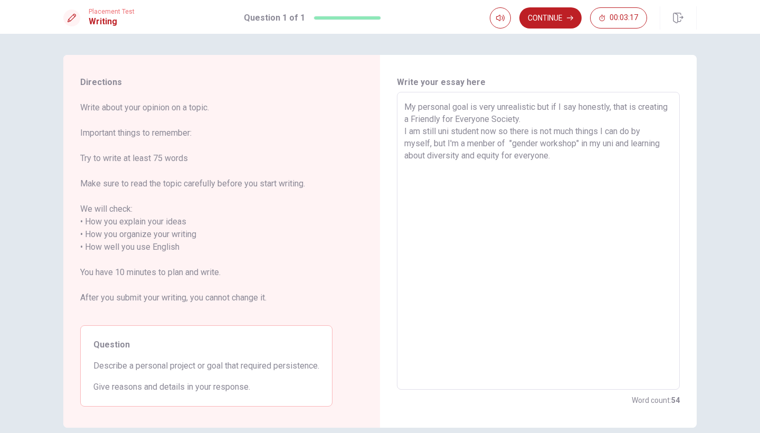
click at [435, 159] on textarea "My personal goal is very unrealistic but if I say honestly, that is creating a …" at bounding box center [538, 241] width 268 height 280
click at [626, 157] on textarea "My personal goal is very unrealistic but if I say honestly, that is creating a …" at bounding box center [538, 241] width 268 height 280
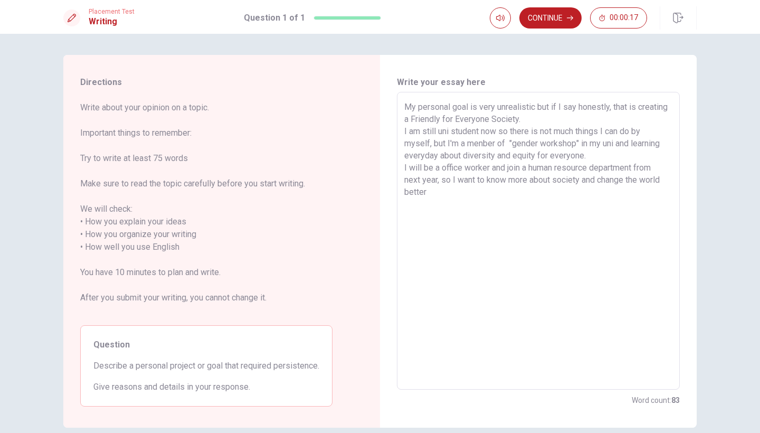
click at [404, 194] on textarea "My personal goal is very unrealistic but if I say honestly, that is creating a …" at bounding box center [538, 241] width 268 height 280
click at [451, 194] on textarea "My personal goal is very unrealistic but if I say honestly, that is creating a …" at bounding box center [538, 241] width 268 height 280
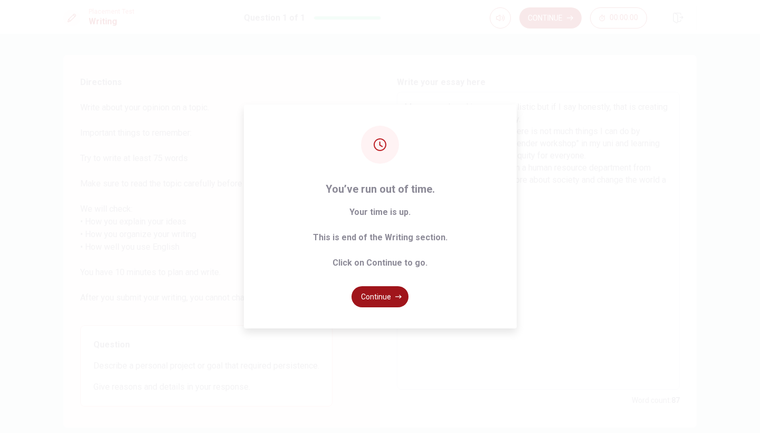
click at [380, 297] on button "Continue" at bounding box center [379, 296] width 57 height 21
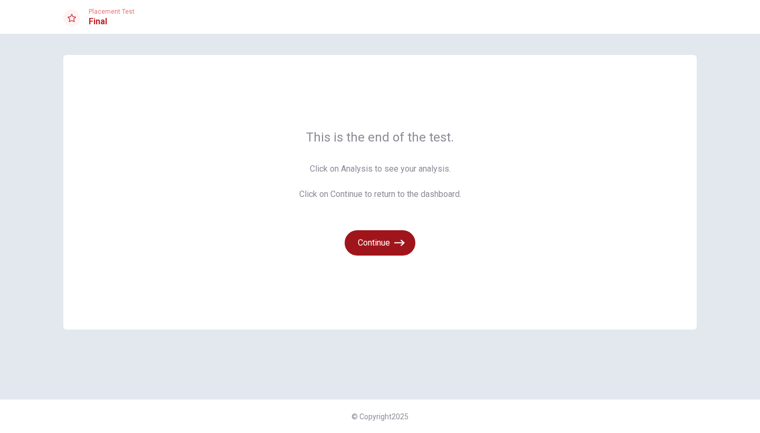
click at [388, 246] on button "Continue" at bounding box center [380, 242] width 71 height 25
